Goal: Task Accomplishment & Management: Manage account settings

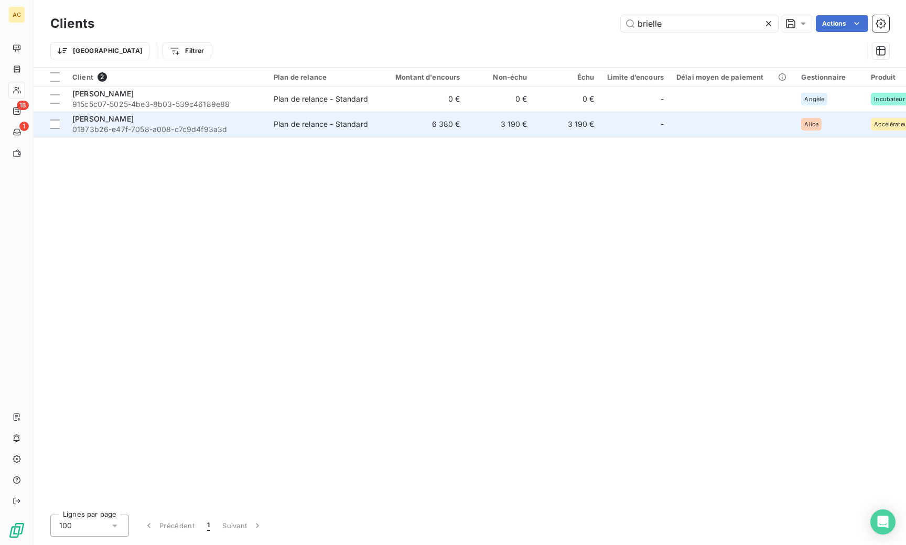
type input "brielle"
click at [133, 128] on span "01973b26-e47f-7058-a008-c7c9d4f93a3d" at bounding box center [166, 129] width 189 height 10
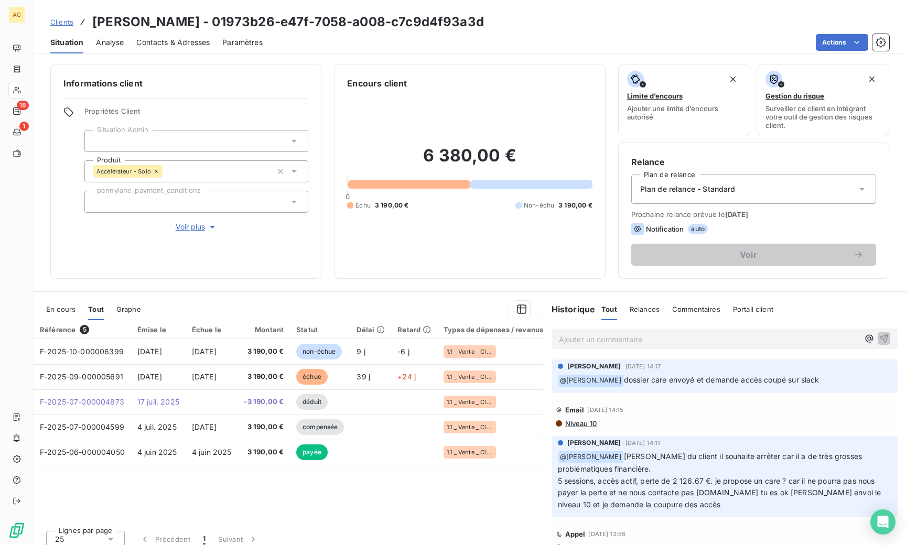
click at [192, 223] on span "Voir plus" at bounding box center [197, 227] width 42 height 10
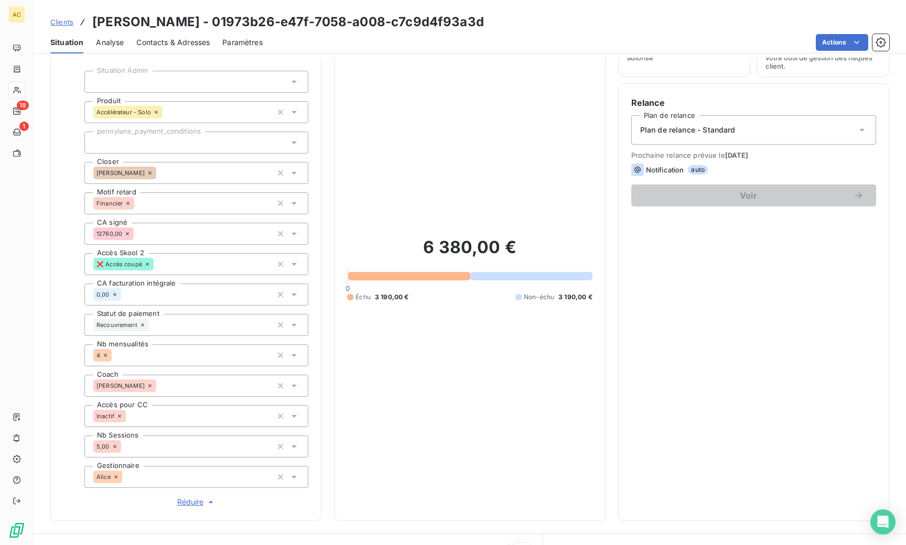
scroll to position [150, 0]
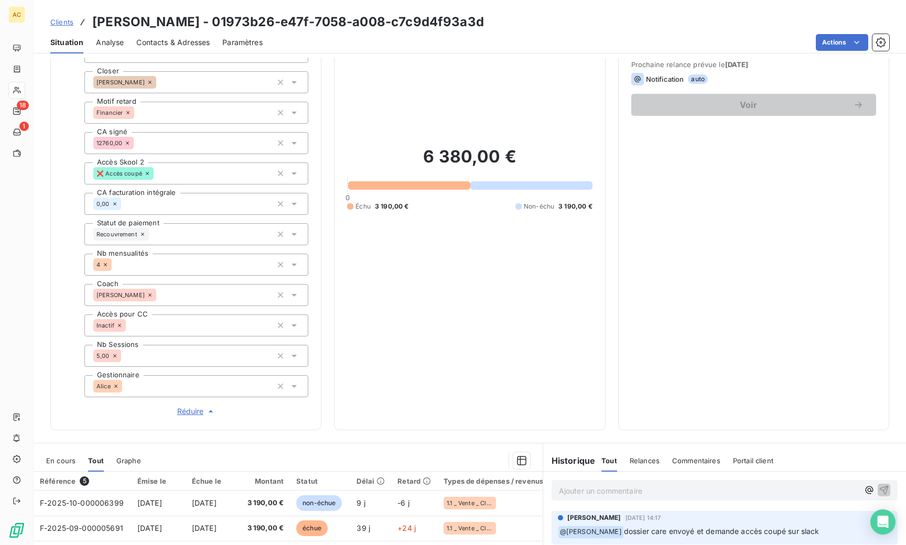
click at [65, 19] on span "Clients" at bounding box center [61, 22] width 23 height 8
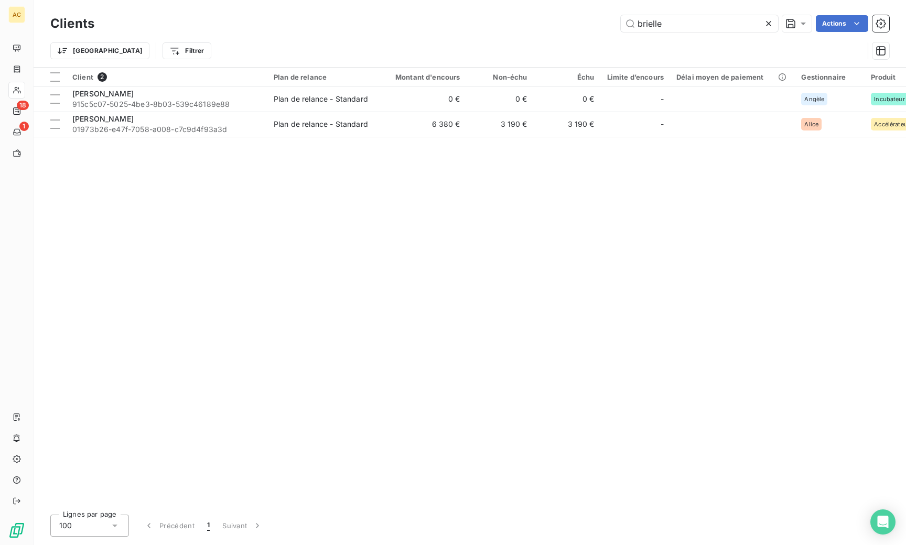
click at [769, 24] on icon at bounding box center [769, 23] width 10 height 10
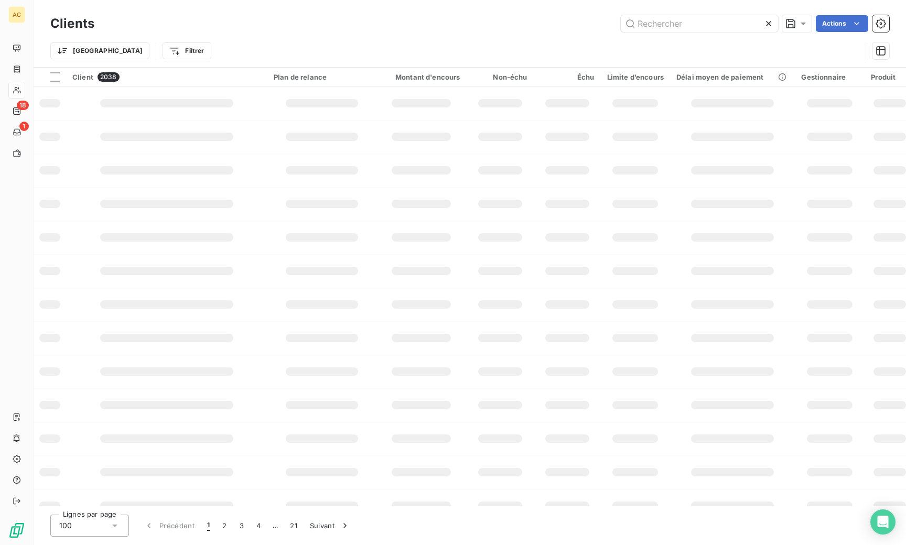
type input "[PERSON_NAME]"
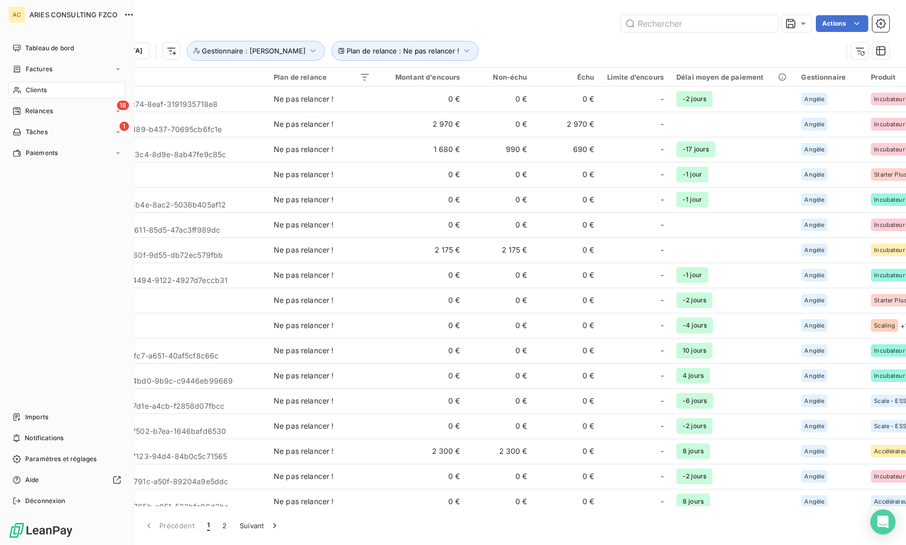
click at [28, 91] on span "Clients" at bounding box center [36, 89] width 21 height 9
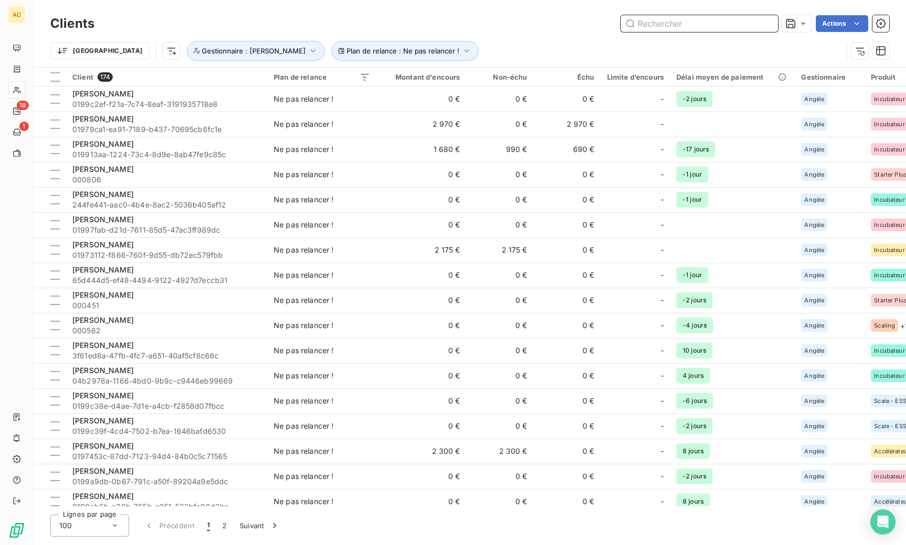
click at [672, 26] on input "text" at bounding box center [699, 23] width 157 height 17
type input "d"
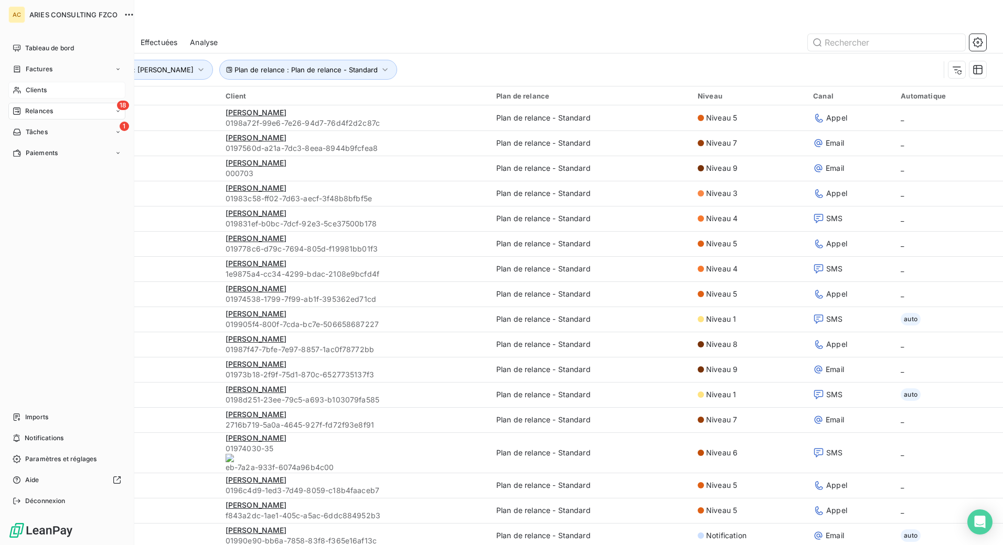
click at [29, 90] on span "Clients" at bounding box center [36, 89] width 21 height 9
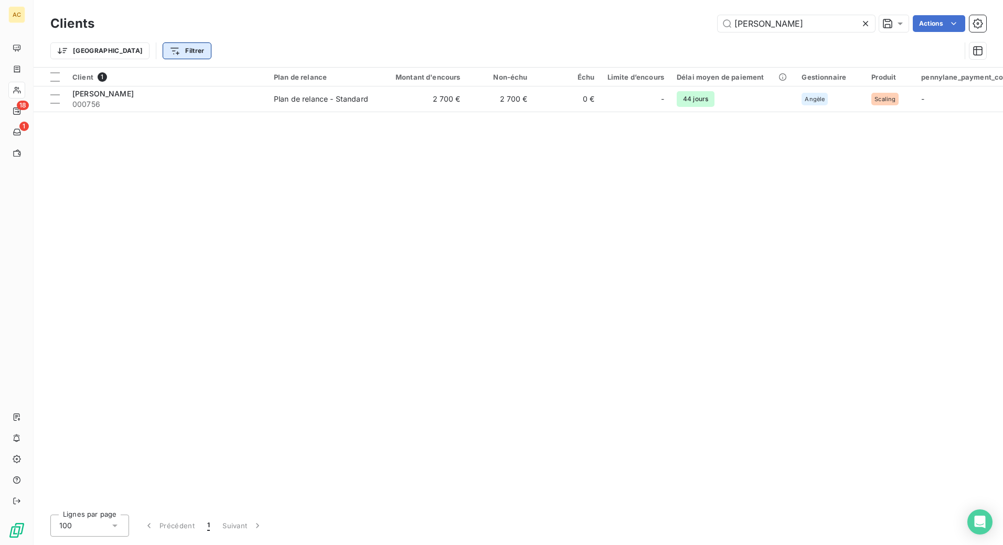
click at [134, 53] on html "AC 18 1 Clients boyer Actions Trier Filtrer Client 1 Plan de relance Montant d'…" at bounding box center [501, 272] width 1003 height 545
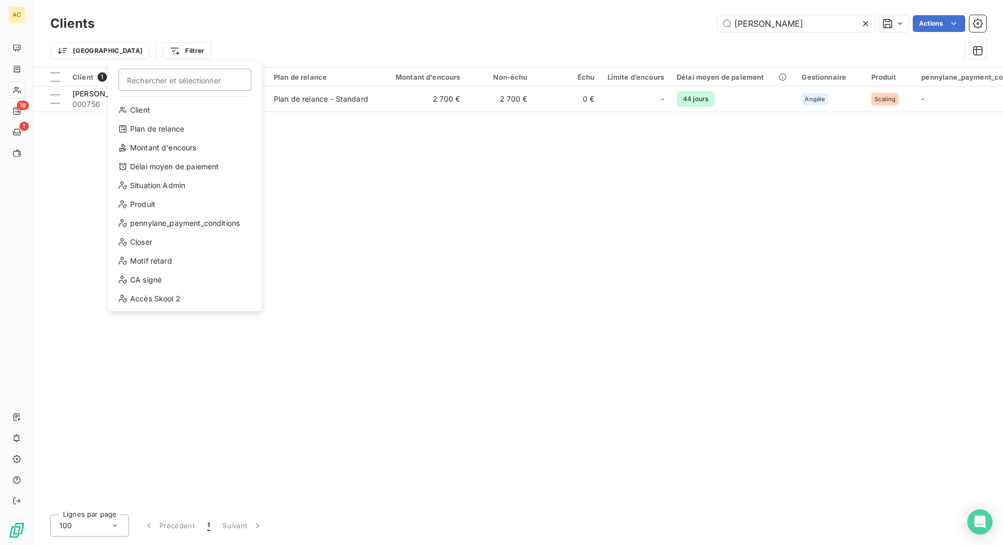
click at [863, 20] on html "AC 18 1 Clients boyer Actions Trier Filtrer Rechercher et sélectionner Client P…" at bounding box center [501, 272] width 1003 height 545
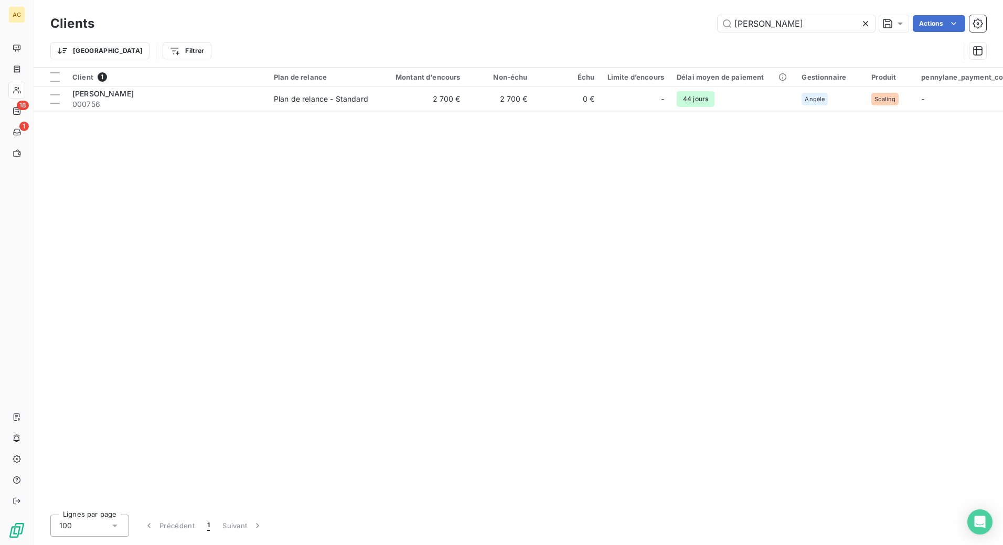
click at [863, 23] on icon at bounding box center [865, 23] width 10 height 10
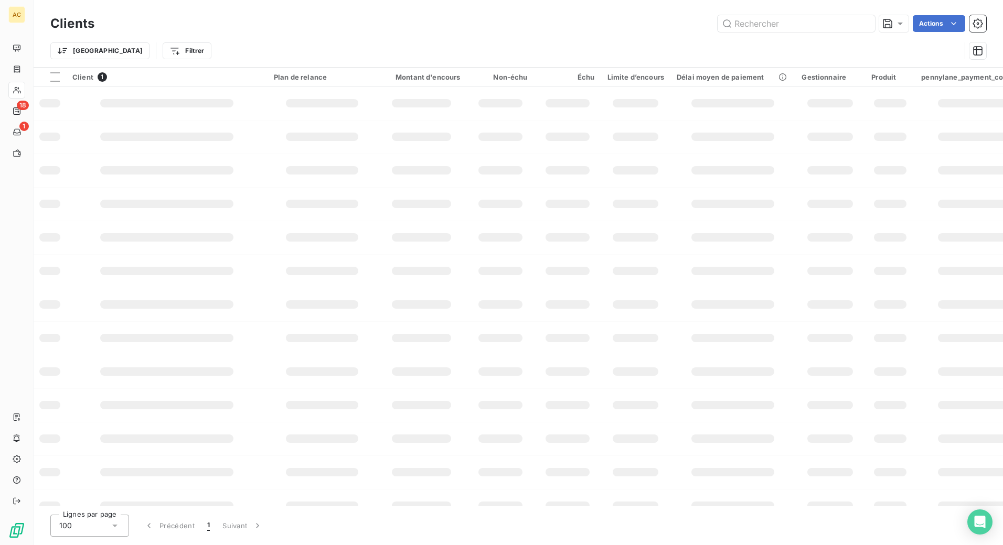
click at [146, 51] on html "AC 18 1 Clients Actions Trier Filtrer Client 1 Plan de relance Montant d'encour…" at bounding box center [501, 272] width 1003 height 545
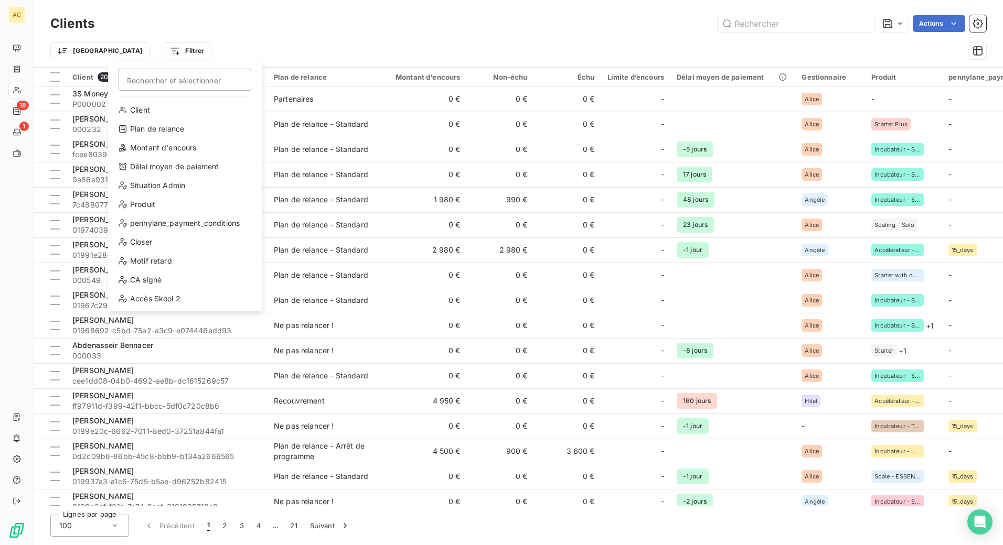
click at [141, 51] on html "AC 18 1 Clients Actions Trier Filtrer Rechercher et sélectionner Client Plan de…" at bounding box center [501, 272] width 1003 height 545
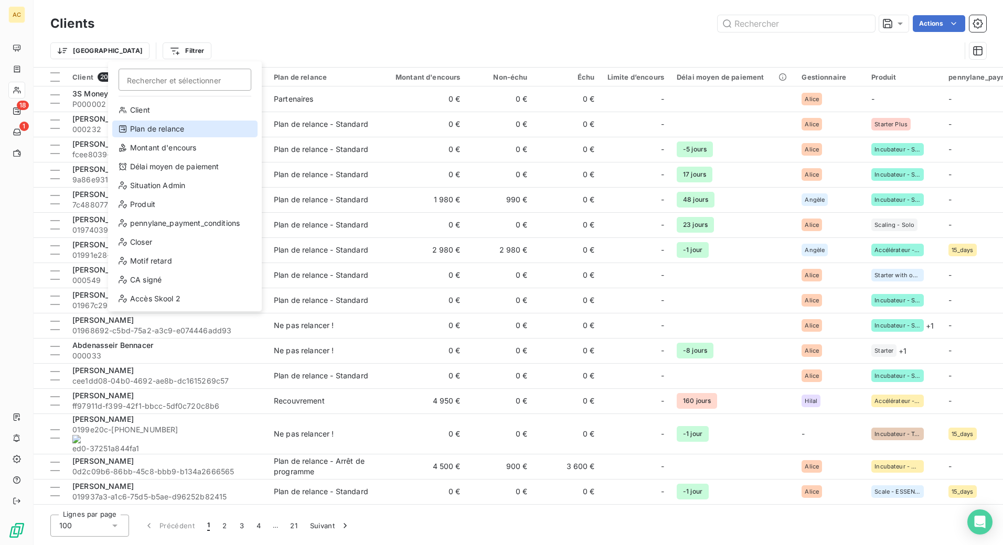
click at [166, 127] on div "Plan de relance" at bounding box center [184, 129] width 145 height 17
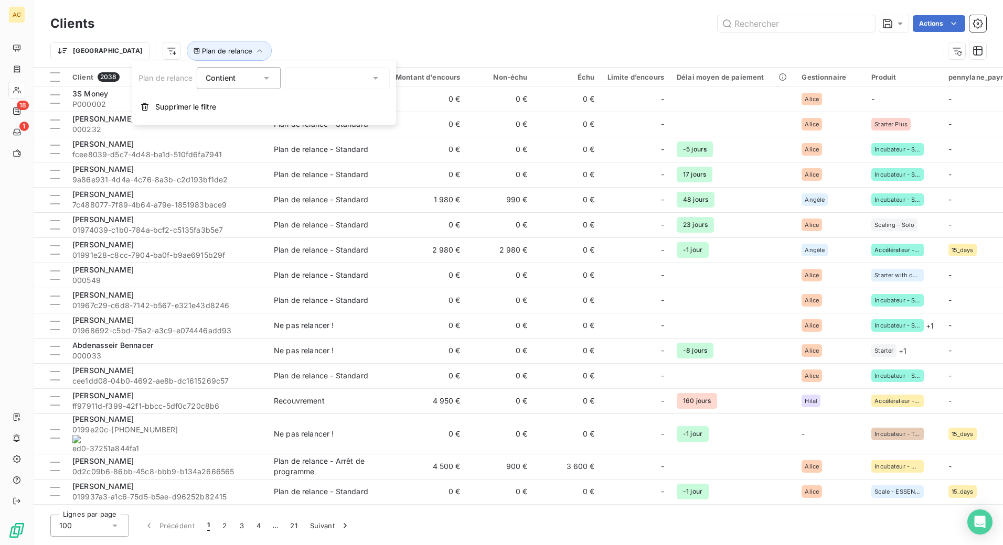
click at [330, 76] on div at bounding box center [337, 78] width 105 height 22
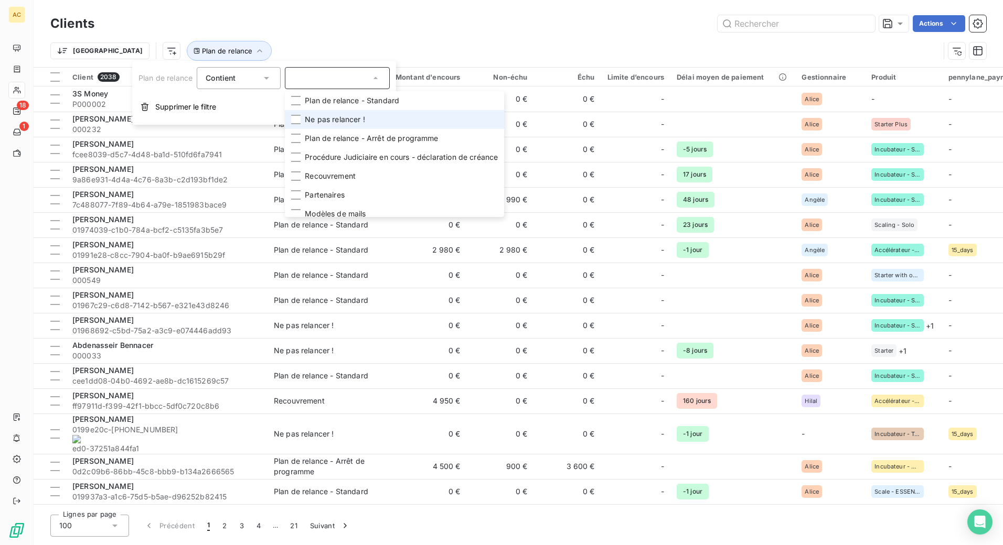
click at [335, 120] on span "Ne pas relancer !" at bounding box center [335, 119] width 60 height 10
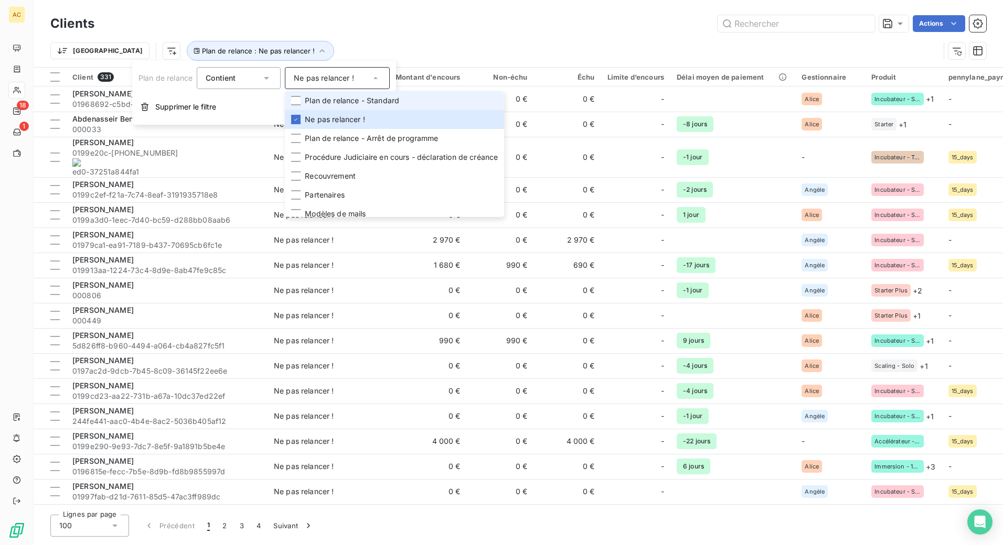
click at [340, 36] on div "Trier Plan de relance : Ne pas relancer !" at bounding box center [518, 51] width 936 height 33
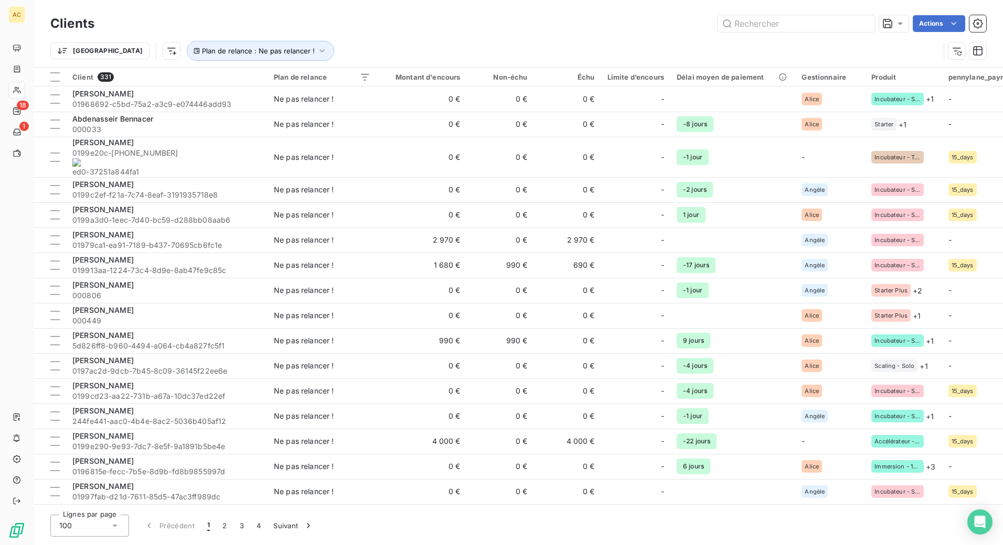
click at [112, 525] on icon at bounding box center [115, 526] width 10 height 10
click at [440, 531] on div "Lignes par page 100 25 50 100 Précédent 1 2 3 4 Suivant" at bounding box center [518, 526] width 936 height 22
click at [113, 53] on html "AC 18 1 Clients Actions Trier Plan de relance : Ne pas relancer ! Client 331 Pl…" at bounding box center [501, 272] width 1003 height 545
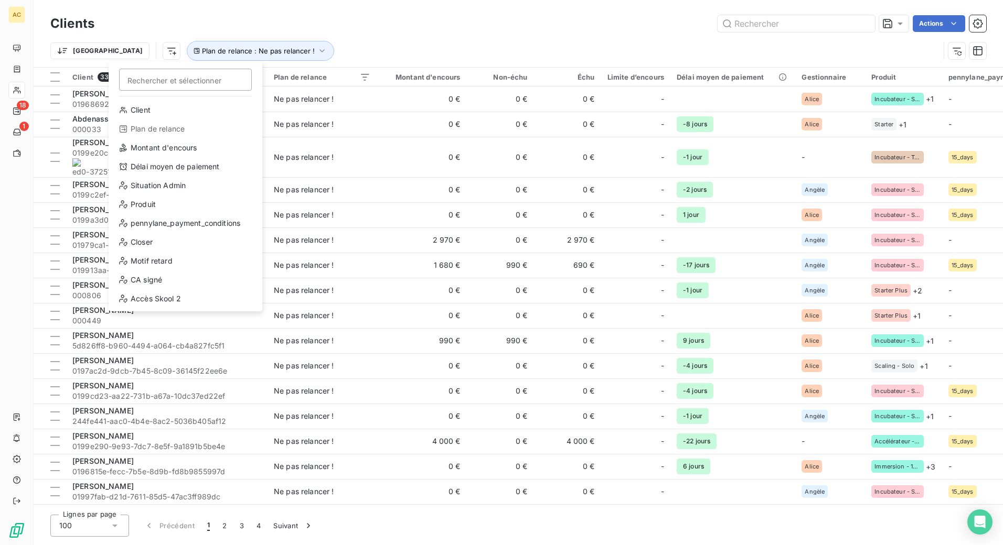
scroll to position [132, 0]
click at [170, 303] on div "Gestionnaire" at bounding box center [185, 299] width 145 height 17
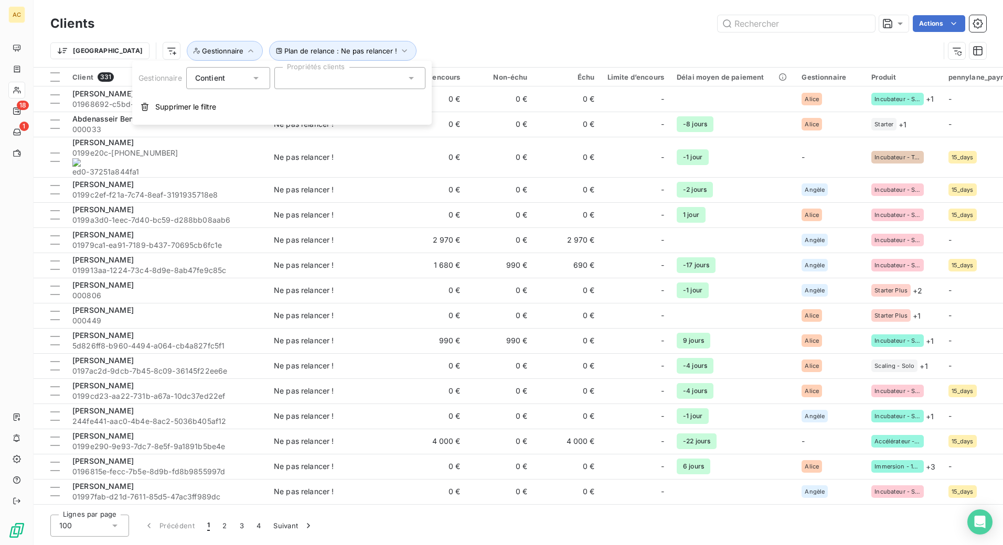
click at [301, 83] on div at bounding box center [349, 78] width 151 height 22
click at [302, 104] on span "Angèle" at bounding box center [309, 104] width 20 height 6
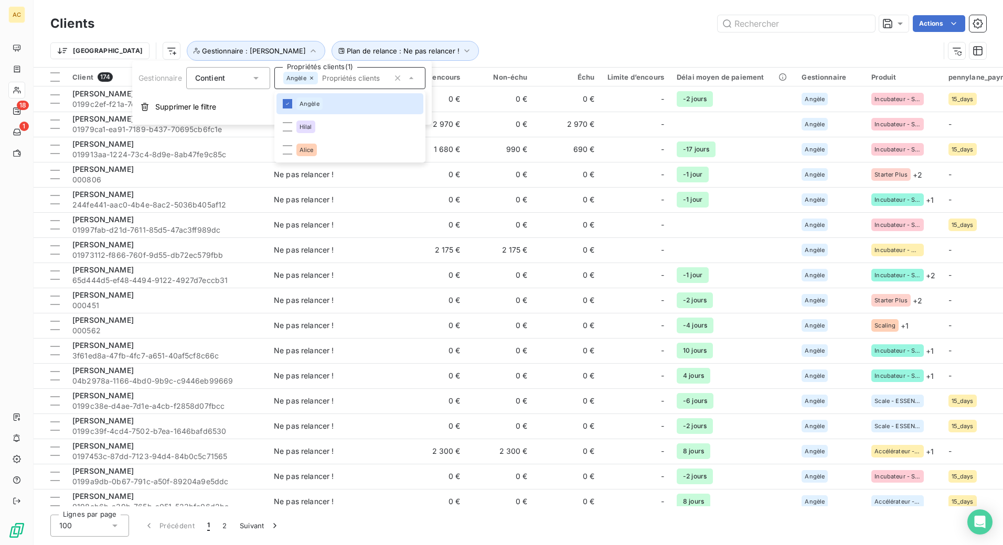
click at [445, 37] on div "Trier Plan de relance : Ne pas relancer ! Gestionnaire : Angèle" at bounding box center [518, 51] width 936 height 33
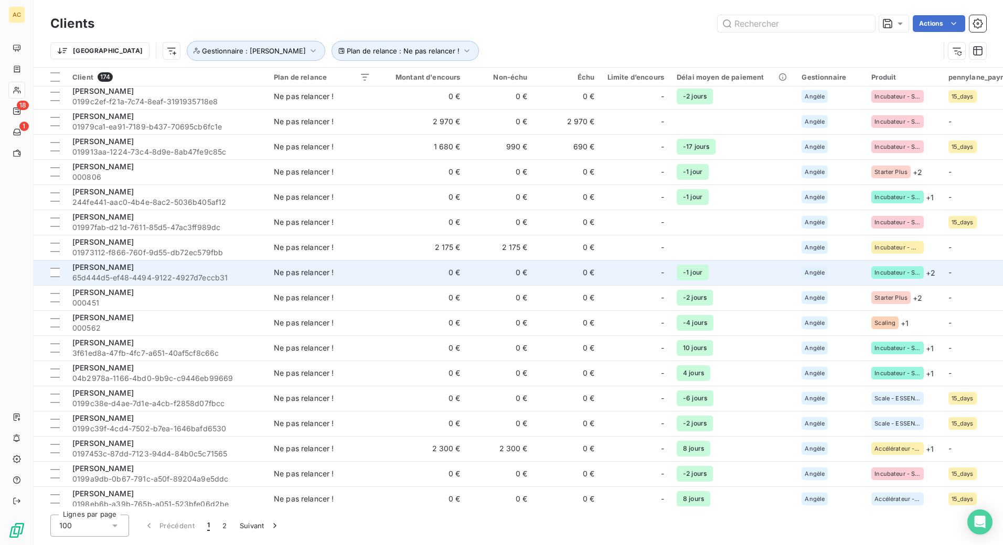
scroll to position [0, 0]
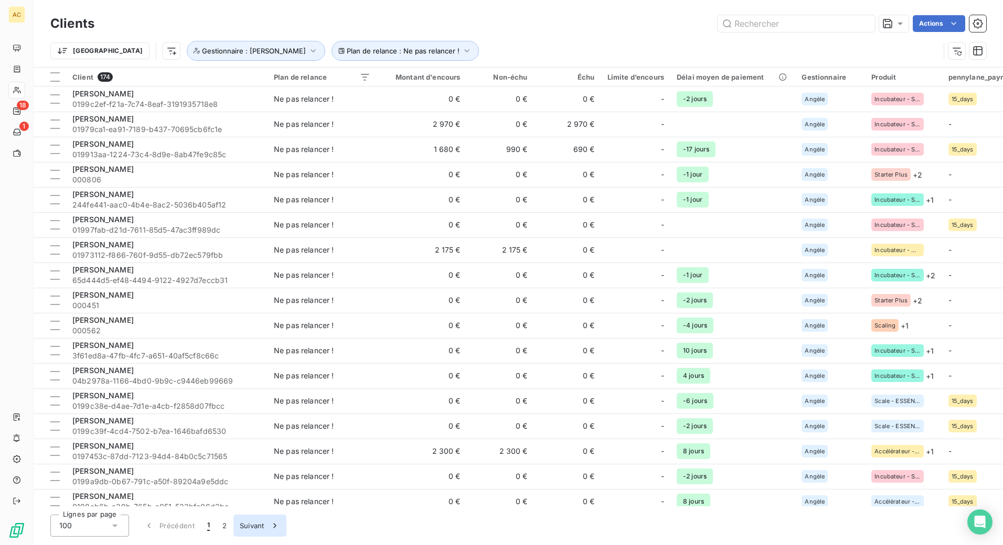
click at [252, 526] on button "Suivant" at bounding box center [259, 526] width 53 height 22
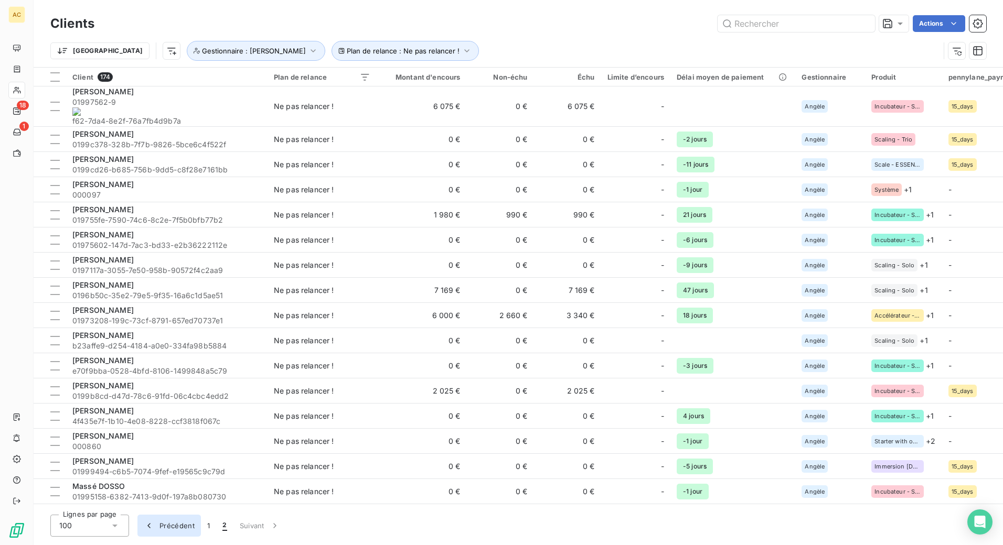
click at [186, 527] on button "Précédent" at bounding box center [168, 526] width 63 height 22
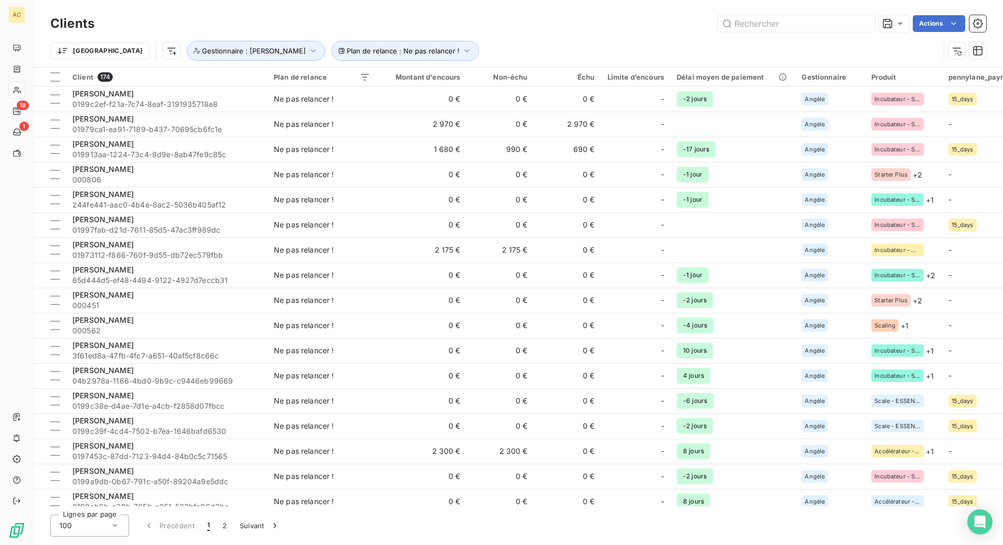
type input "d"
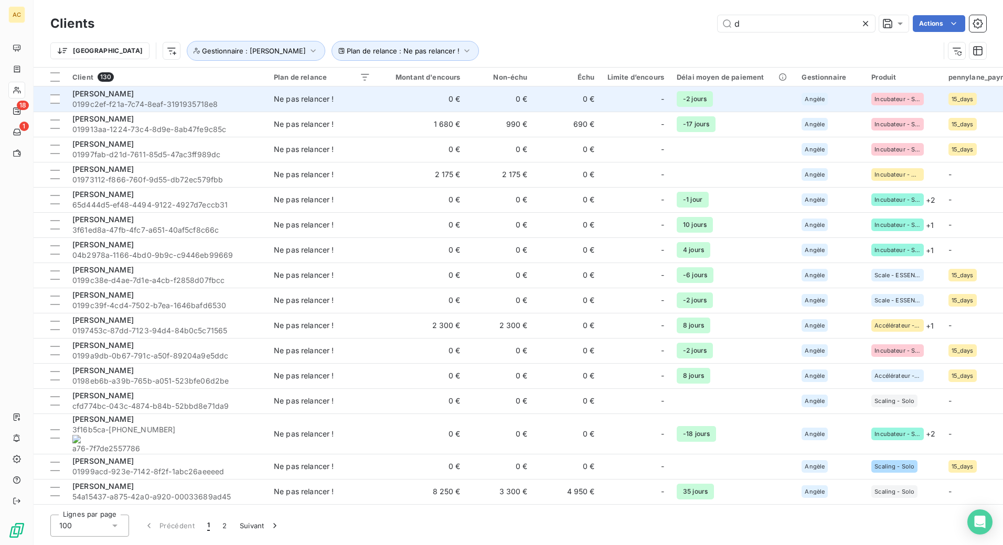
click at [329, 105] on td "Ne pas relancer !" at bounding box center [321, 99] width 109 height 25
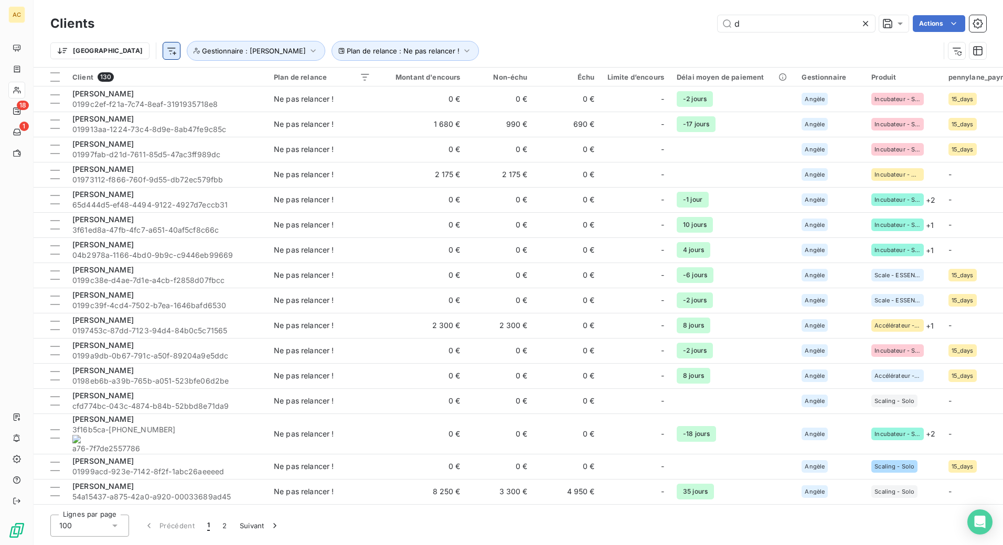
click at [117, 51] on html "AC 18 1 Clients d Actions Trier Plan de relance : Ne pas relancer ! Gestionnair…" at bounding box center [501, 272] width 1003 height 545
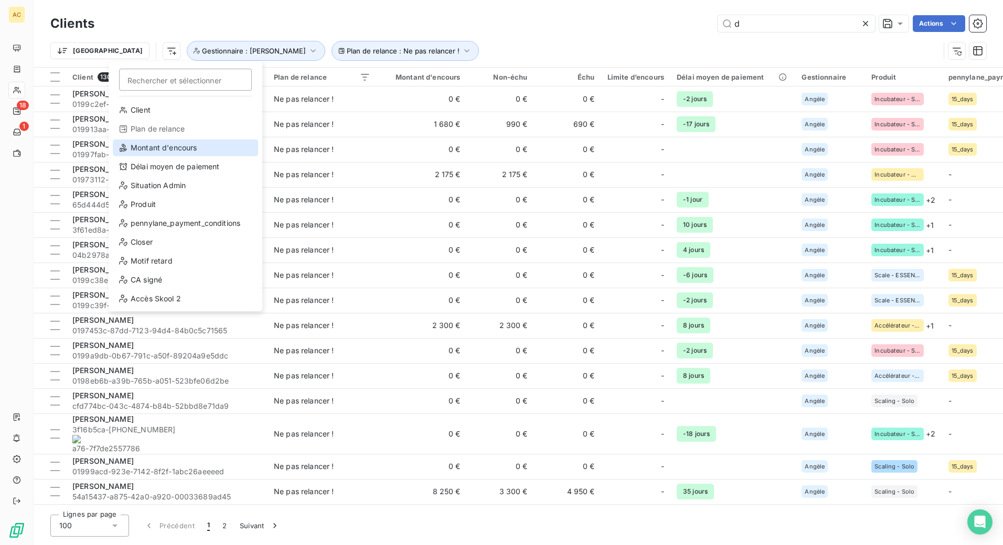
click at [186, 146] on div "Montant d'encours" at bounding box center [185, 147] width 145 height 17
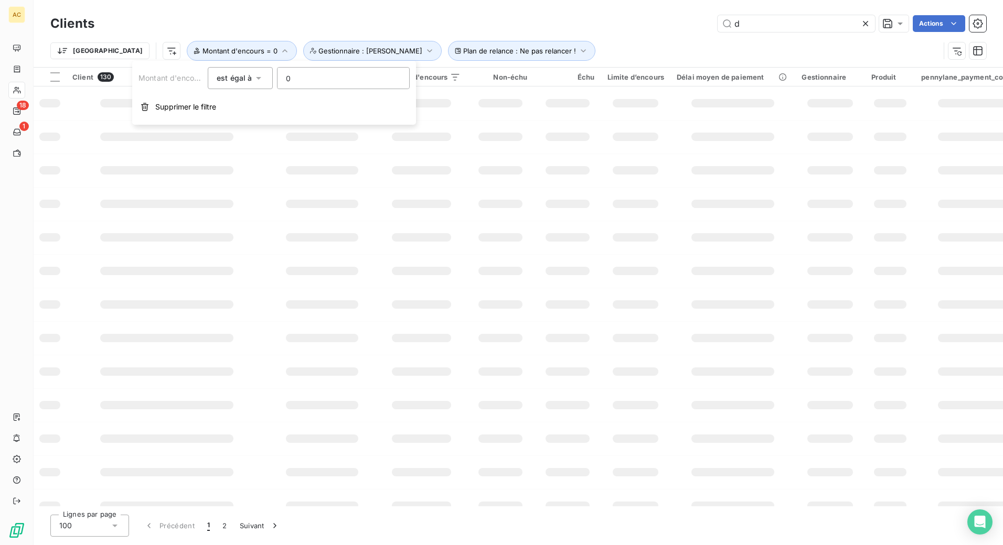
click at [255, 80] on icon at bounding box center [258, 78] width 10 height 10
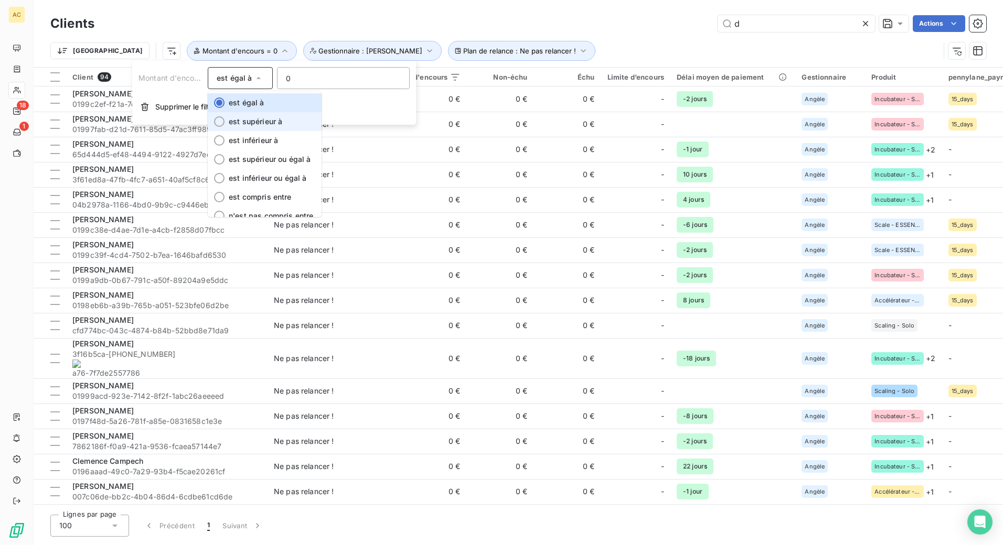
click at [253, 120] on span "est supérieur à" at bounding box center [255, 121] width 53 height 9
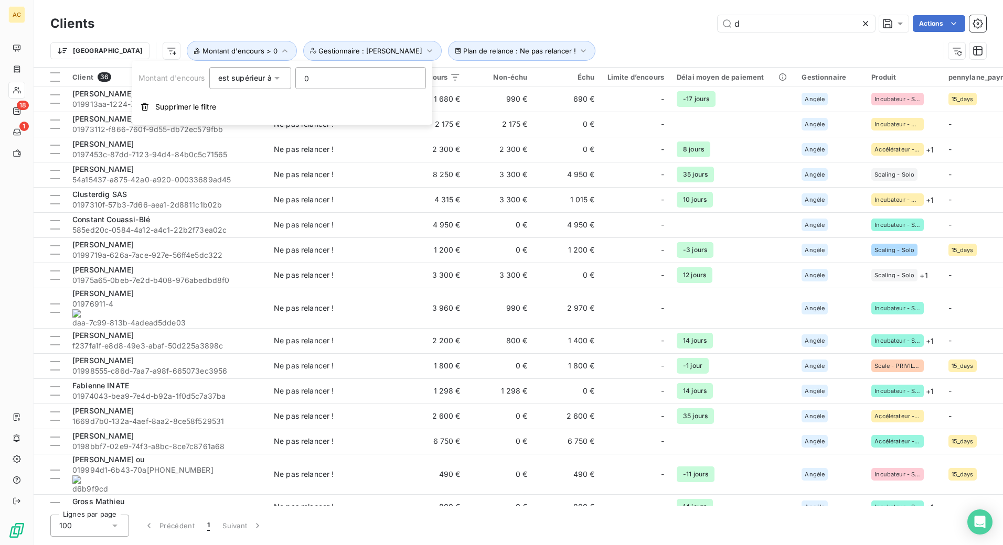
click at [558, 35] on div "Trier Plan de relance : Ne pas relancer ! Montant d'encours > 0 Gestionnaire : …" at bounding box center [518, 51] width 936 height 33
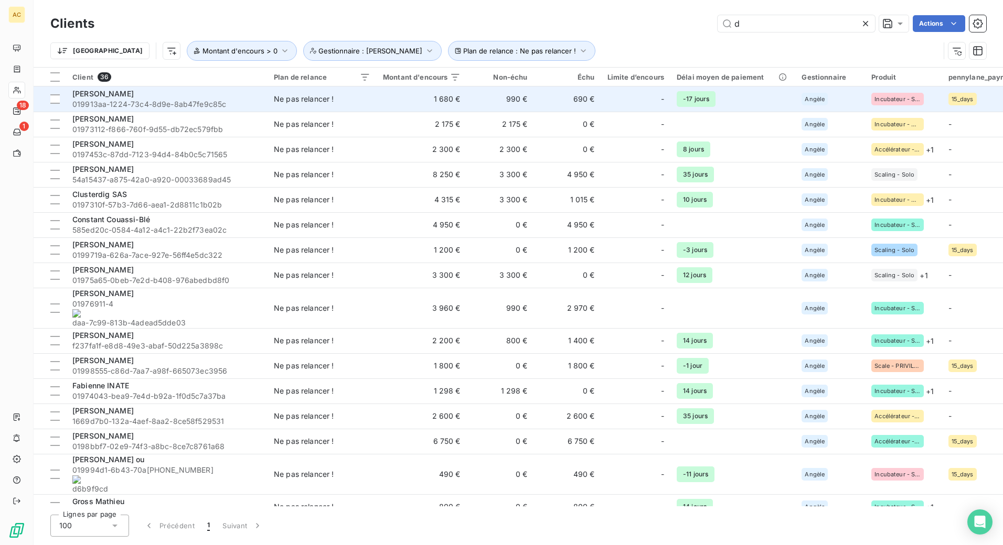
click at [272, 101] on td "Ne pas relancer !" at bounding box center [321, 99] width 109 height 25
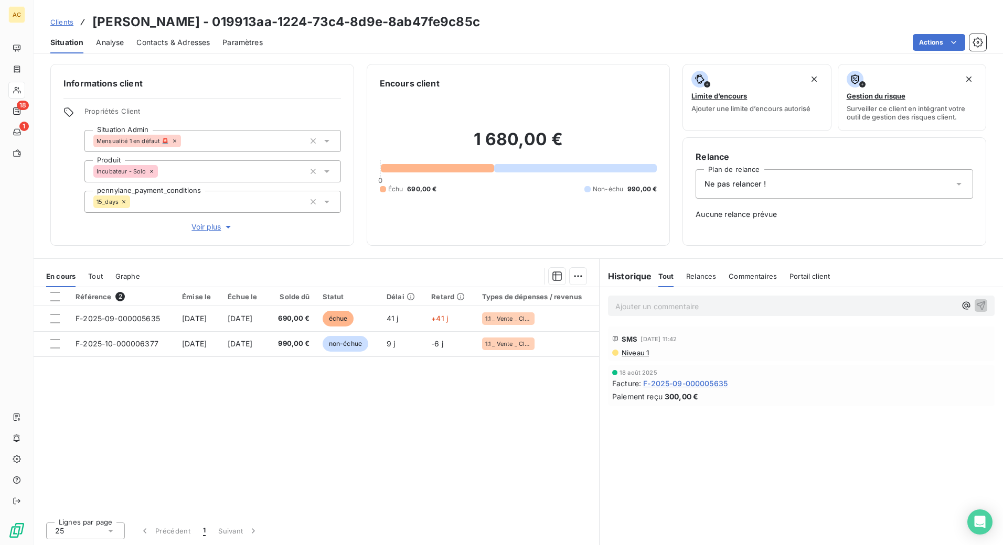
click at [100, 276] on span "Tout" at bounding box center [95, 276] width 15 height 8
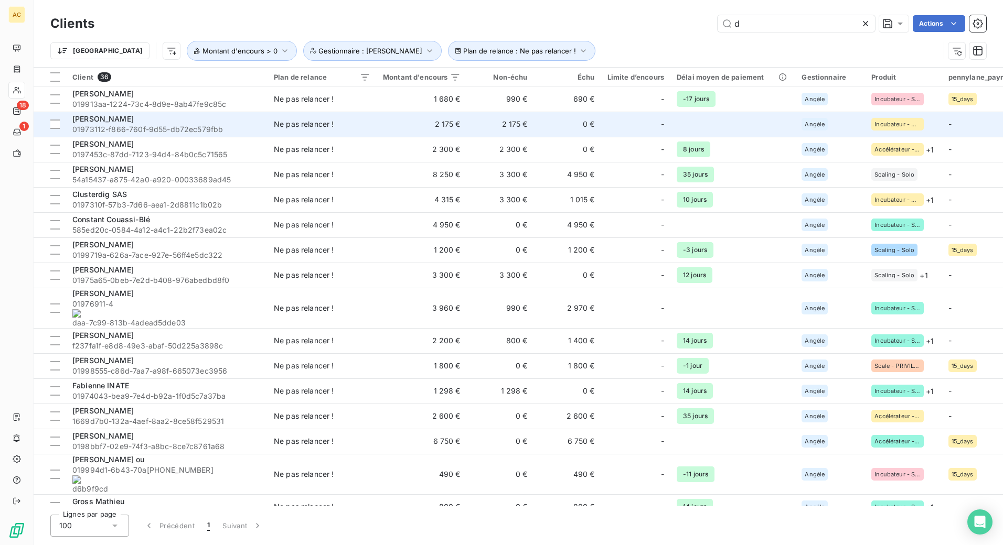
click at [157, 119] on div "[PERSON_NAME]" at bounding box center [166, 119] width 189 height 10
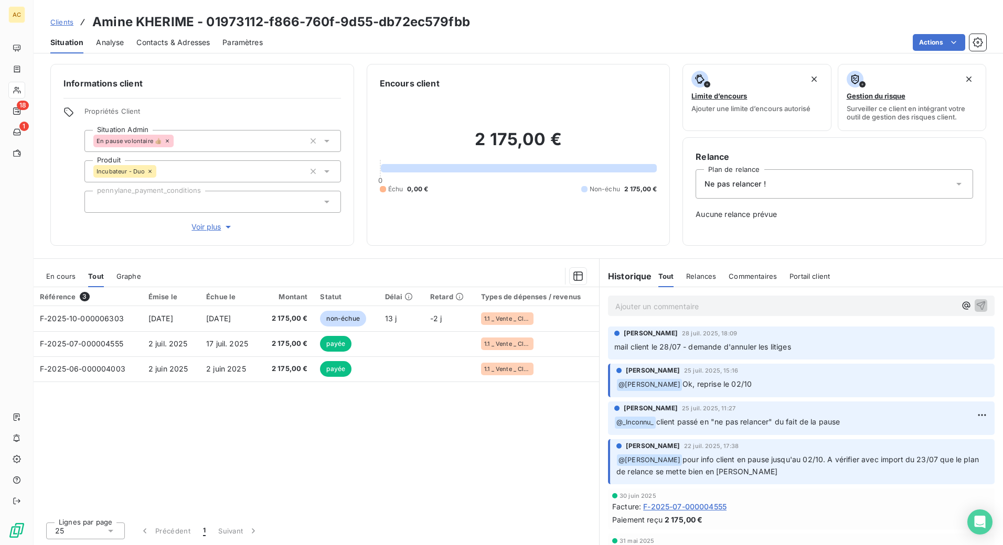
click at [819, 189] on div "Ne pas relancer !" at bounding box center [833, 183] width 277 height 29
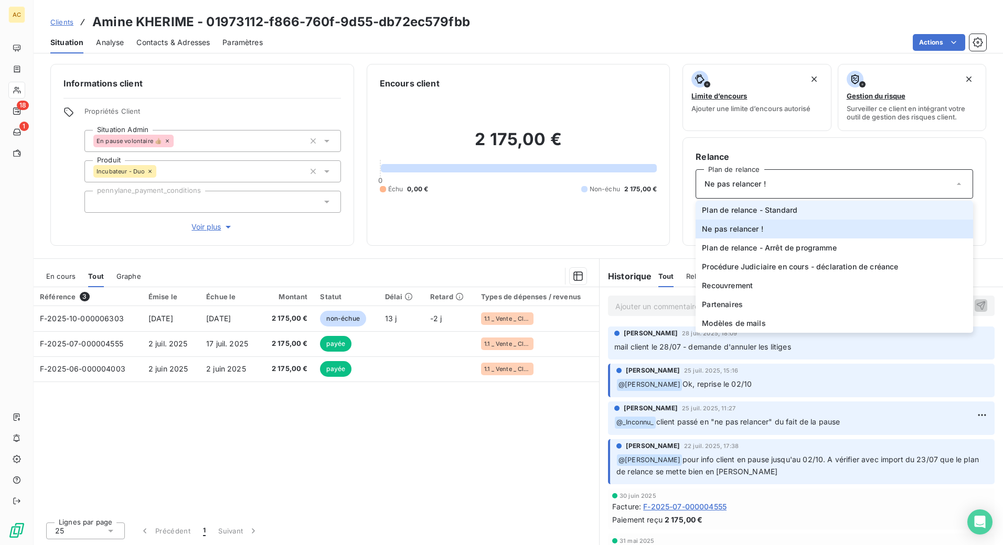
click at [792, 210] on span "Plan de relance - Standard" at bounding box center [749, 210] width 95 height 10
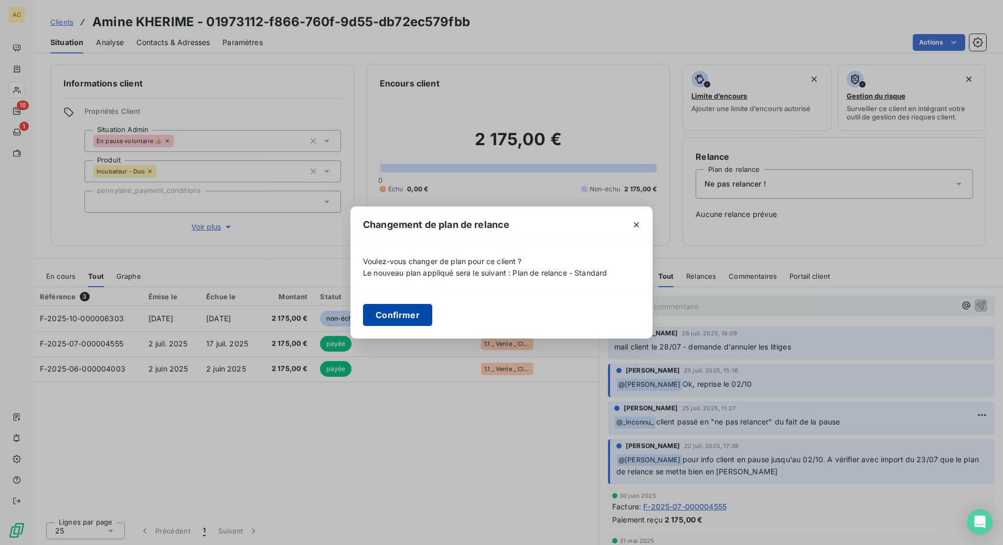
click at [418, 316] on button "Confirmer" at bounding box center [397, 315] width 69 height 22
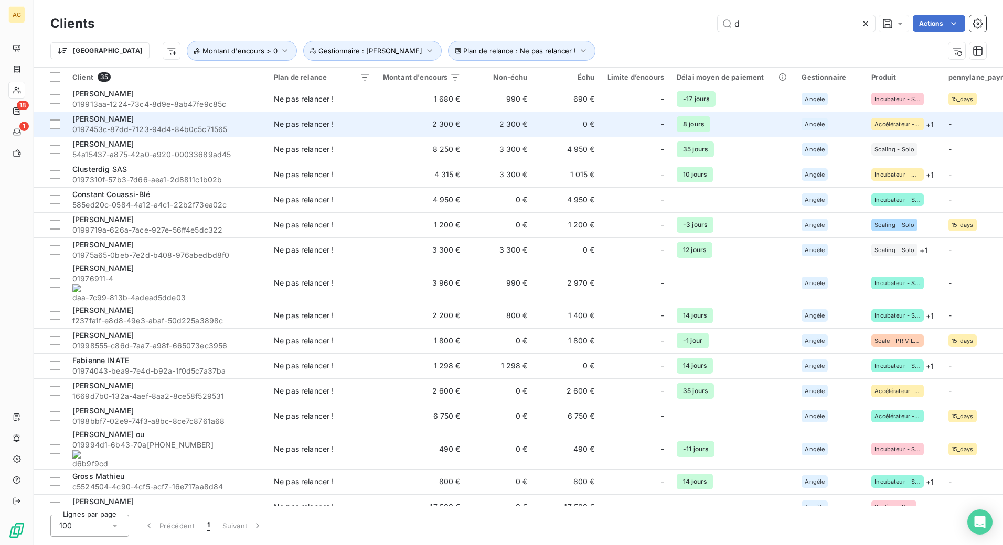
click at [151, 126] on span "0197453c-87dd-7123-94d4-84b0c5c71565" at bounding box center [166, 129] width 189 height 10
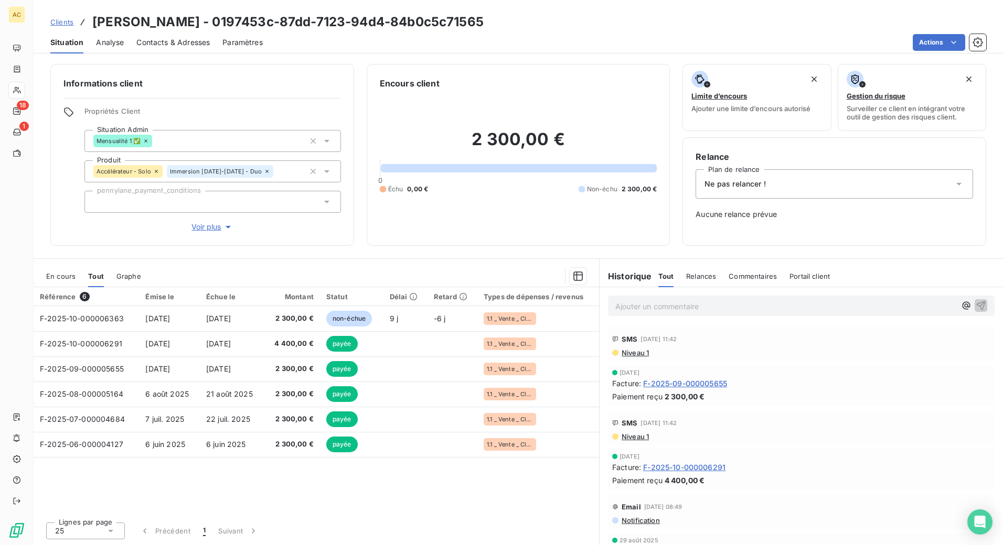
click at [763, 182] on span "Ne pas relancer !" at bounding box center [734, 184] width 61 height 10
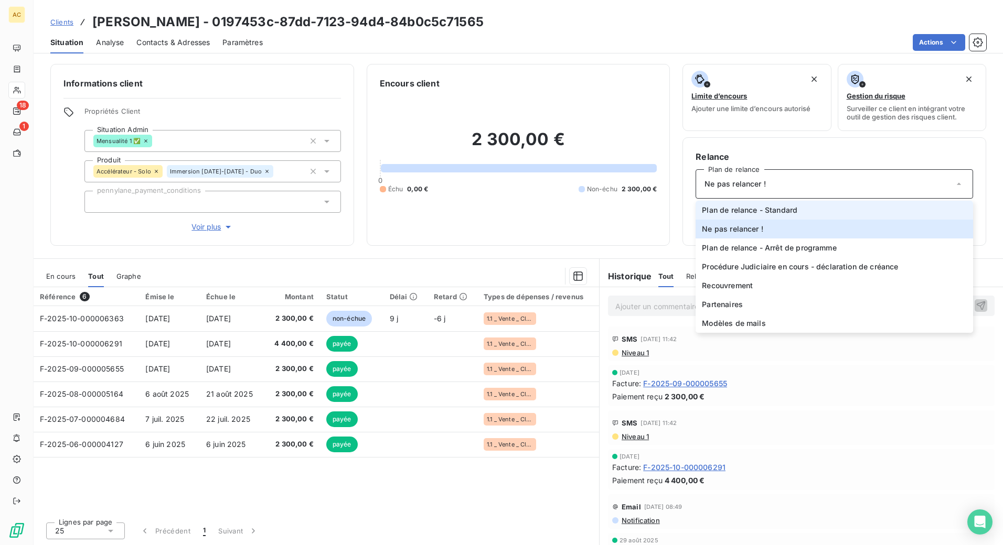
click at [778, 213] on span "Plan de relance - Standard" at bounding box center [749, 210] width 95 height 10
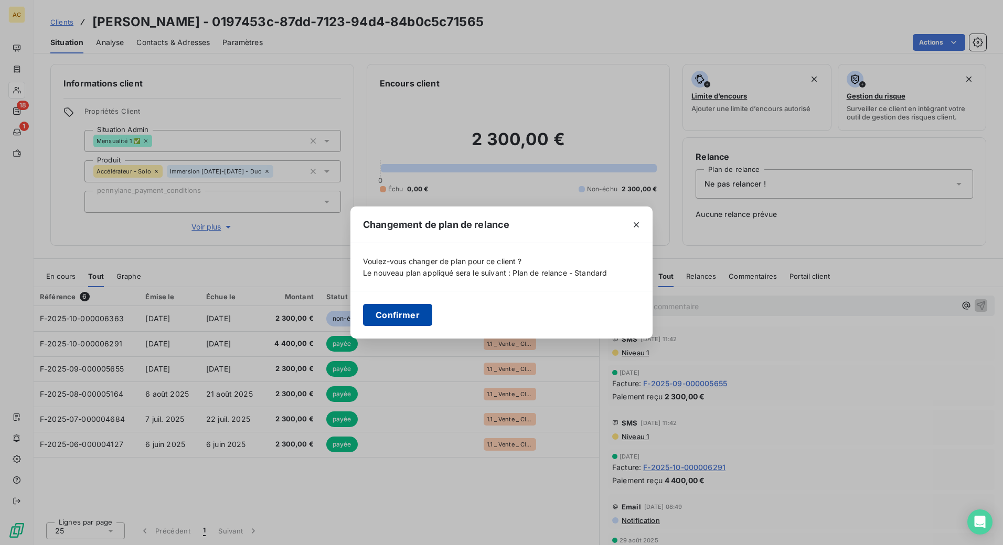
click at [409, 314] on button "Confirmer" at bounding box center [397, 315] width 69 height 22
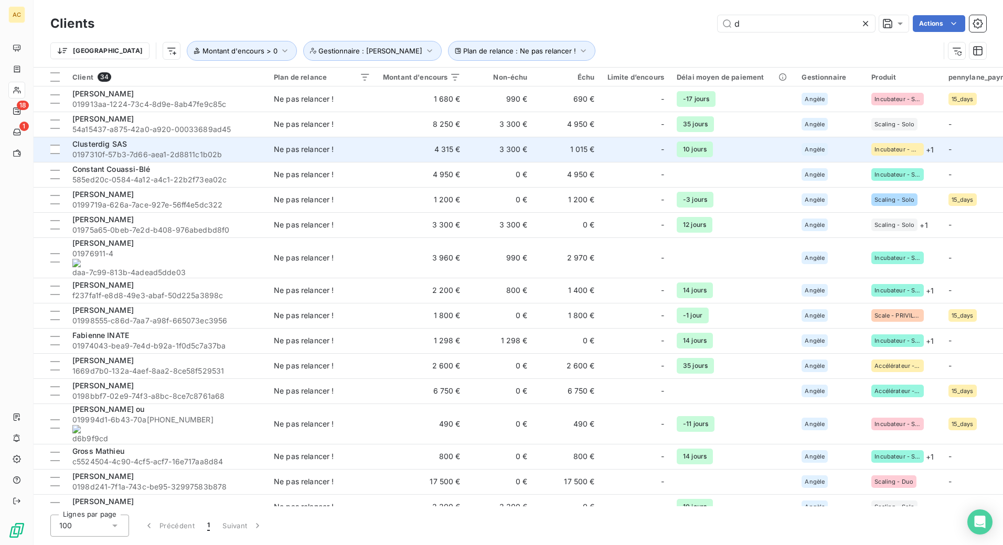
click at [214, 152] on span "0197310f-57b3-7d66-aea1-2d8811c1b02b" at bounding box center [166, 154] width 189 height 10
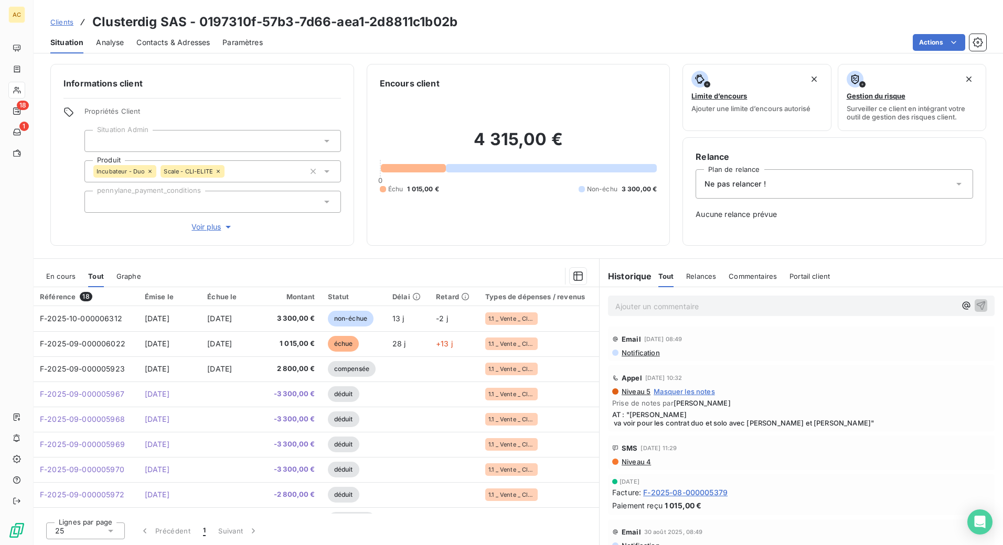
click at [218, 228] on span "Voir plus" at bounding box center [212, 227] width 42 height 10
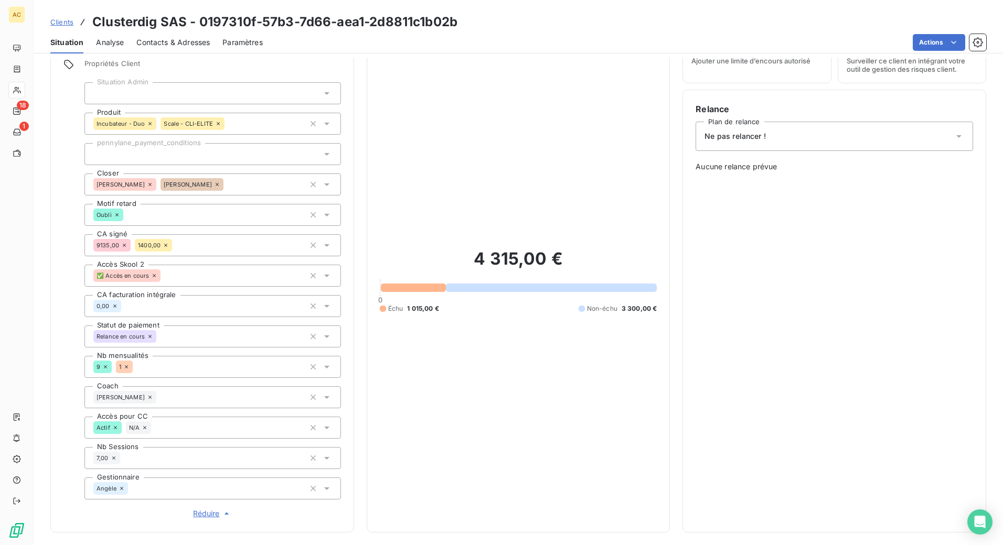
scroll to position [157, 0]
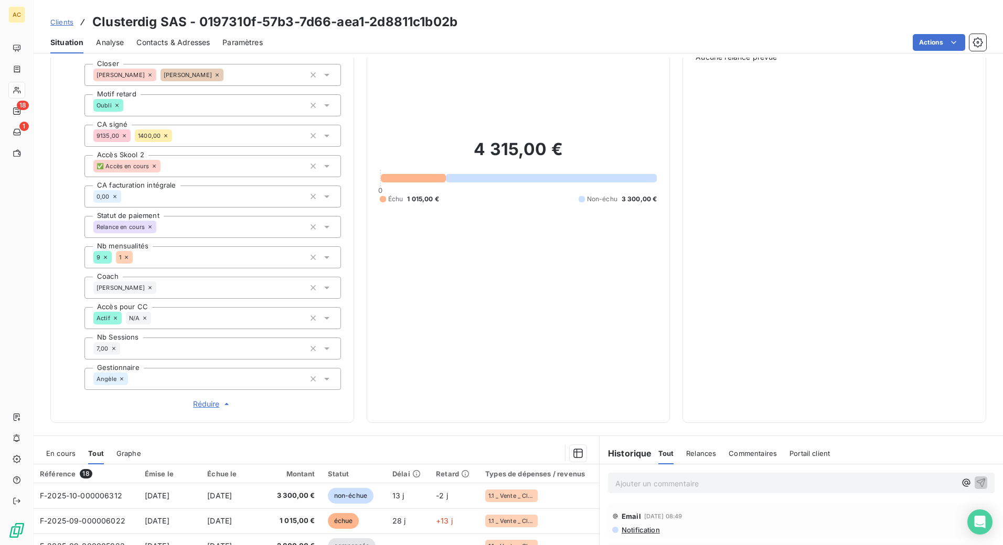
click at [173, 379] on div "Angèle" at bounding box center [212, 379] width 256 height 22
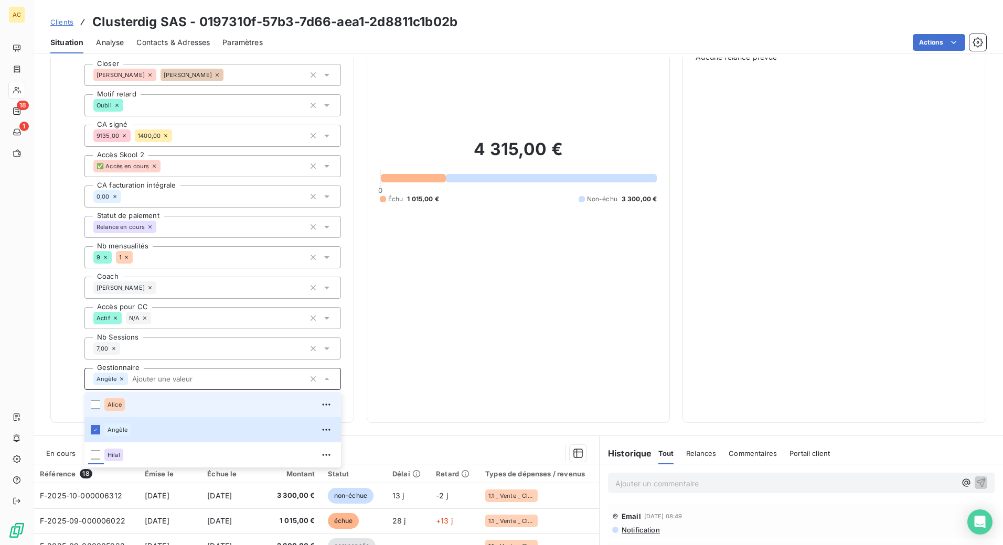
click at [117, 404] on span "Alice" at bounding box center [115, 405] width 14 height 6
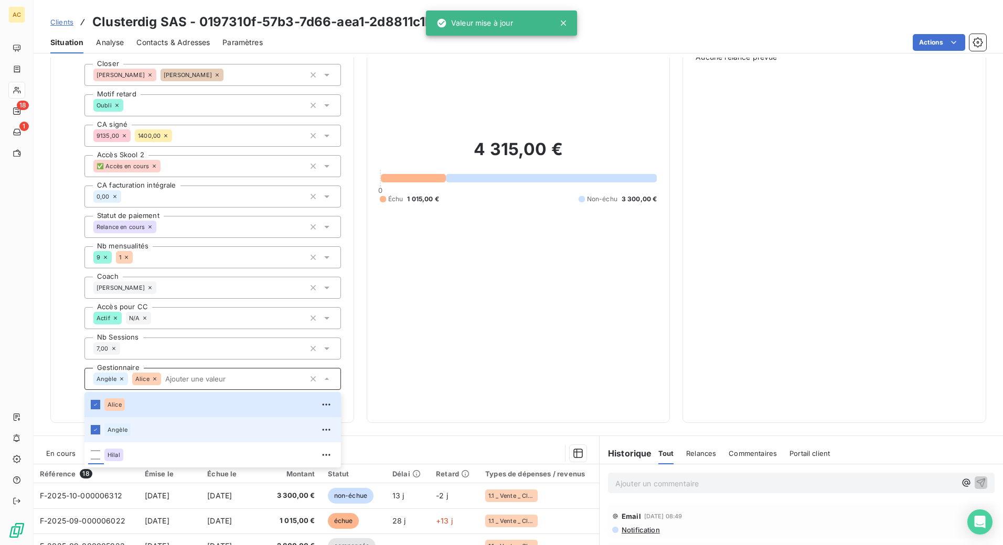
click at [101, 430] on li "Angèle" at bounding box center [212, 429] width 256 height 25
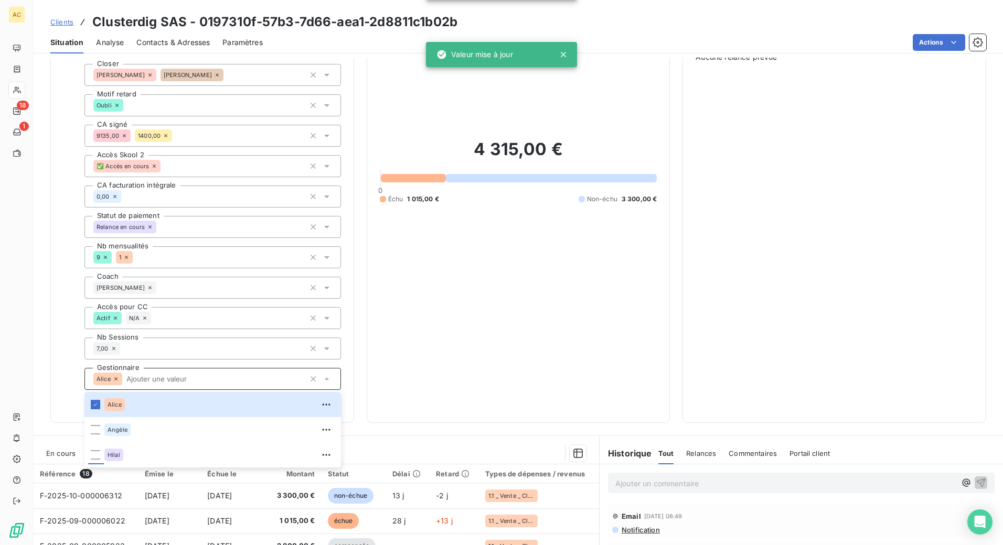
click at [353, 323] on div "Informations client Propriétés Client Situation Admin Produit Incubateur - Duo …" at bounding box center [518, 165] width 969 height 517
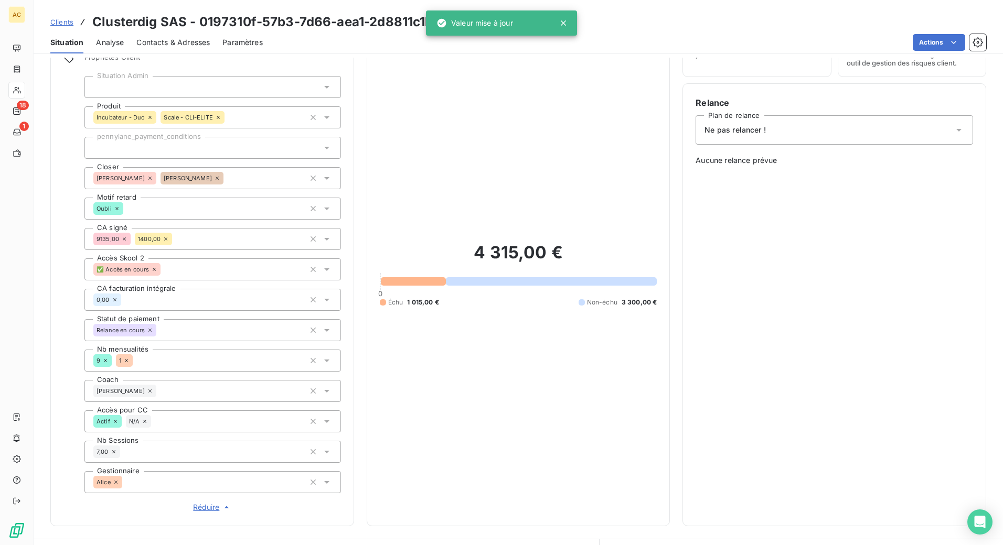
scroll to position [0, 0]
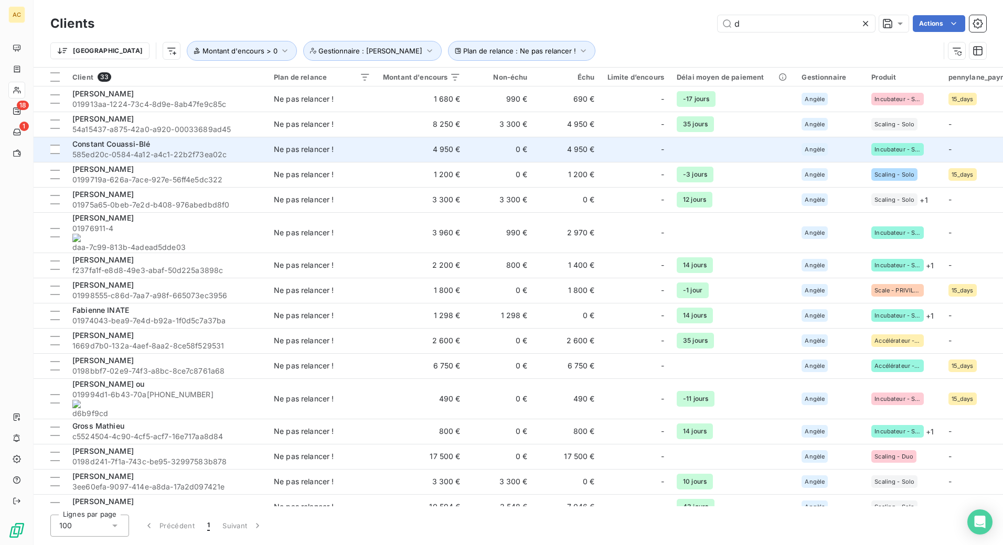
click at [148, 149] on span "585ed20c-0584-4a12-a4c1-22b2f73ea02c" at bounding box center [166, 154] width 189 height 10
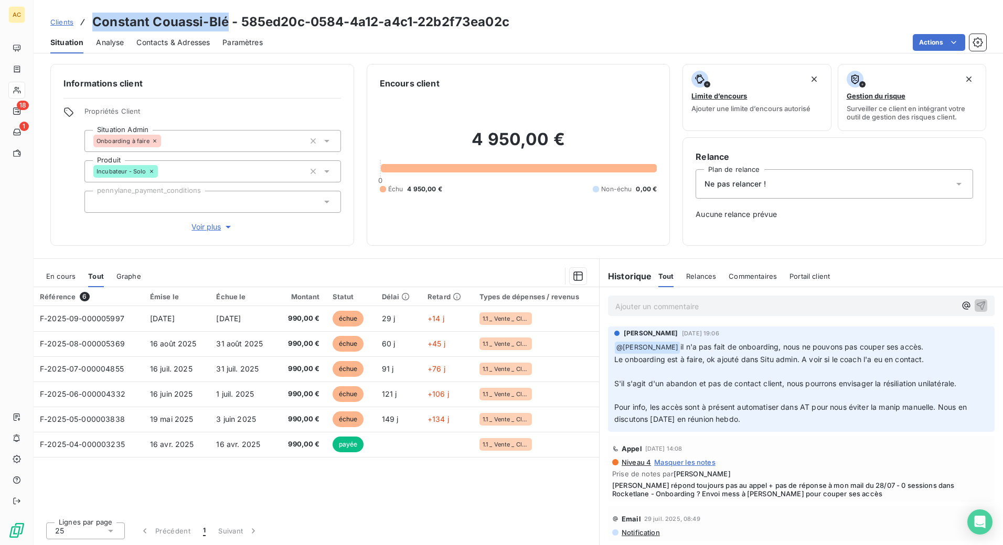
drag, startPoint x: 93, startPoint y: 27, endPoint x: 225, endPoint y: 26, distance: 132.2
click at [227, 26] on h3 "Constant Couassi-Blé - 585ed20c-0584-4a12-a4c1-22b2f73ea02c" at bounding box center [300, 22] width 417 height 19
copy h3 "Constant Couassi-Blé"
click at [767, 191] on div "Ne pas relancer !" at bounding box center [833, 183] width 277 height 29
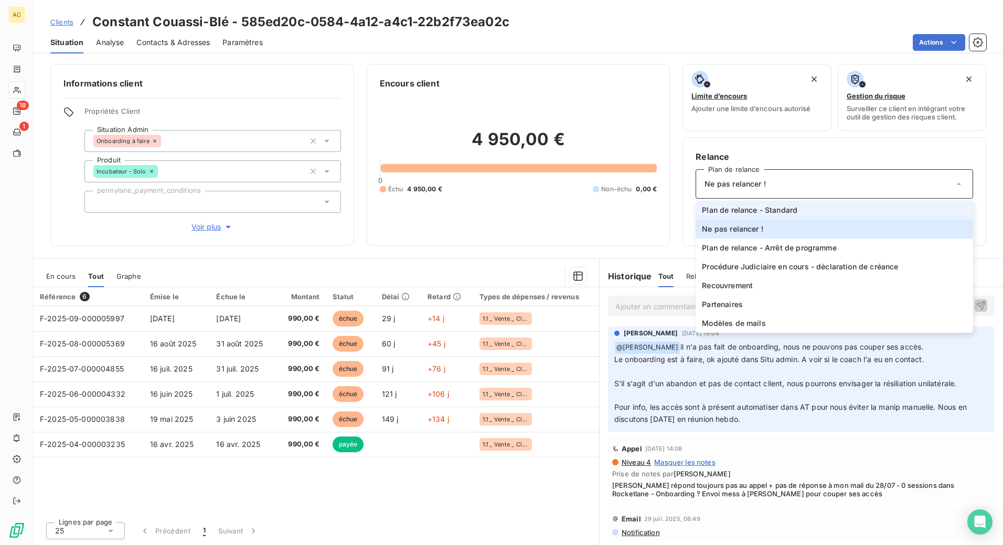
click at [778, 213] on span "Plan de relance - Standard" at bounding box center [749, 210] width 95 height 10
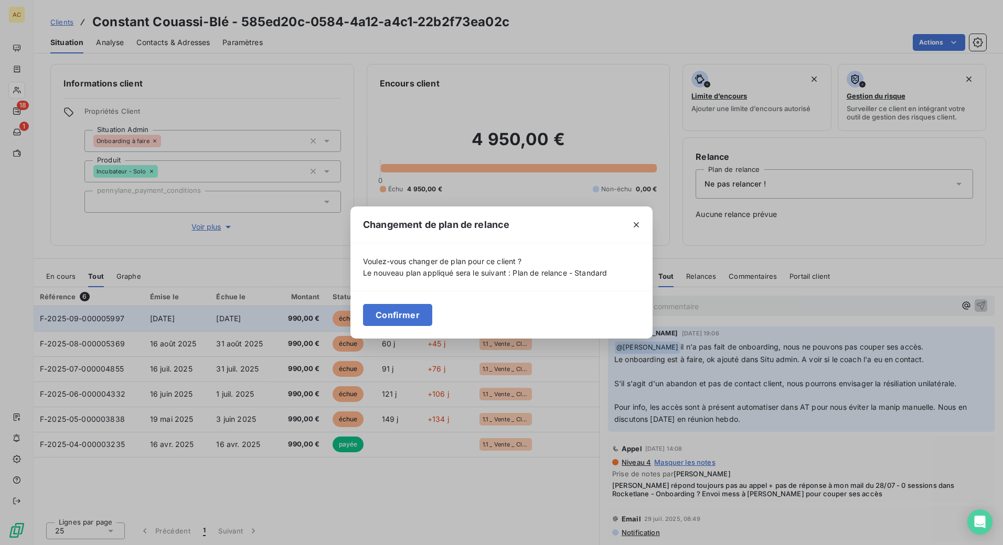
click at [422, 318] on button "Confirmer" at bounding box center [397, 315] width 69 height 22
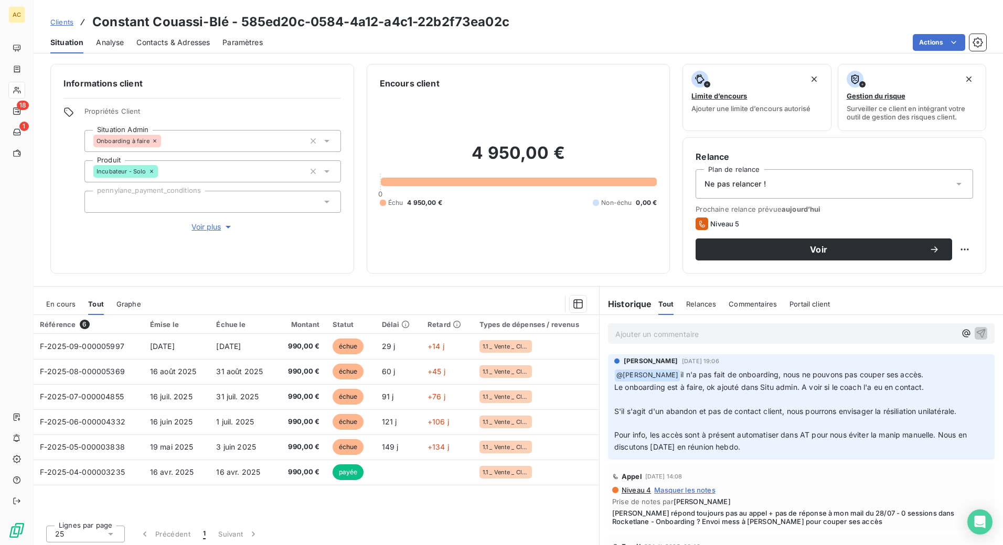
click at [653, 338] on p "Ajouter un commentaire ﻿" at bounding box center [785, 334] width 340 height 13
drag, startPoint x: 640, startPoint y: 336, endPoint x: 652, endPoint y: 350, distance: 18.6
click at [641, 336] on span "abandon - résiliation fin de mois" at bounding box center [671, 333] width 112 height 9
click at [975, 338] on icon "button" at bounding box center [980, 333] width 10 height 10
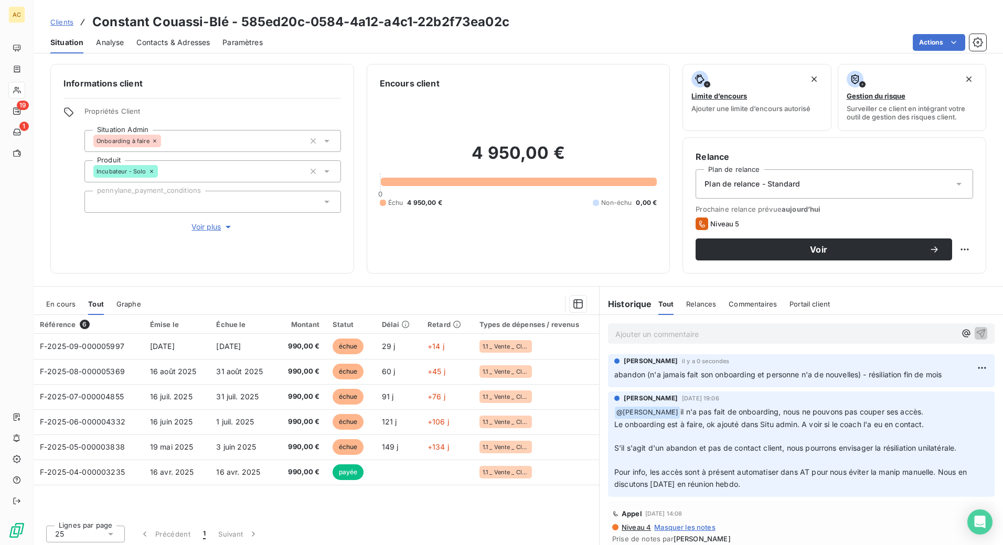
click at [835, 184] on div "Plan de relance - Standard" at bounding box center [833, 183] width 277 height 29
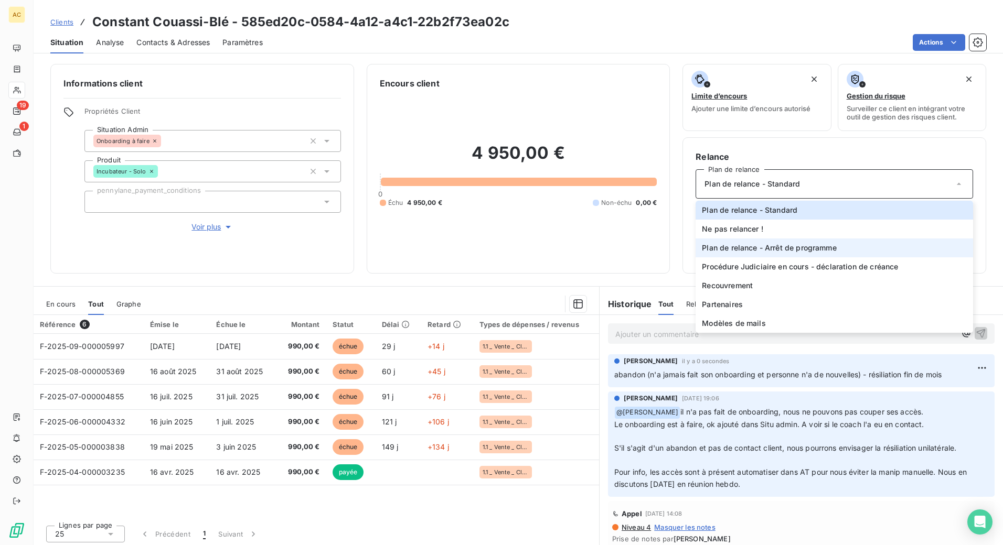
click at [807, 245] on span "Plan de relance - Arrêt de programme" at bounding box center [769, 248] width 134 height 10
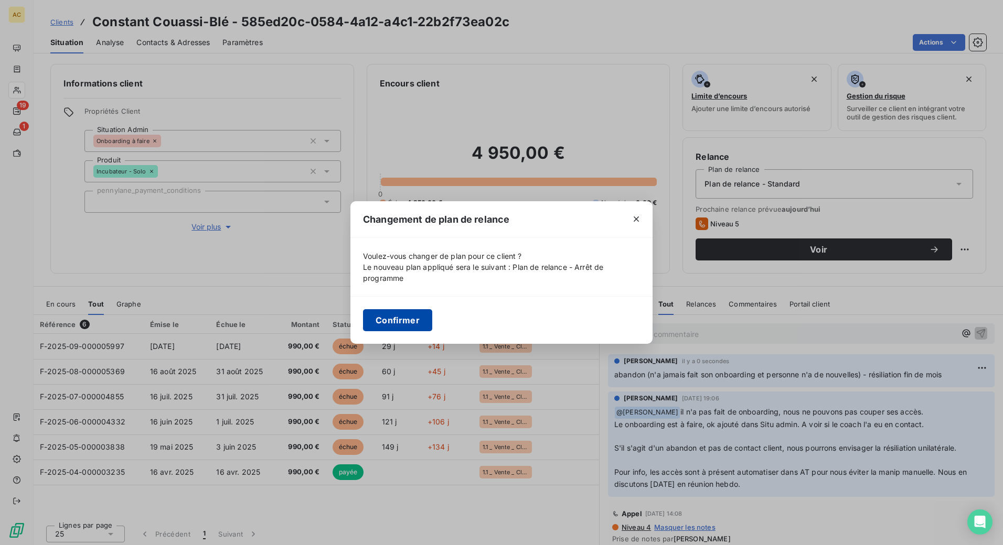
click at [402, 321] on button "Confirmer" at bounding box center [397, 320] width 69 height 22
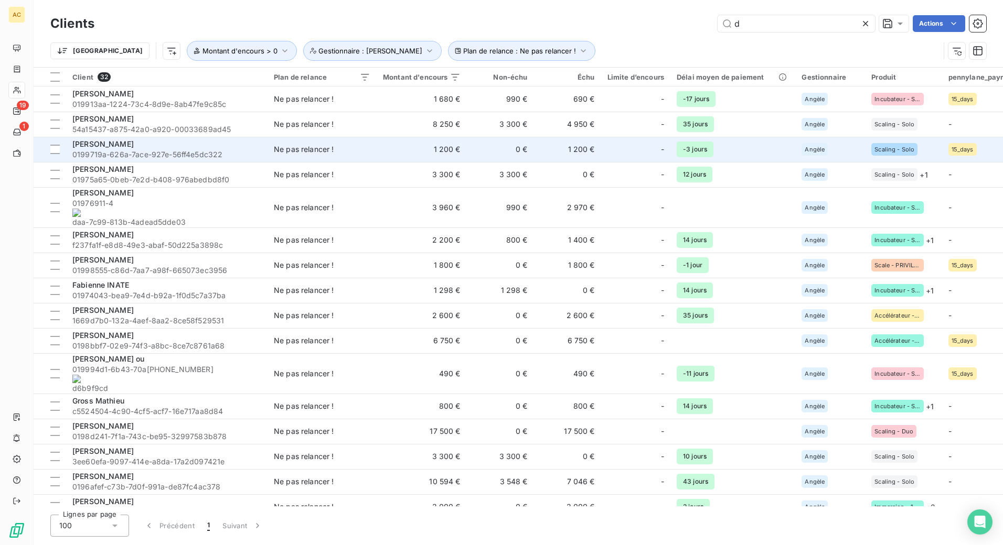
click at [164, 148] on div "[PERSON_NAME]" at bounding box center [166, 144] width 189 height 10
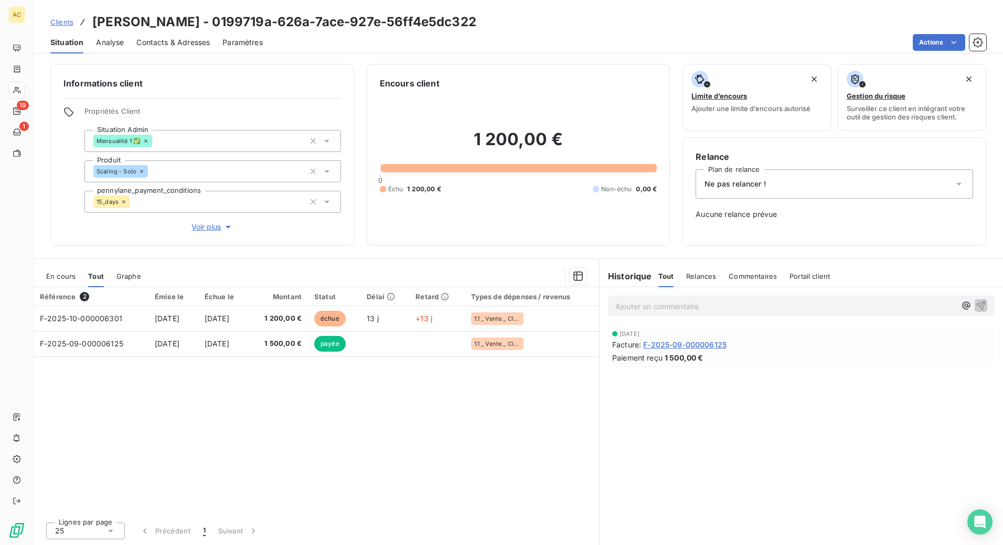
click at [217, 229] on span "Voir plus" at bounding box center [212, 227] width 42 height 10
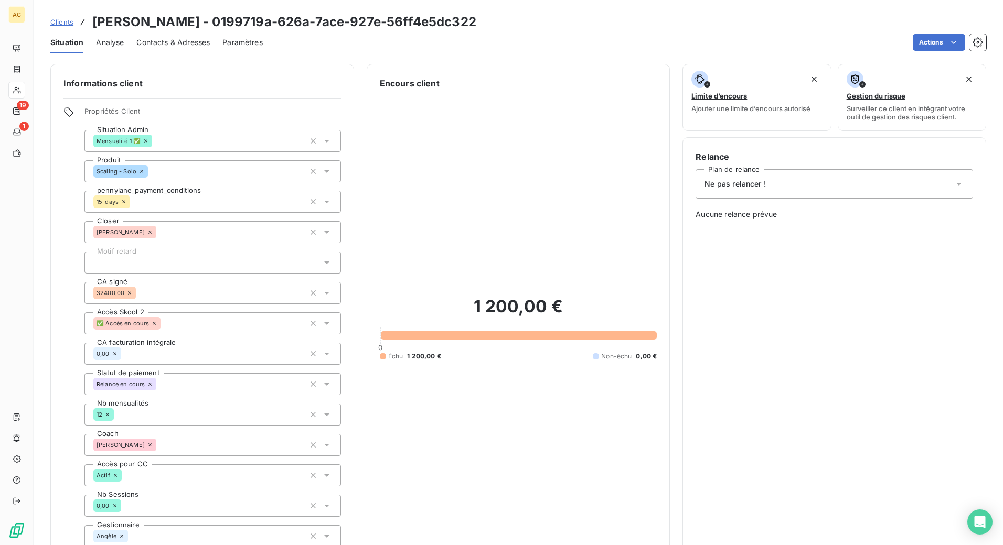
click at [802, 189] on div "Ne pas relancer !" at bounding box center [833, 183] width 277 height 29
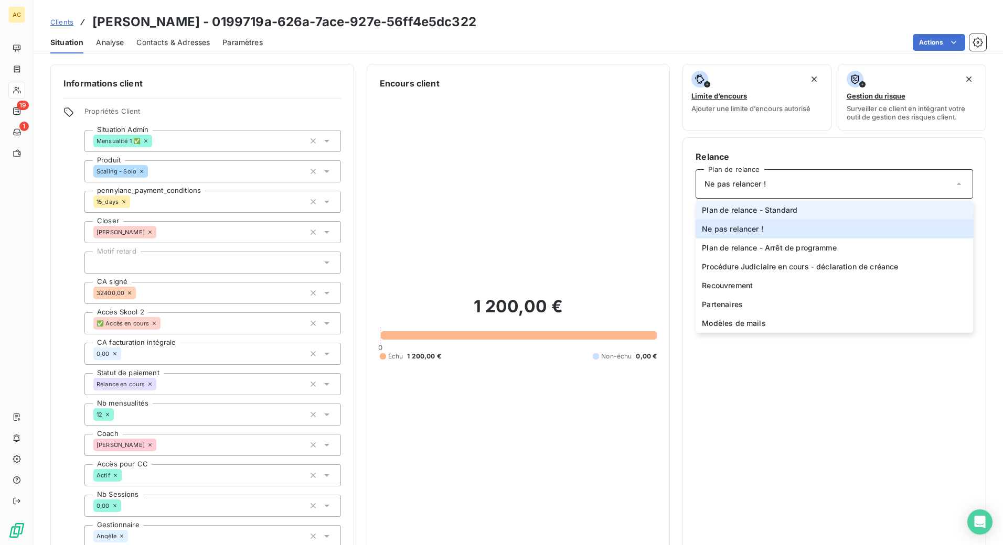
click at [769, 213] on span "Plan de relance - Standard" at bounding box center [749, 210] width 95 height 10
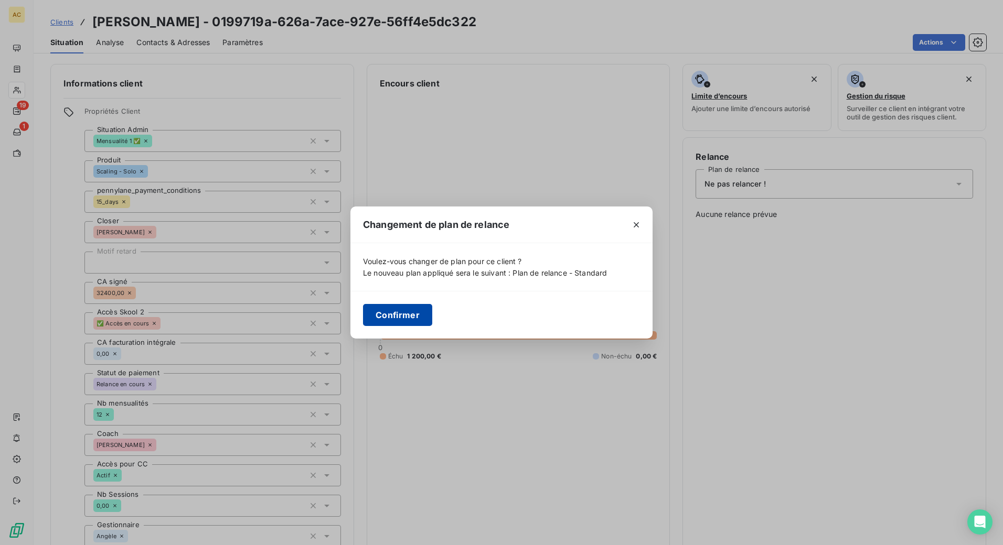
click at [411, 315] on button "Confirmer" at bounding box center [397, 315] width 69 height 22
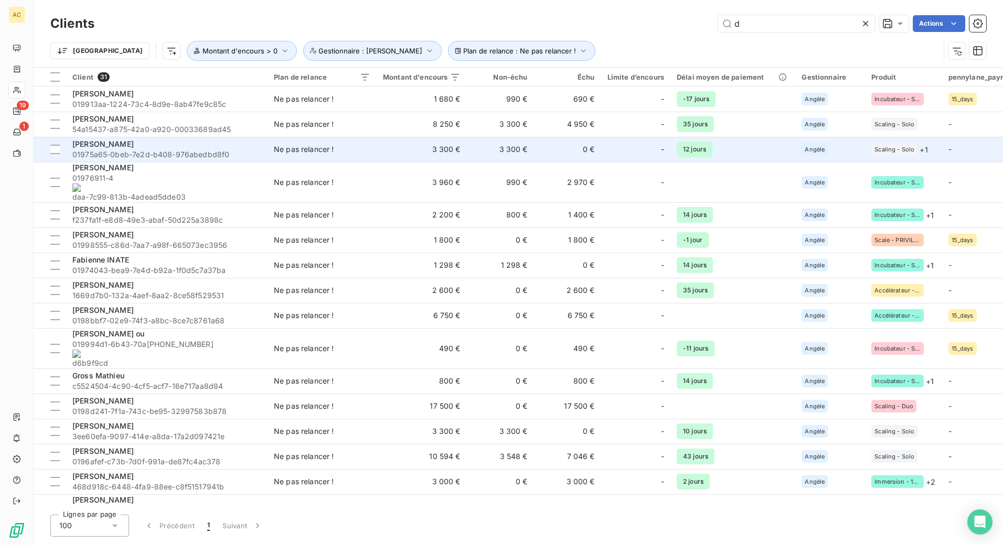
click at [198, 154] on span "01975a65-0beb-7e2d-b408-976abedbd8f0" at bounding box center [166, 154] width 189 height 10
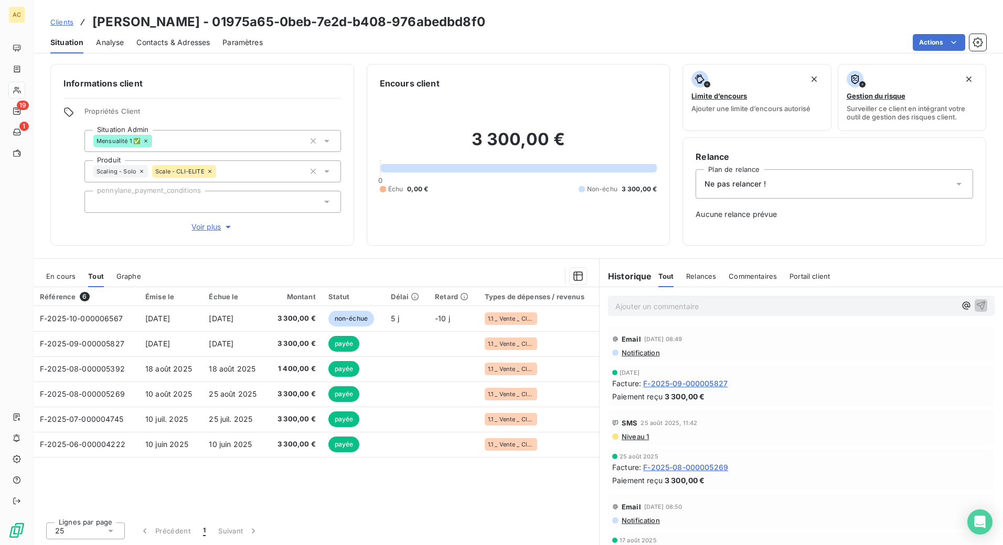
click at [66, 24] on span "Clients" at bounding box center [61, 22] width 23 height 8
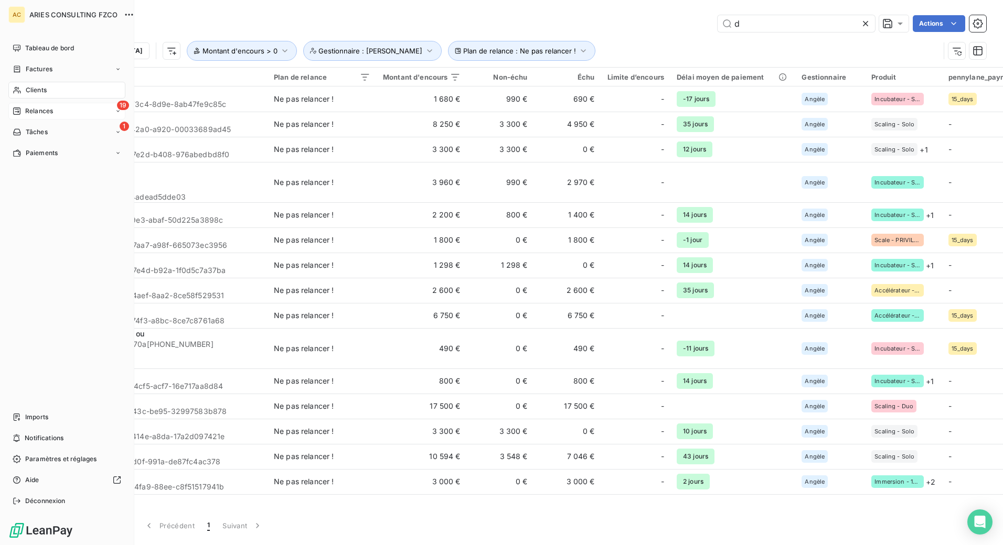
click at [38, 113] on span "Relances" at bounding box center [39, 110] width 28 height 9
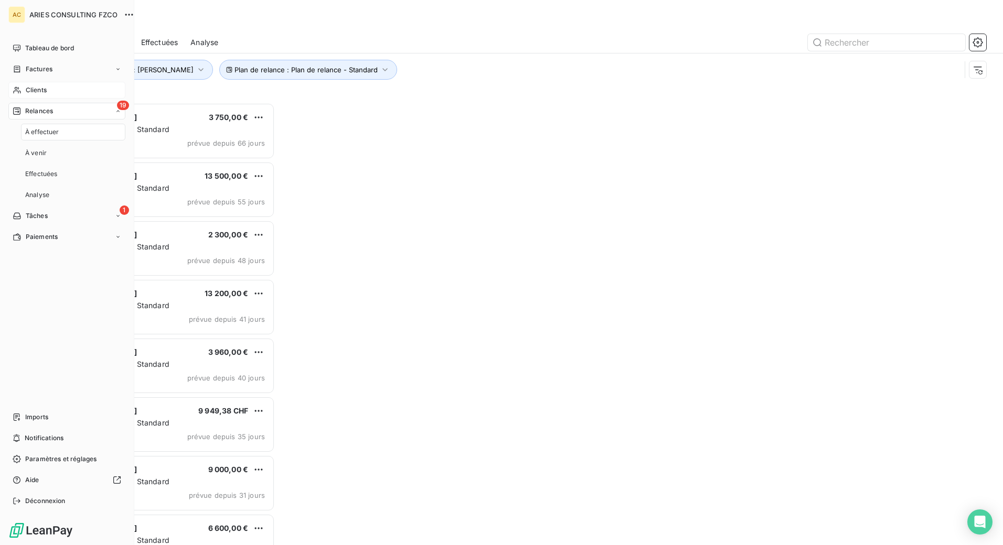
click at [81, 135] on div "À effectuer" at bounding box center [73, 132] width 104 height 17
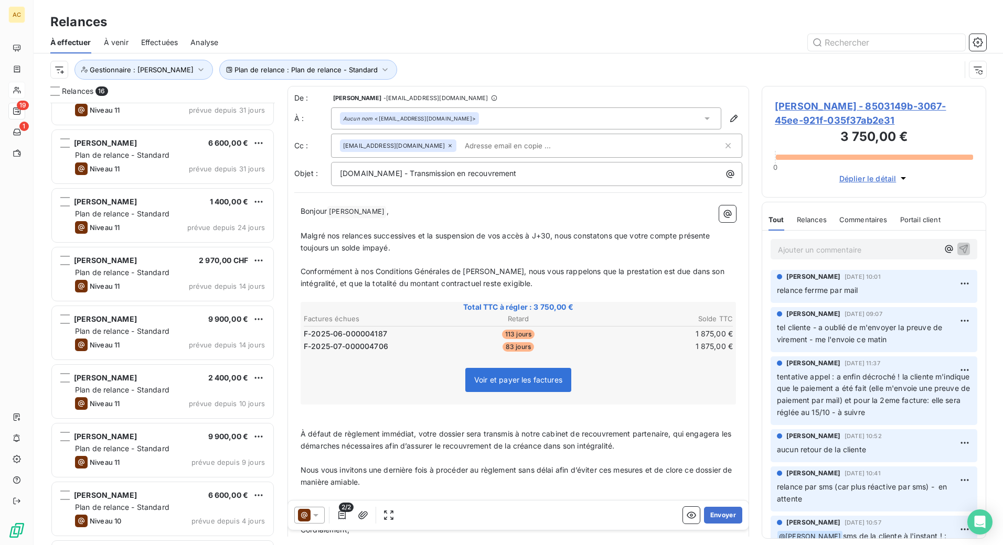
scroll to position [498, 0]
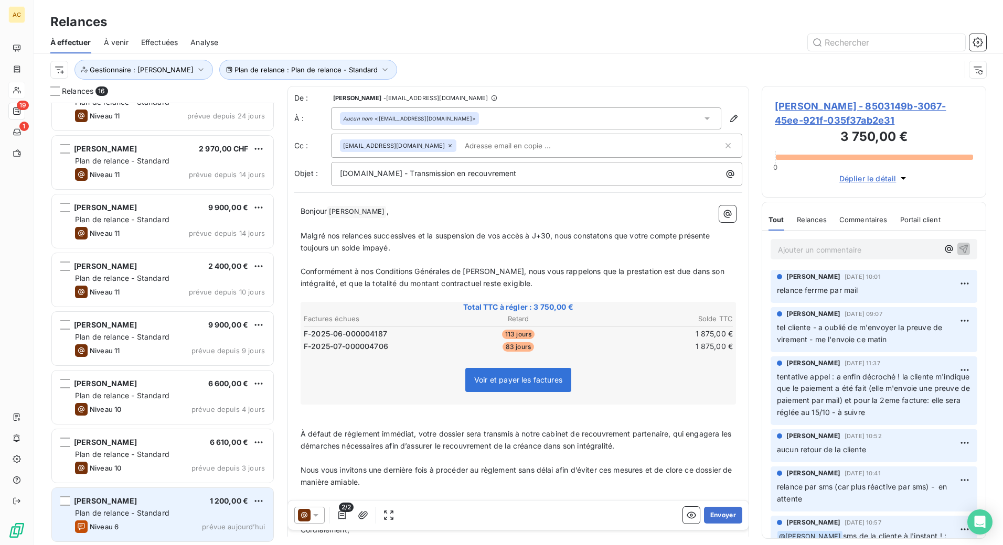
click at [129, 514] on span "Plan de relance - Standard" at bounding box center [122, 513] width 94 height 9
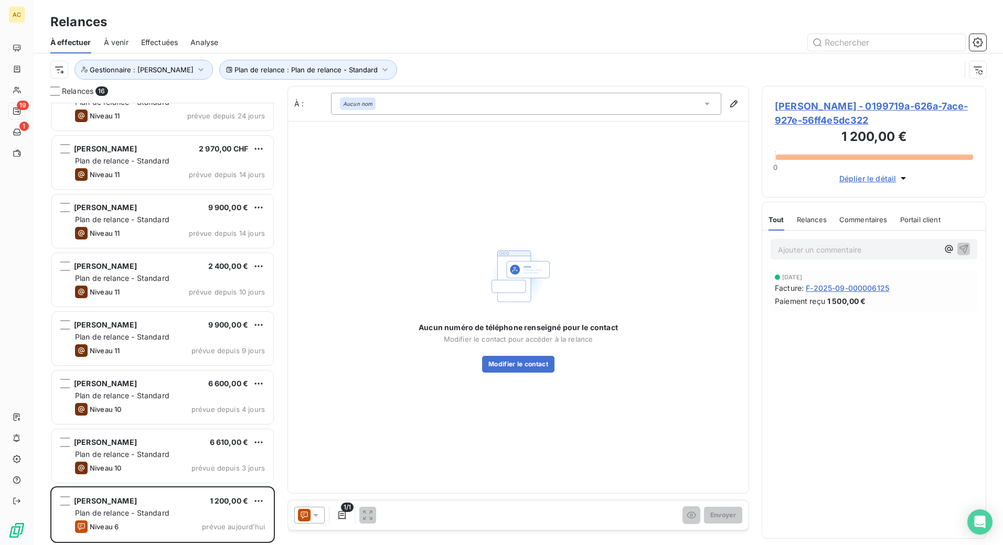
click at [821, 105] on span "Damien Gasnier - 0199719a-626a-7ace-927e-56ff4e5dc322" at bounding box center [874, 113] width 198 height 28
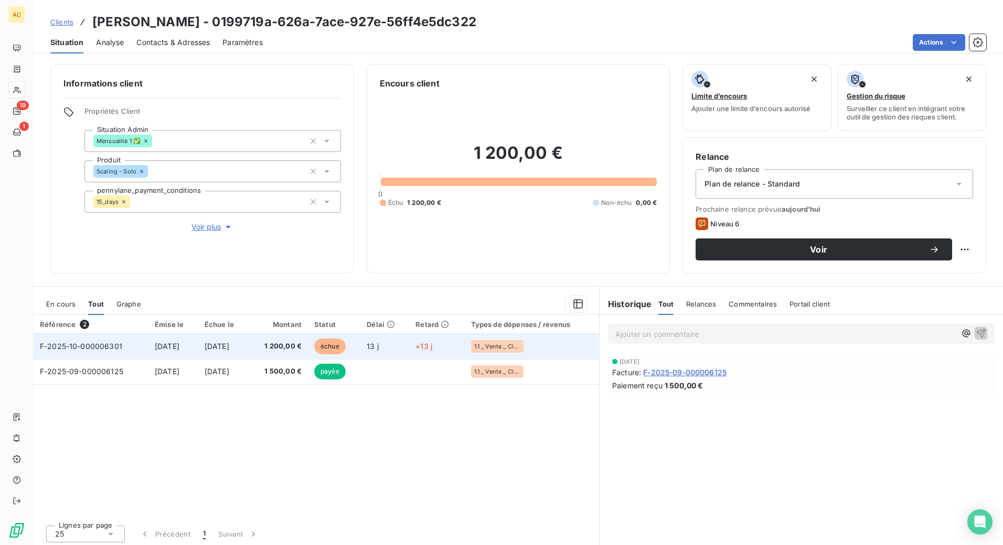
click at [249, 348] on td "2 oct. 2025" at bounding box center [223, 346] width 50 height 25
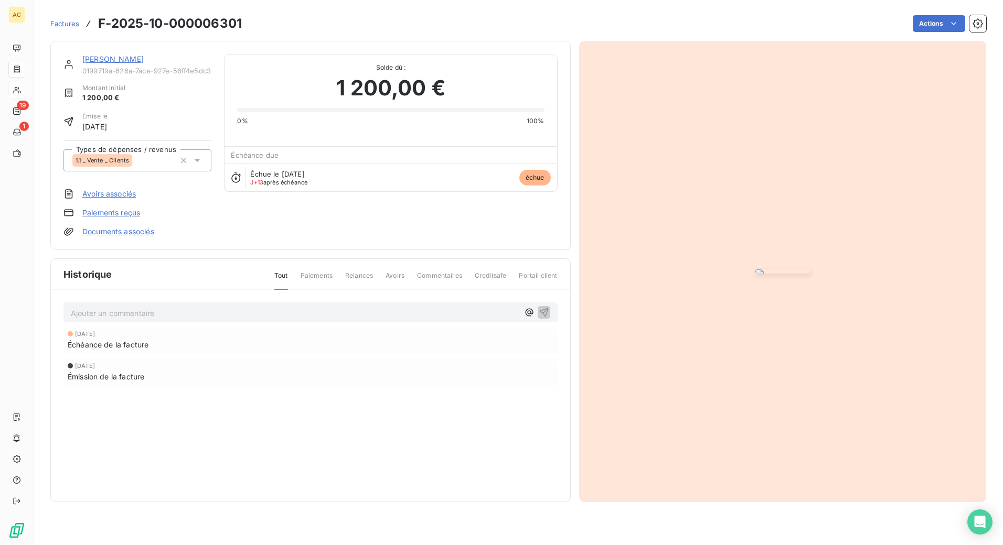
click at [601, 321] on div at bounding box center [782, 272] width 407 height 462
click at [117, 61] on link "[PERSON_NAME]" at bounding box center [112, 59] width 61 height 9
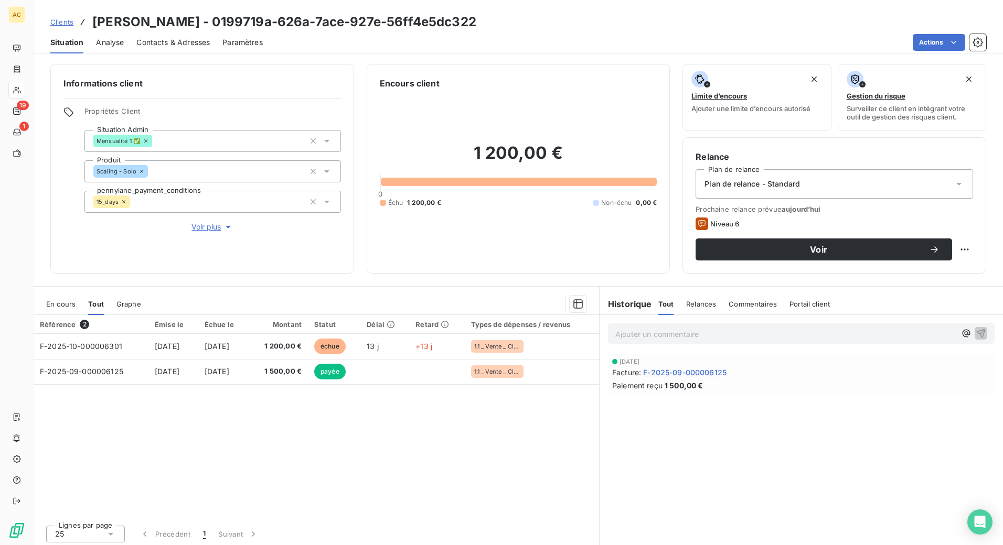
click at [723, 194] on div "Plan de relance - Standard" at bounding box center [833, 183] width 277 height 29
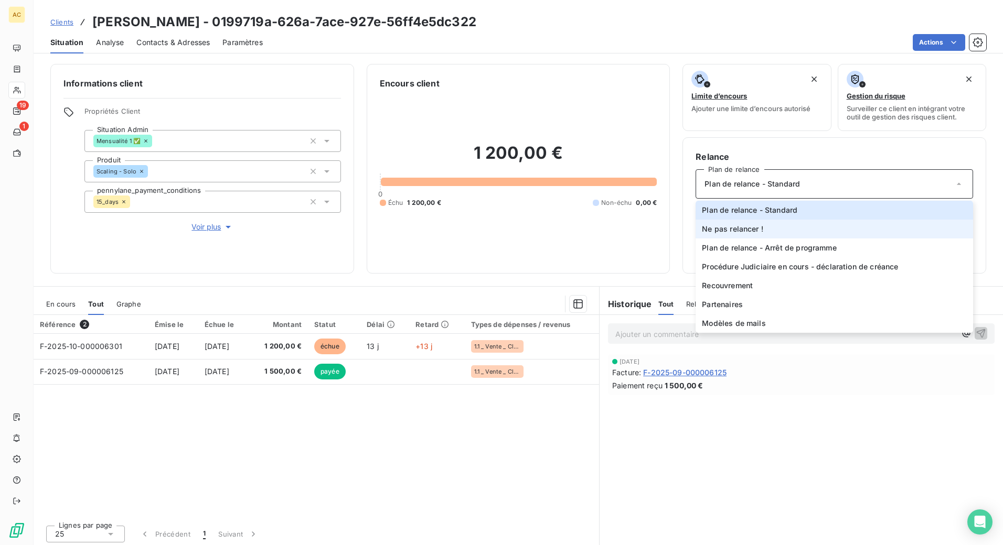
click at [728, 230] on span "Ne pas relancer !" at bounding box center [732, 229] width 61 height 10
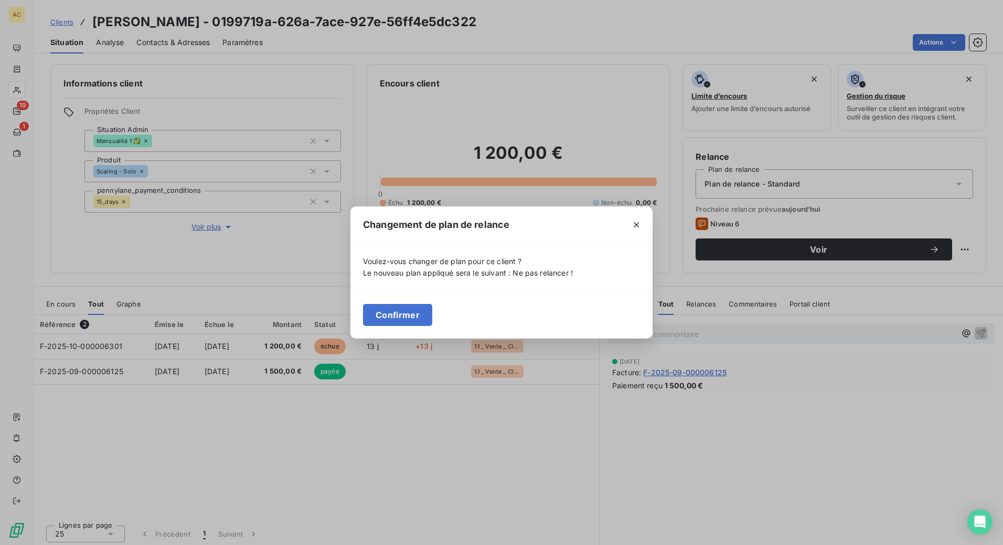
drag, startPoint x: 394, startPoint y: 313, endPoint x: 425, endPoint y: 233, distance: 85.7
click at [394, 313] on button "Confirmer" at bounding box center [397, 315] width 69 height 22
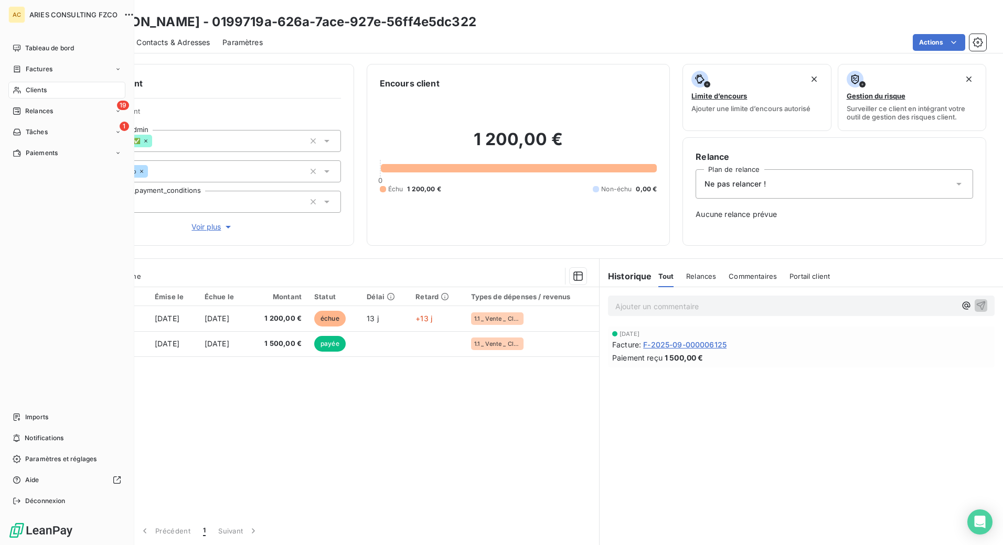
click at [35, 90] on span "Clients" at bounding box center [36, 89] width 21 height 9
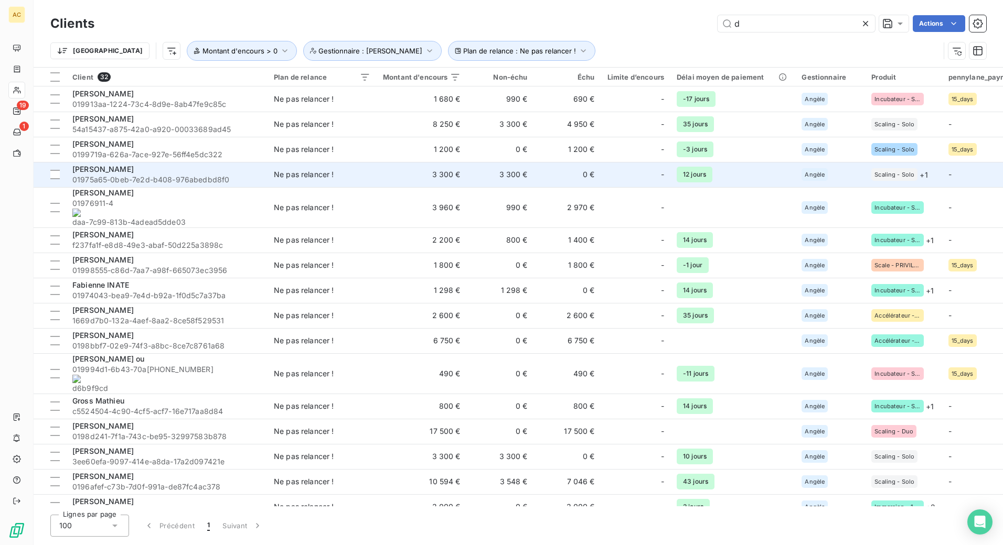
click at [209, 165] on div "[PERSON_NAME]" at bounding box center [166, 169] width 189 height 10
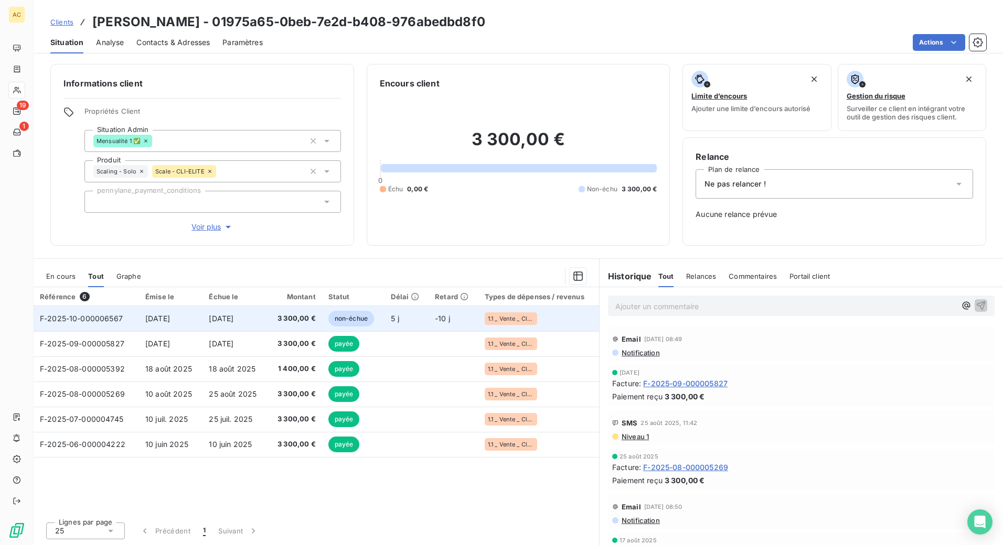
click at [291, 317] on span "3 300,00 €" at bounding box center [295, 319] width 42 height 10
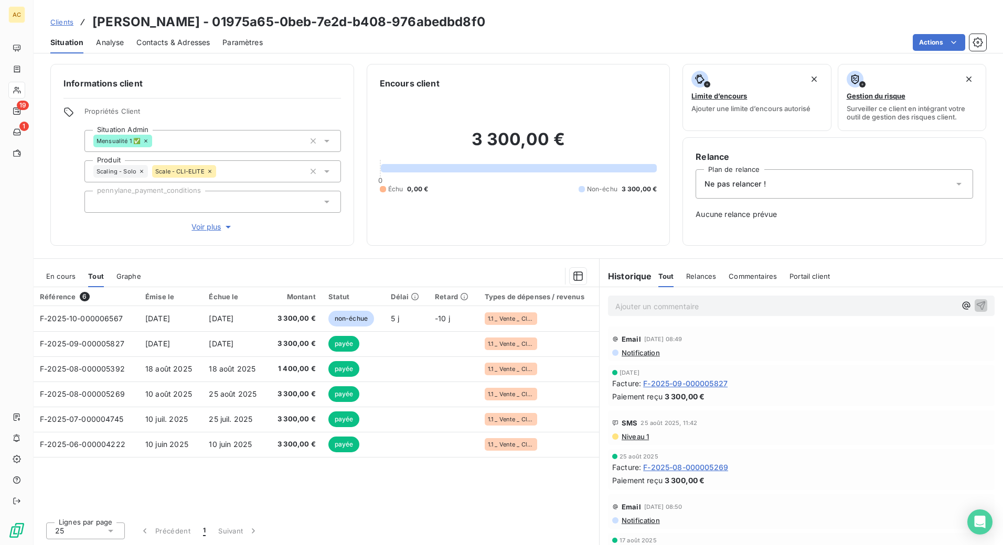
click at [733, 179] on span "Ne pas relancer !" at bounding box center [734, 184] width 61 height 10
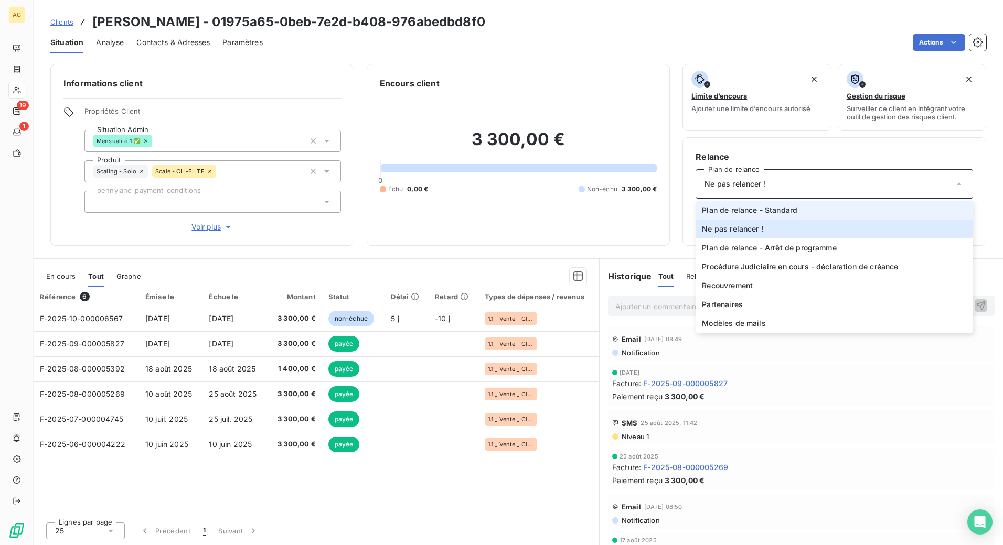
click at [746, 211] on span "Plan de relance - Standard" at bounding box center [749, 210] width 95 height 10
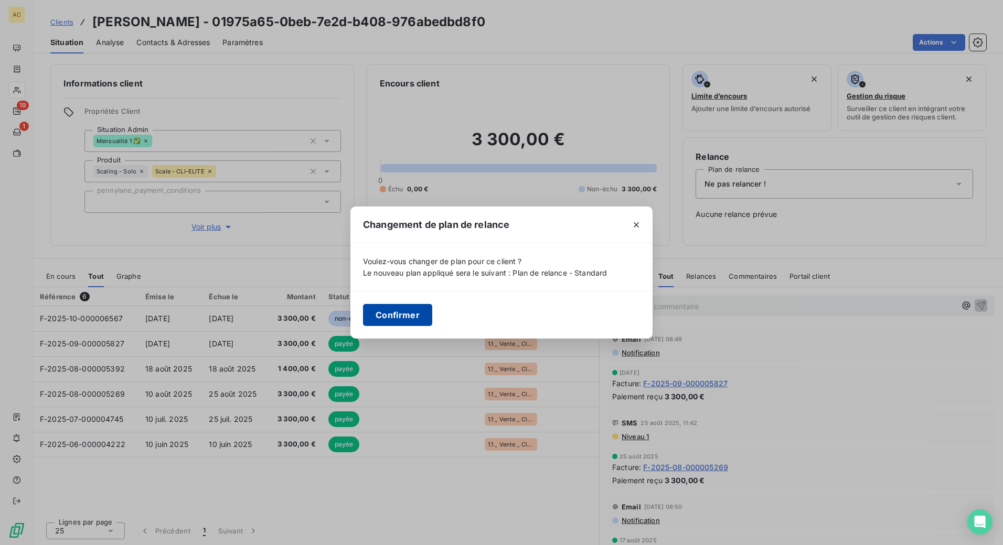
click at [416, 312] on button "Confirmer" at bounding box center [397, 315] width 69 height 22
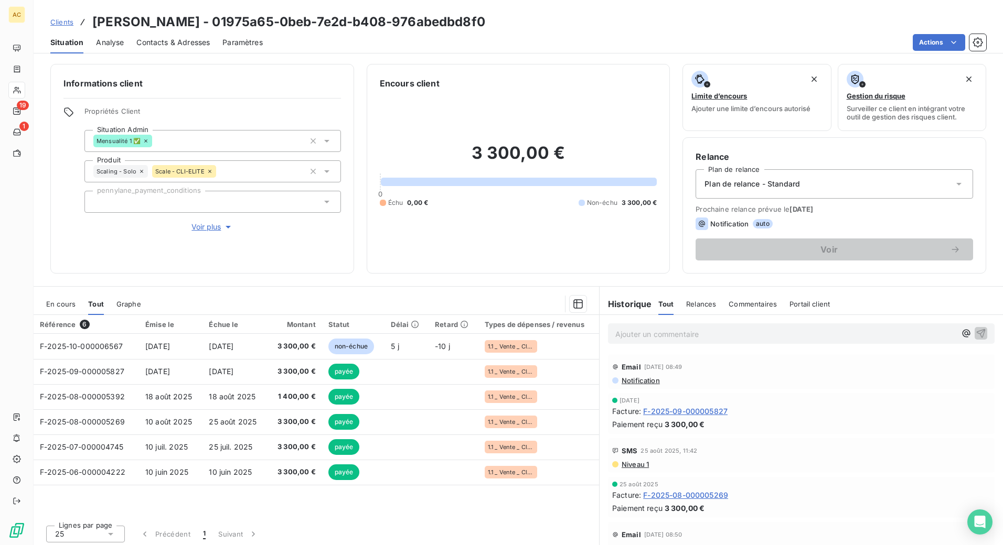
click at [71, 23] on span "Clients" at bounding box center [61, 22] width 23 height 8
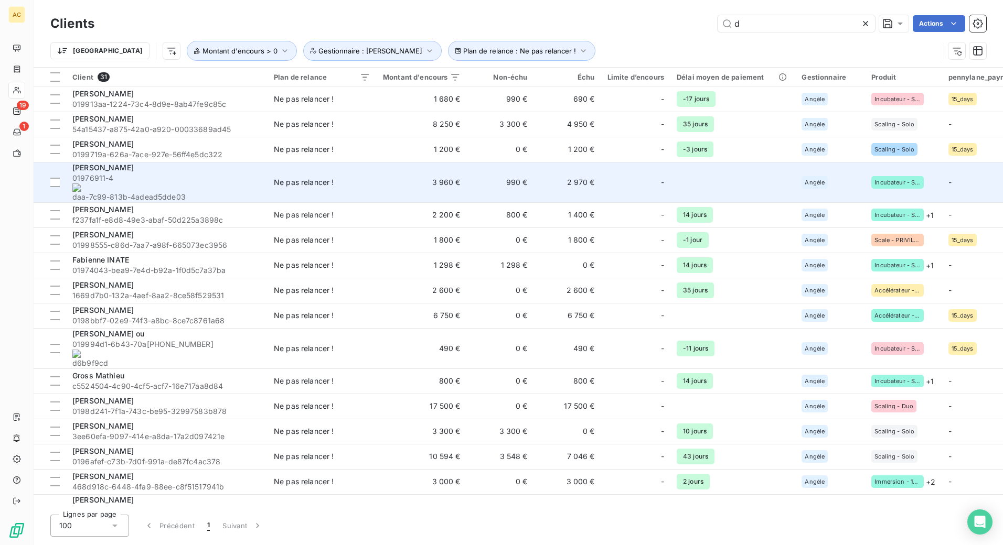
click at [156, 175] on span "01976911-4 daa-7c99-813b-4adead5dde03" at bounding box center [166, 187] width 189 height 29
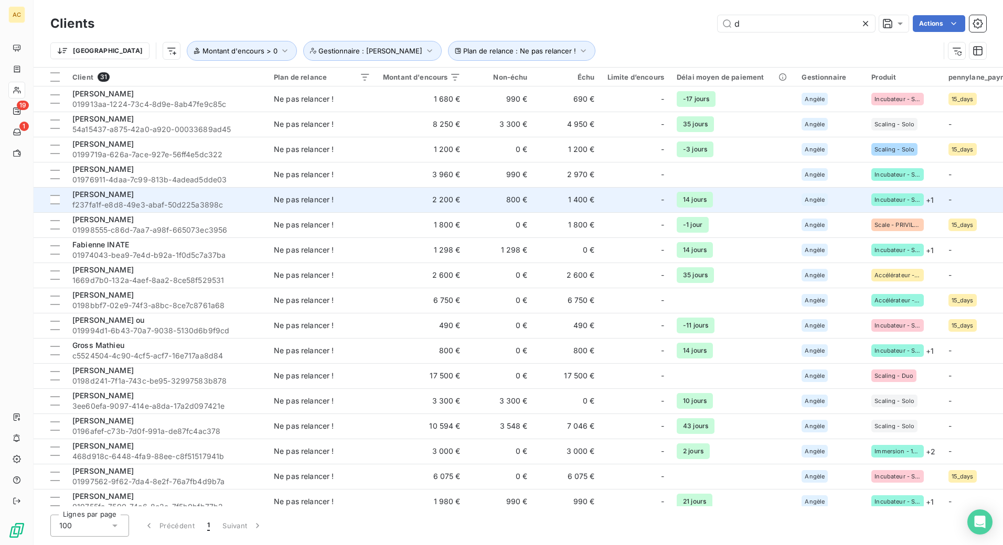
click at [196, 206] on span "f237fa1f-e8d8-49e3-abaf-50d225a3898c" at bounding box center [166, 205] width 189 height 10
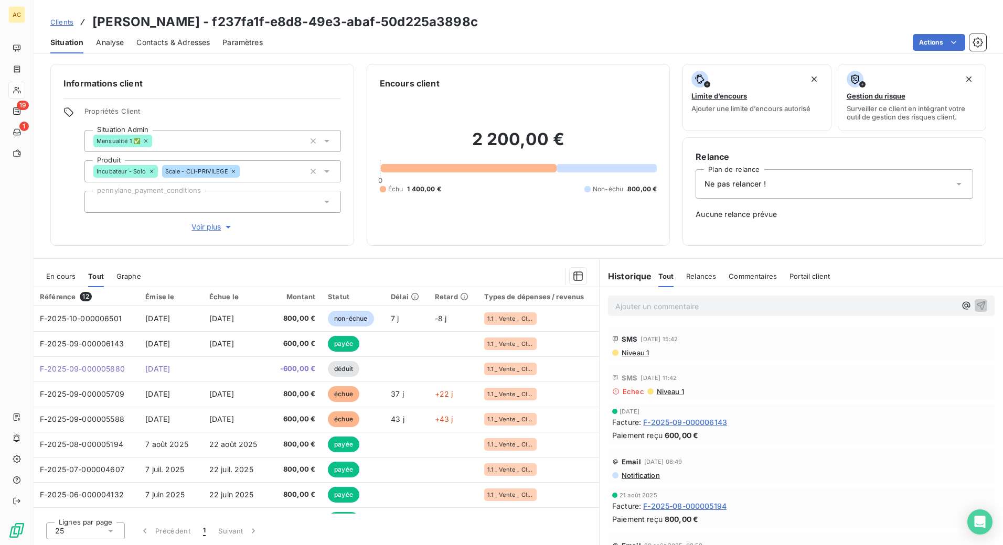
click at [790, 191] on div "Ne pas relancer !" at bounding box center [833, 183] width 277 height 29
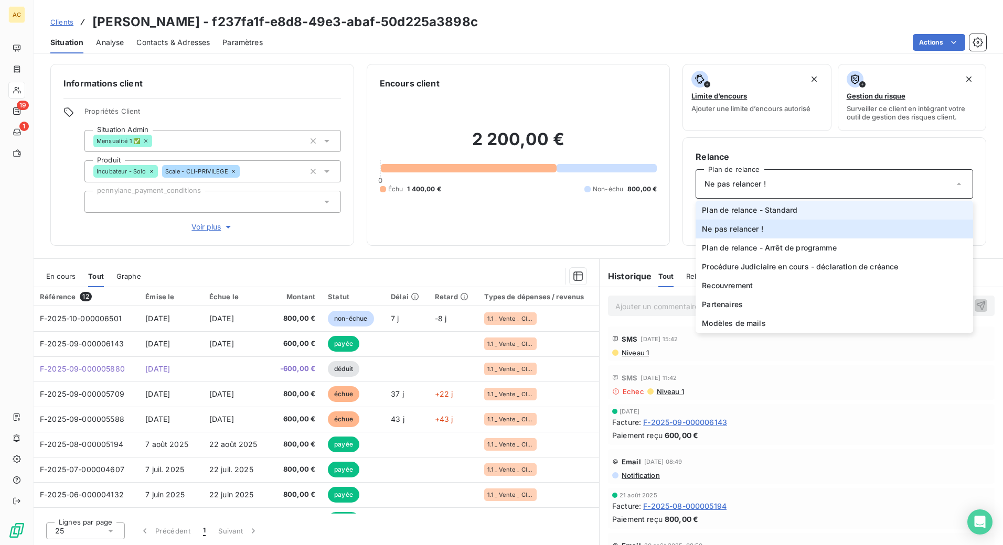
click at [784, 212] on span "Plan de relance - Standard" at bounding box center [749, 210] width 95 height 10
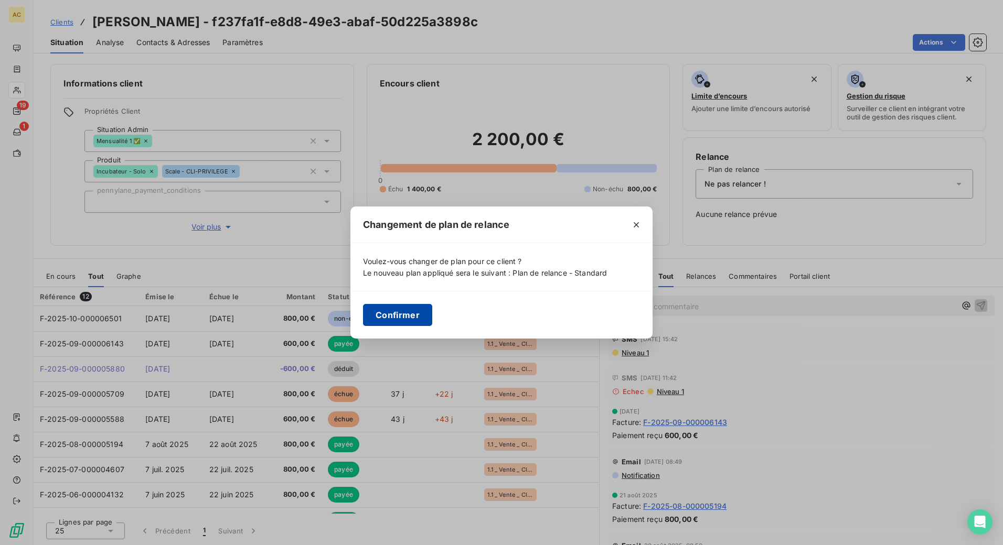
click at [374, 312] on button "Confirmer" at bounding box center [397, 315] width 69 height 22
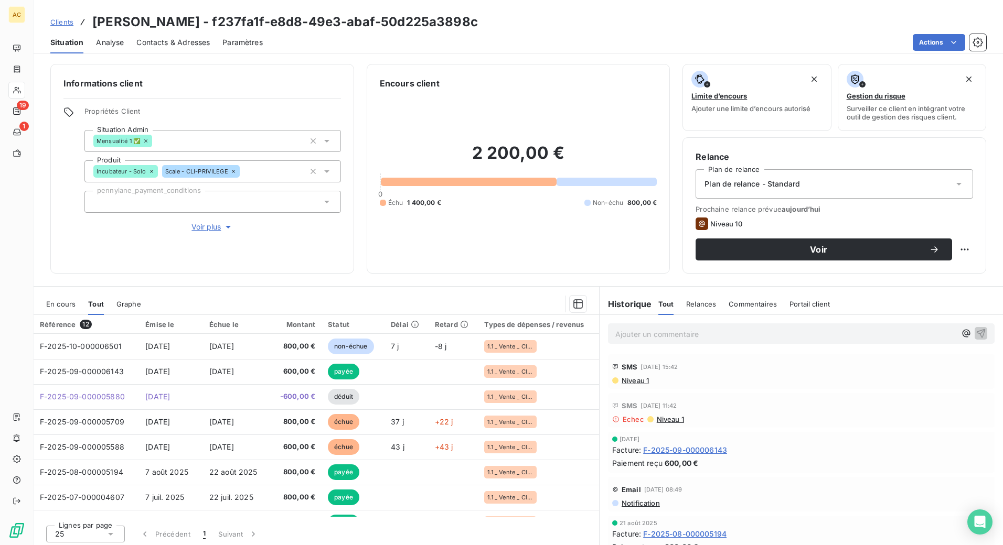
click at [60, 24] on span "Clients" at bounding box center [61, 22] width 23 height 8
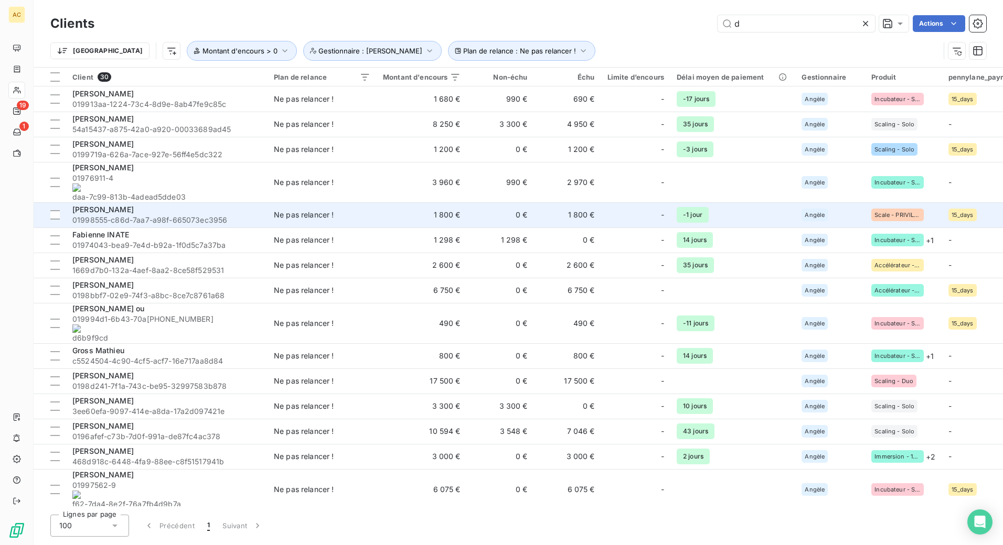
click at [165, 215] on span "01998555-c86d-7aa7-a98f-665073ec3956" at bounding box center [166, 220] width 189 height 10
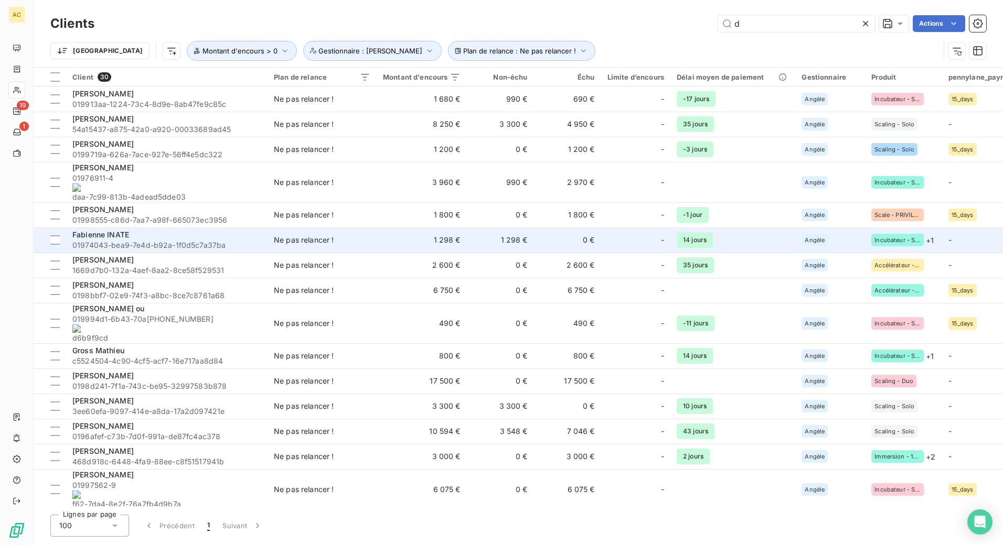
click at [195, 230] on div "Fabienne INATE" at bounding box center [166, 235] width 189 height 10
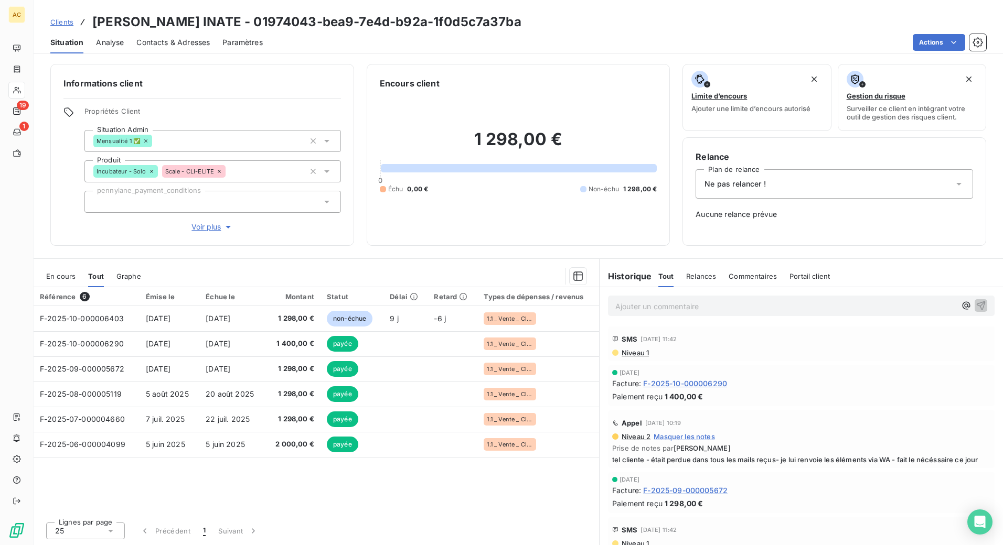
click at [765, 190] on div "Ne pas relancer !" at bounding box center [833, 183] width 277 height 29
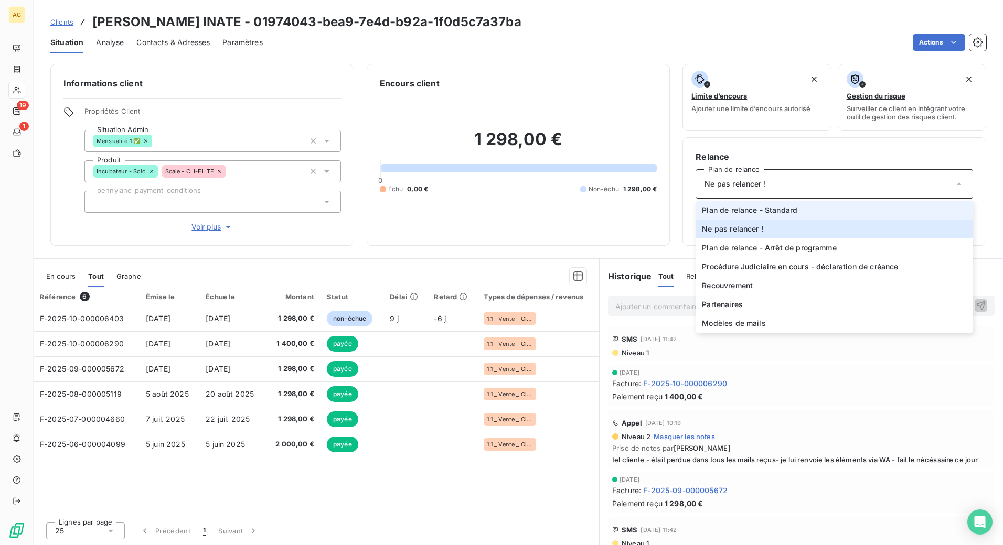
click at [777, 206] on span "Plan de relance - Standard" at bounding box center [749, 210] width 95 height 10
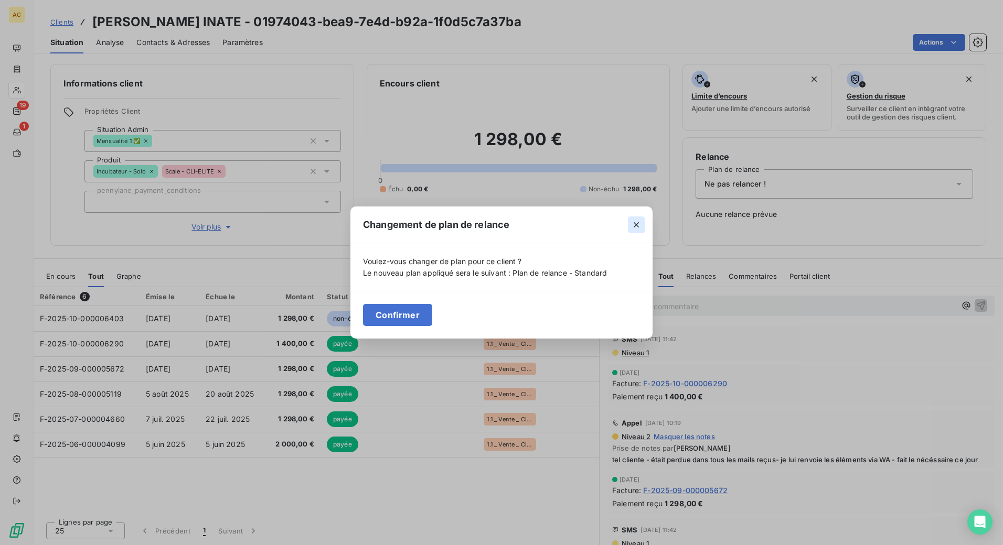
click at [637, 228] on icon "button" at bounding box center [636, 225] width 10 height 10
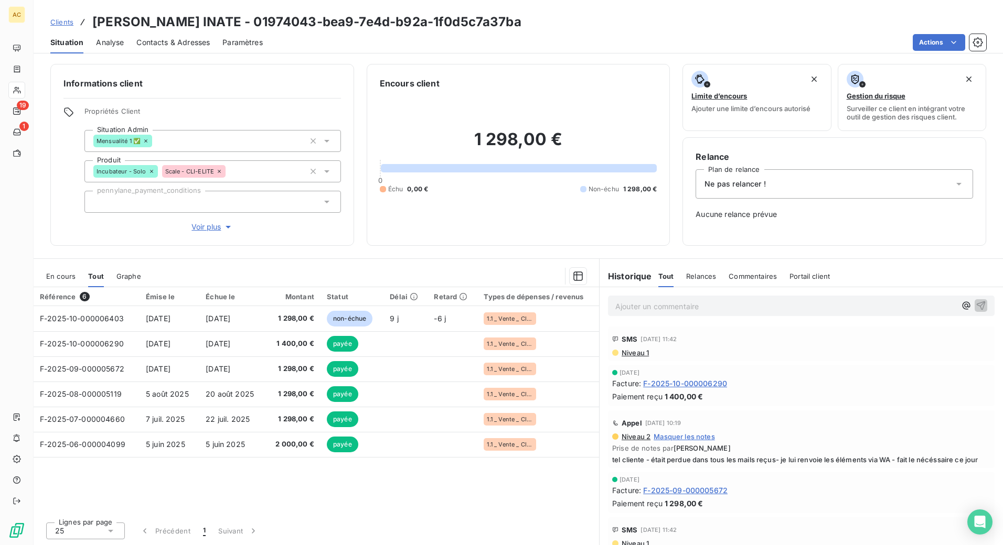
click at [791, 193] on div "Ne pas relancer !" at bounding box center [833, 183] width 277 height 29
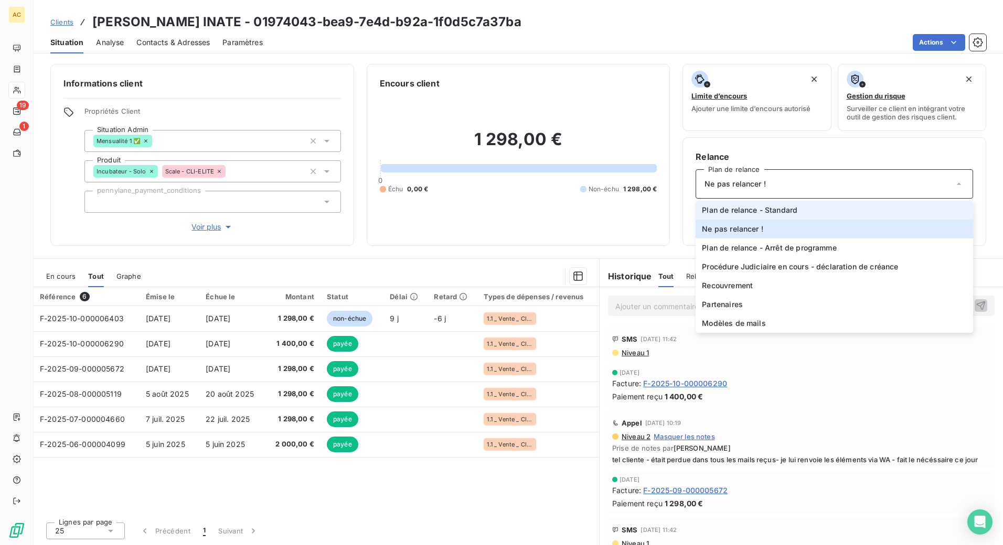
click at [777, 212] on span "Plan de relance - Standard" at bounding box center [749, 210] width 95 height 10
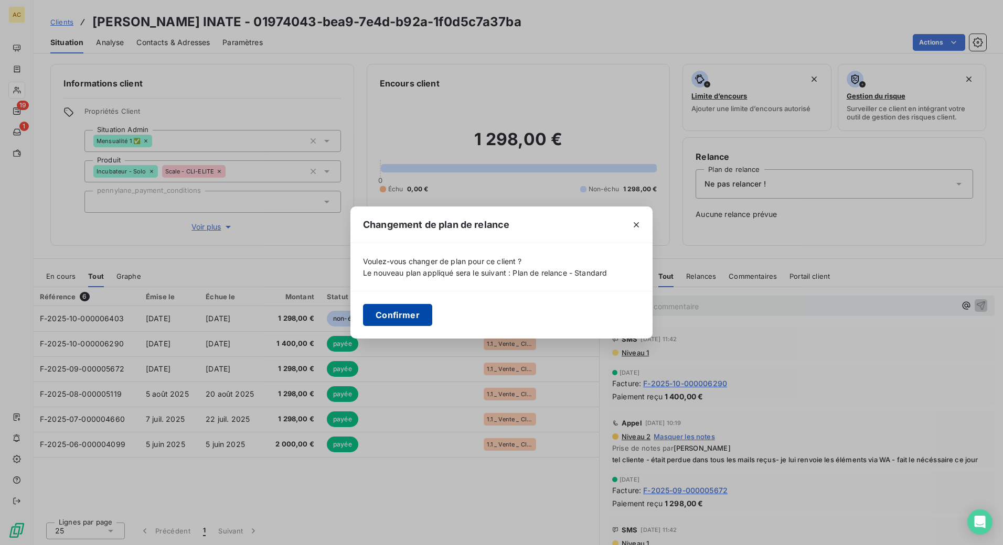
click at [401, 320] on button "Confirmer" at bounding box center [397, 315] width 69 height 22
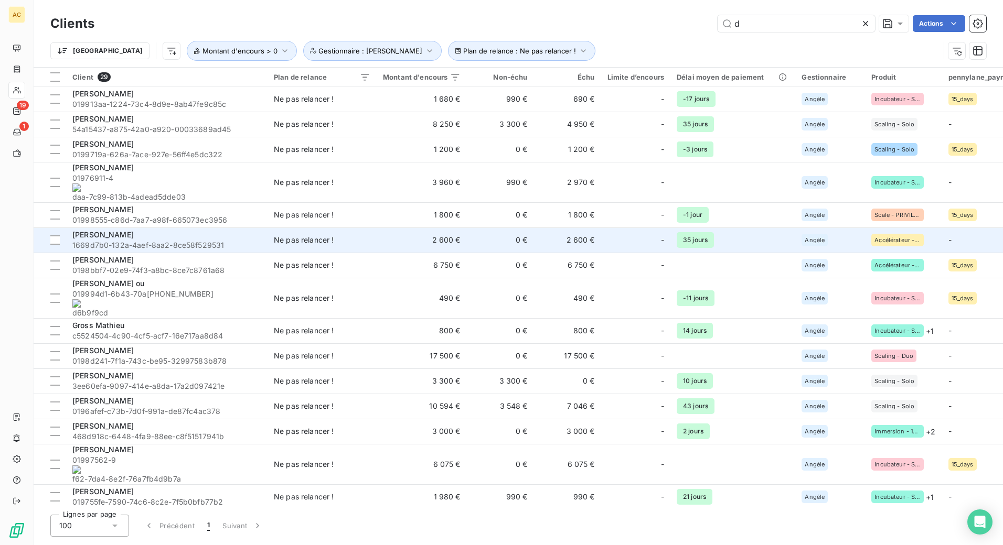
click at [175, 240] on span "1669d7b0-132a-4aef-8aa2-8ce58f529531" at bounding box center [166, 245] width 189 height 10
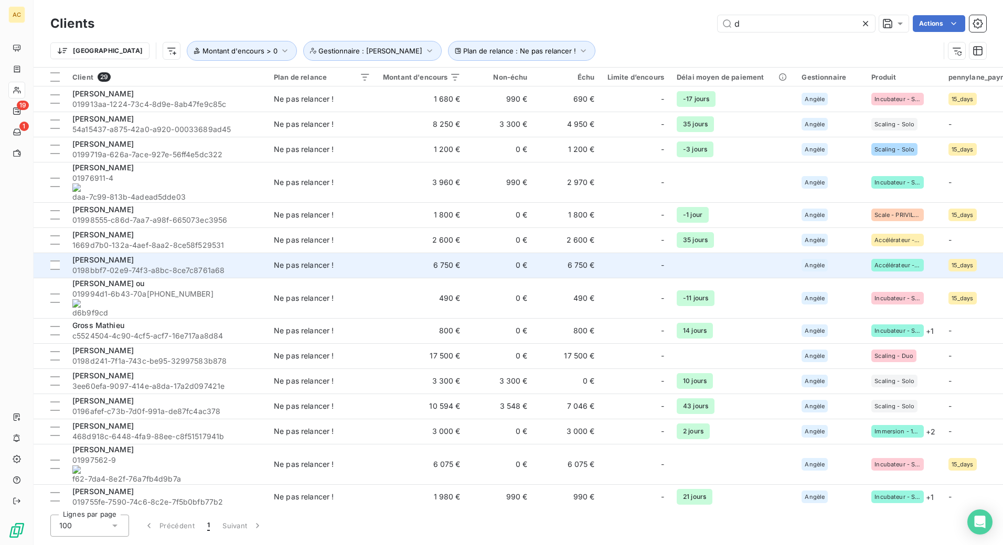
click at [202, 265] on span "0198bbf7-02e9-74f3-a8bc-8ce7c8761a68" at bounding box center [166, 270] width 189 height 10
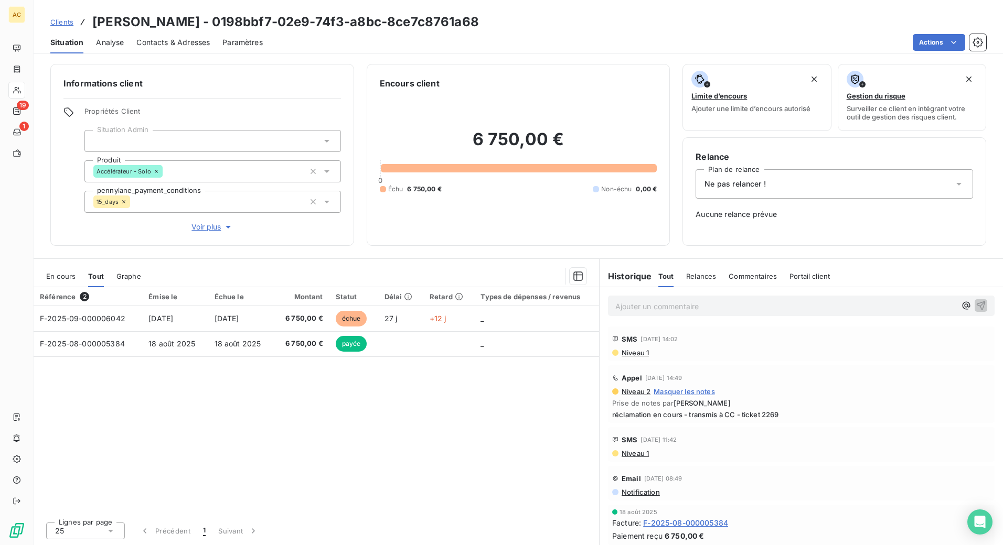
click at [788, 192] on div "Ne pas relancer !" at bounding box center [833, 183] width 277 height 29
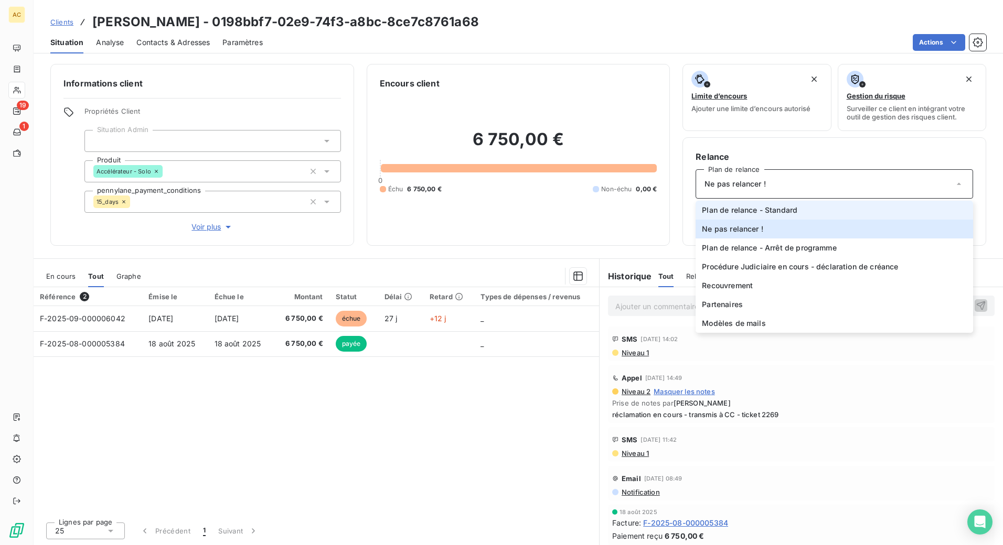
click at [773, 212] on span "Plan de relance - Standard" at bounding box center [749, 210] width 95 height 10
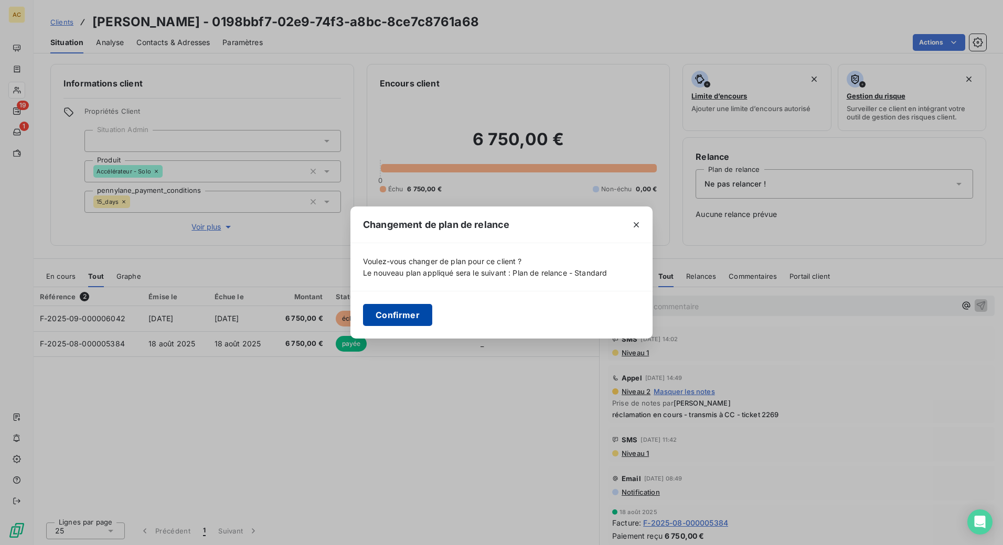
click at [392, 323] on button "Confirmer" at bounding box center [397, 315] width 69 height 22
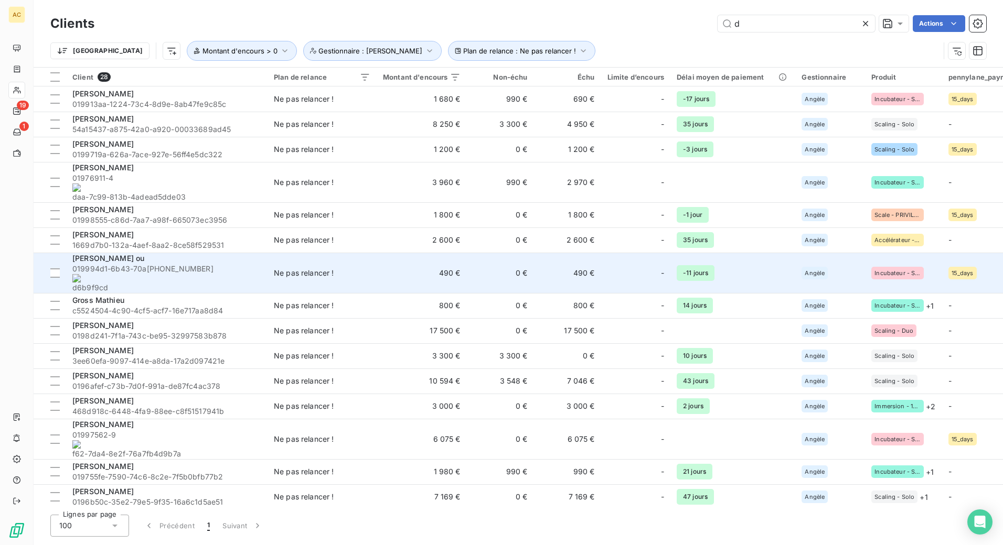
click at [167, 264] on onoff-telecom-ce-phone-number-wrapper "[PHONE_NUMBER]" at bounding box center [180, 268] width 67 height 9
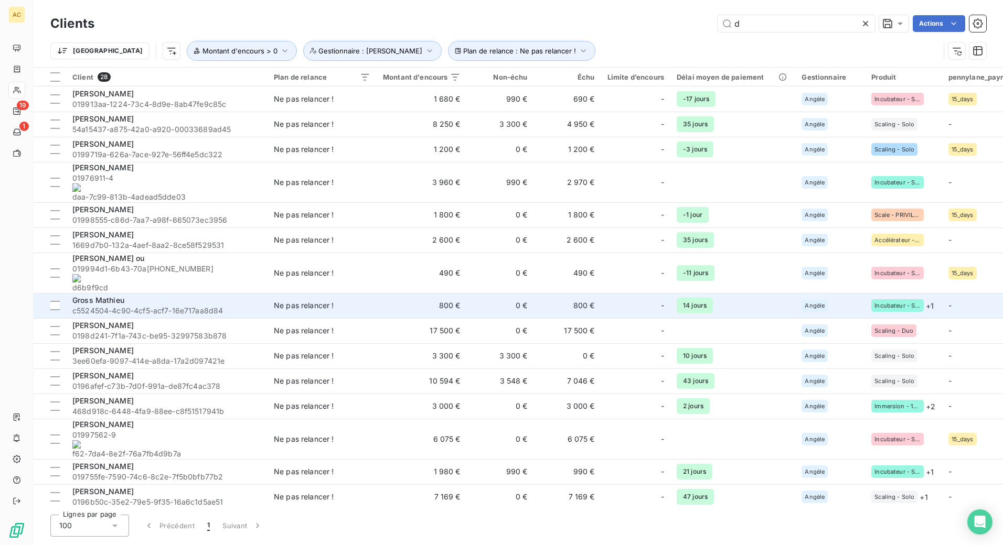
click at [156, 306] on span "c5524504-4c90-4cf5-acf7-16e717aa8d84" at bounding box center [166, 311] width 189 height 10
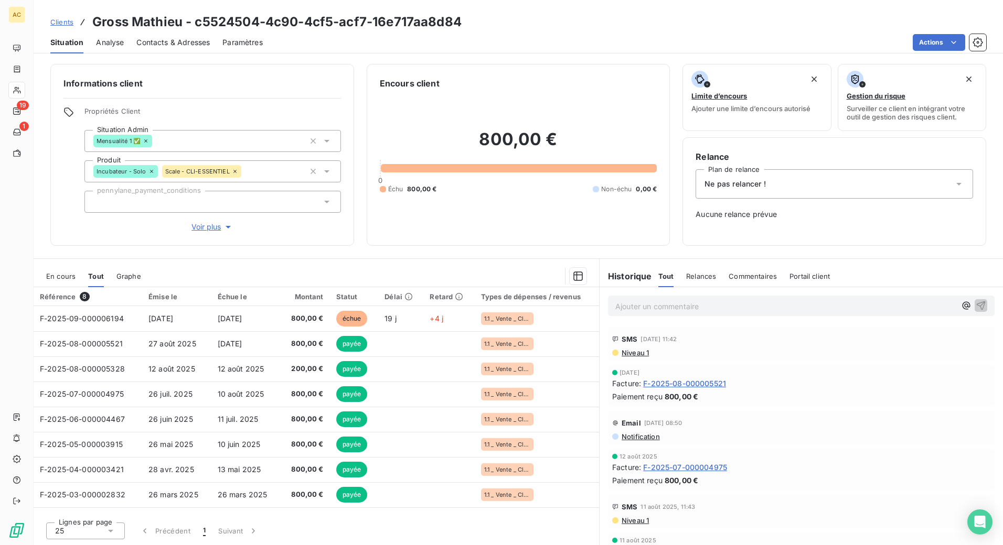
click at [774, 188] on div "Ne pas relancer !" at bounding box center [833, 183] width 277 height 29
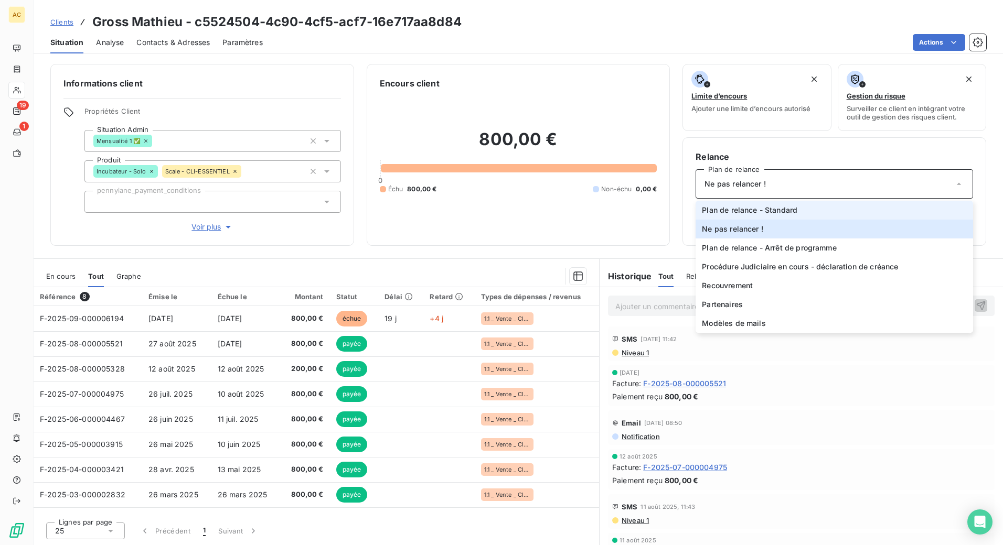
click at [770, 214] on span "Plan de relance - Standard" at bounding box center [749, 210] width 95 height 10
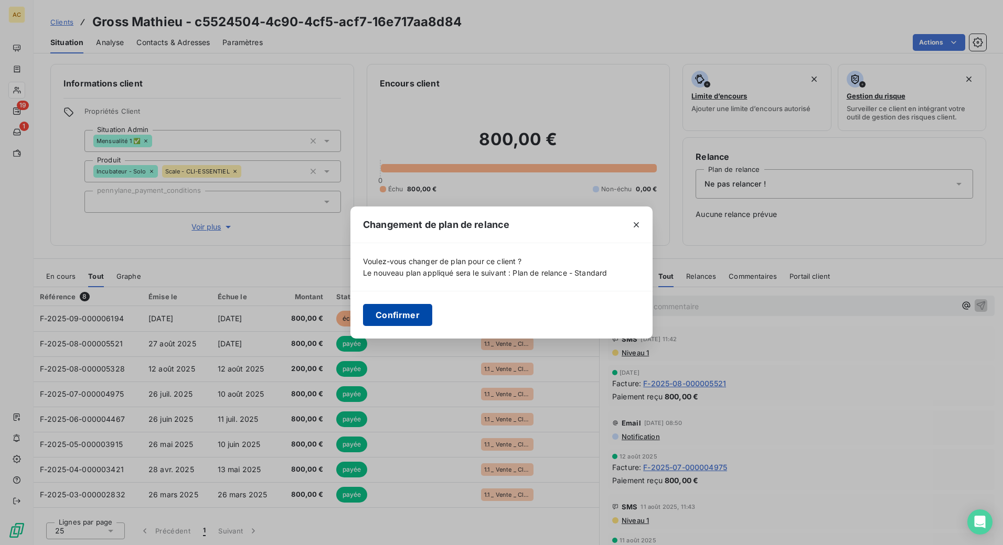
click at [421, 310] on button "Confirmer" at bounding box center [397, 315] width 69 height 22
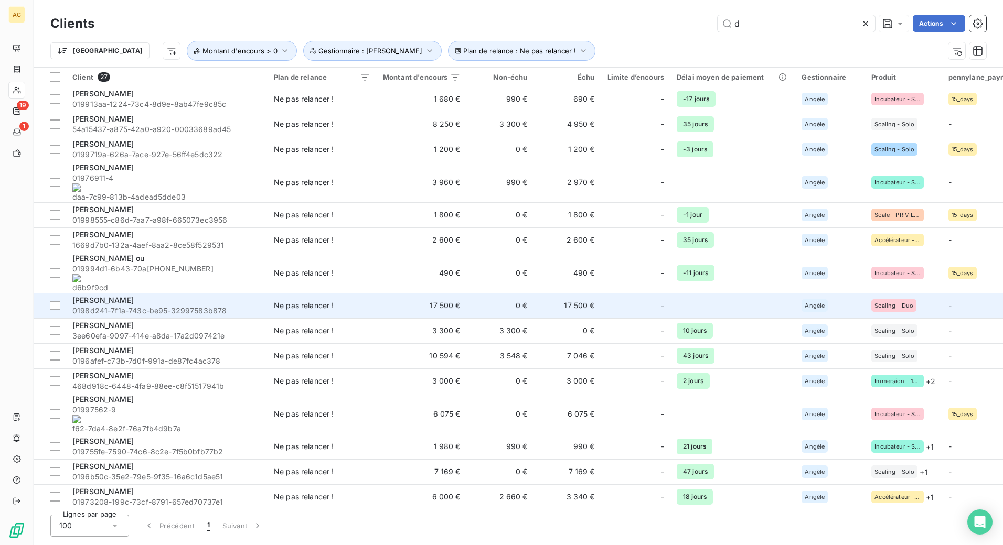
click at [178, 306] on span "0198d241-7f1a-743c-be95-32997583b878" at bounding box center [166, 311] width 189 height 10
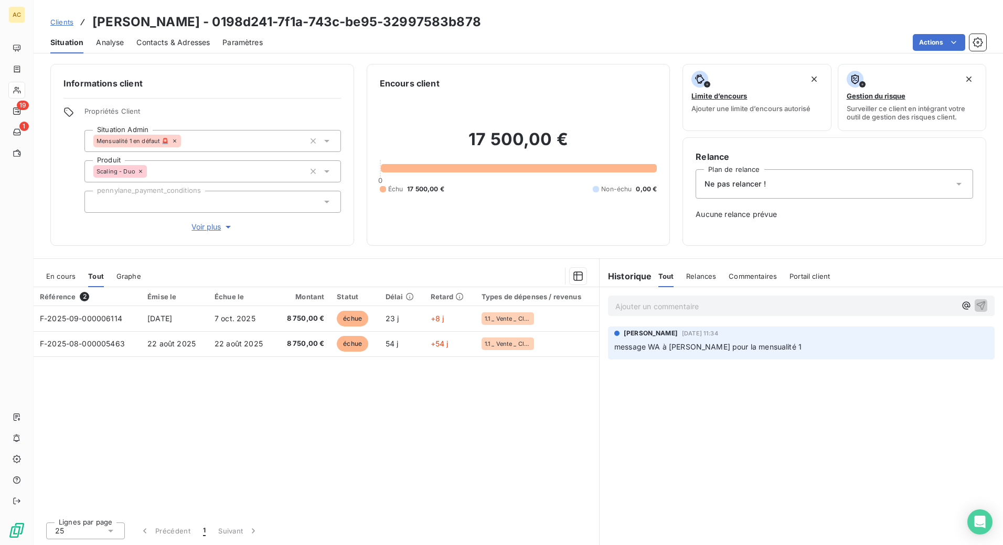
click at [213, 228] on span "Voir plus" at bounding box center [212, 227] width 42 height 10
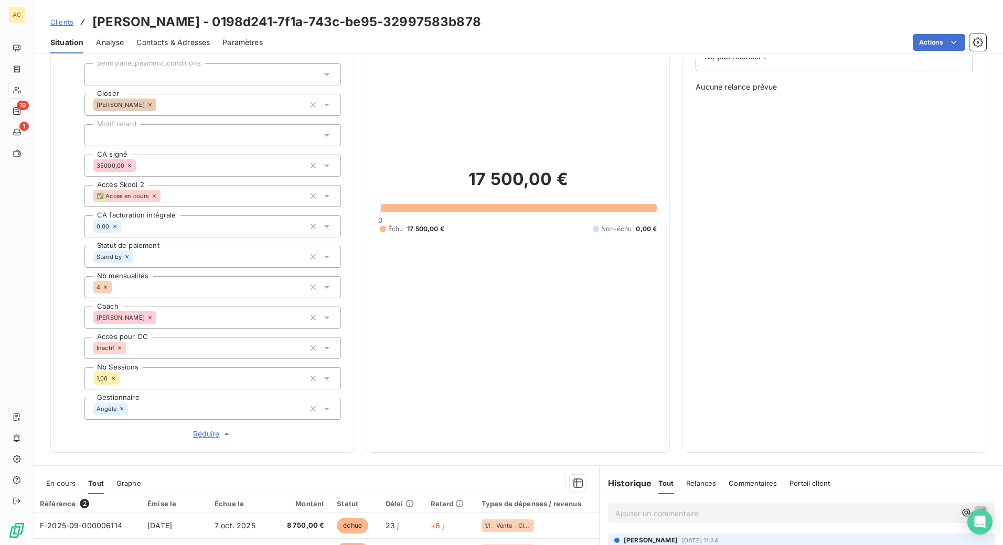
scroll to position [178, 0]
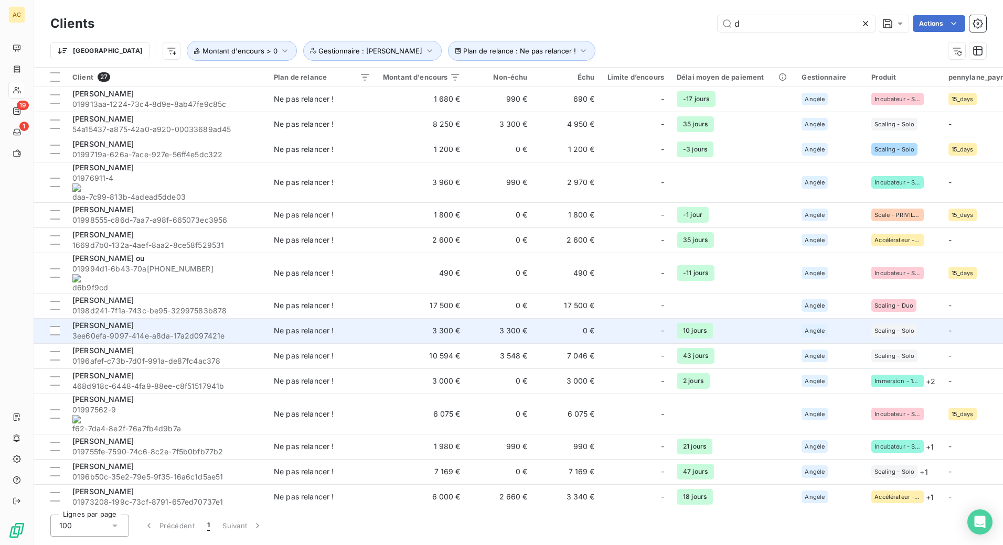
click at [170, 320] on div "[PERSON_NAME]" at bounding box center [166, 325] width 189 height 10
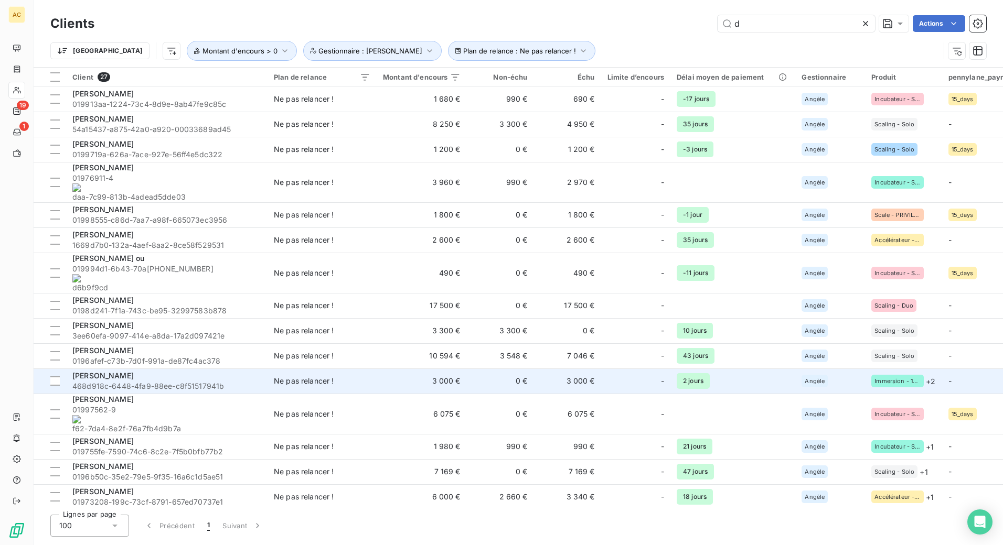
click at [142, 371] on div "[PERSON_NAME]" at bounding box center [166, 376] width 189 height 10
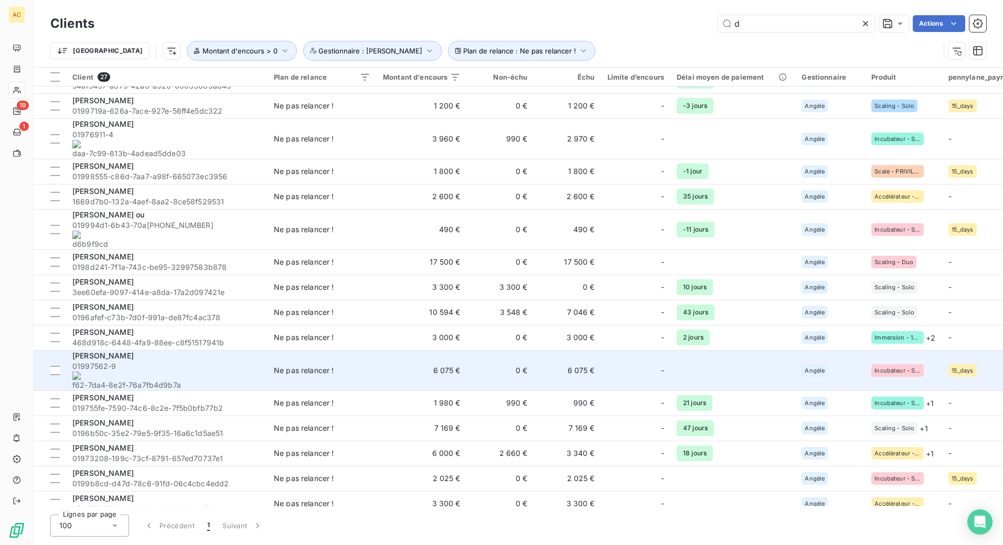
scroll to position [54, 0]
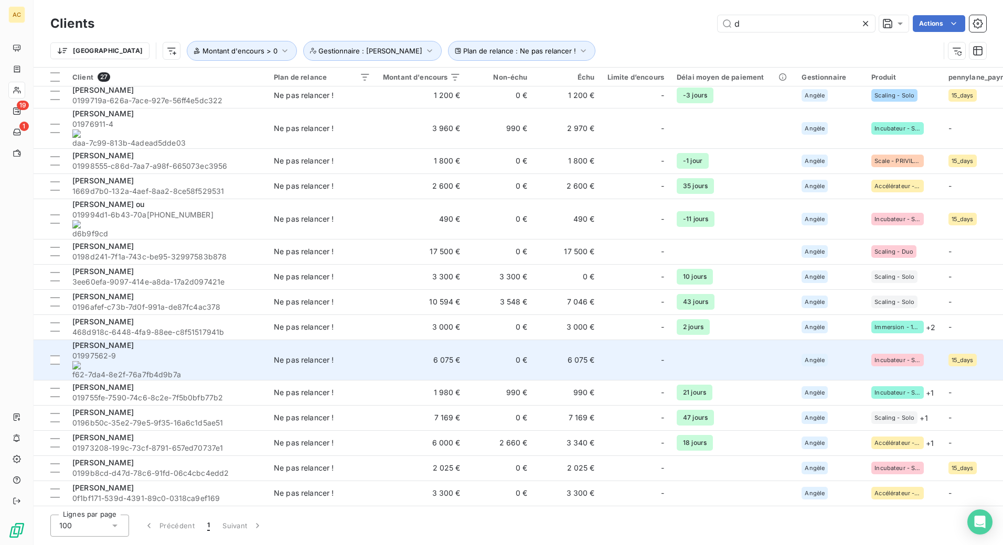
click at [231, 351] on span "01997562-9 f62-7da4-8e2f-76a7fb4d9b7a" at bounding box center [166, 365] width 189 height 29
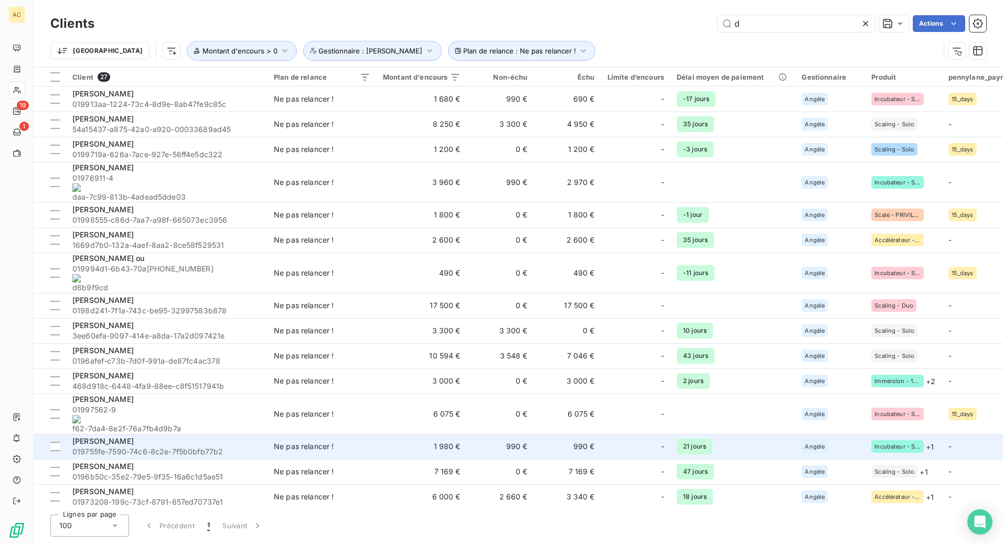
click at [162, 436] on div "Malyana Dagnogo" at bounding box center [166, 441] width 189 height 10
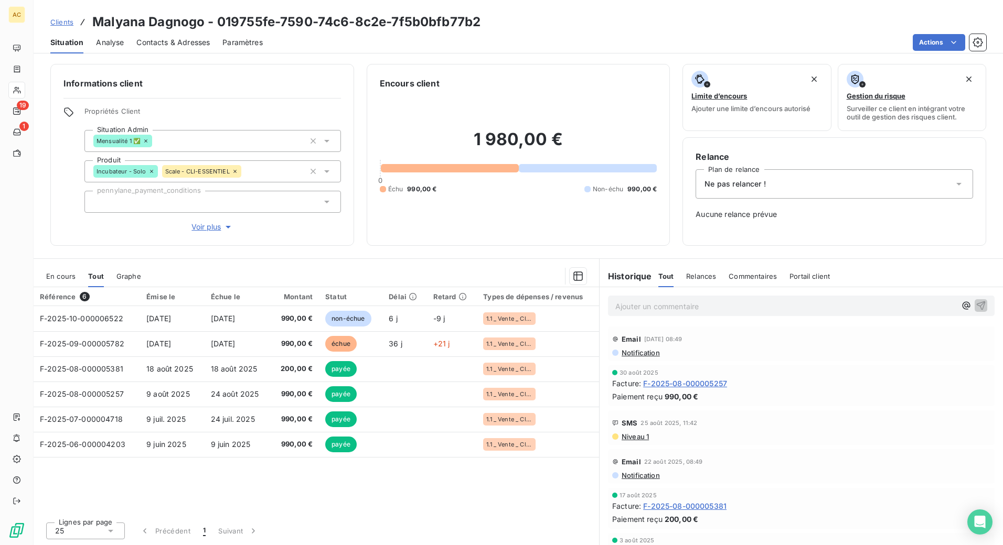
click at [759, 195] on div "Ne pas relancer !" at bounding box center [833, 183] width 277 height 29
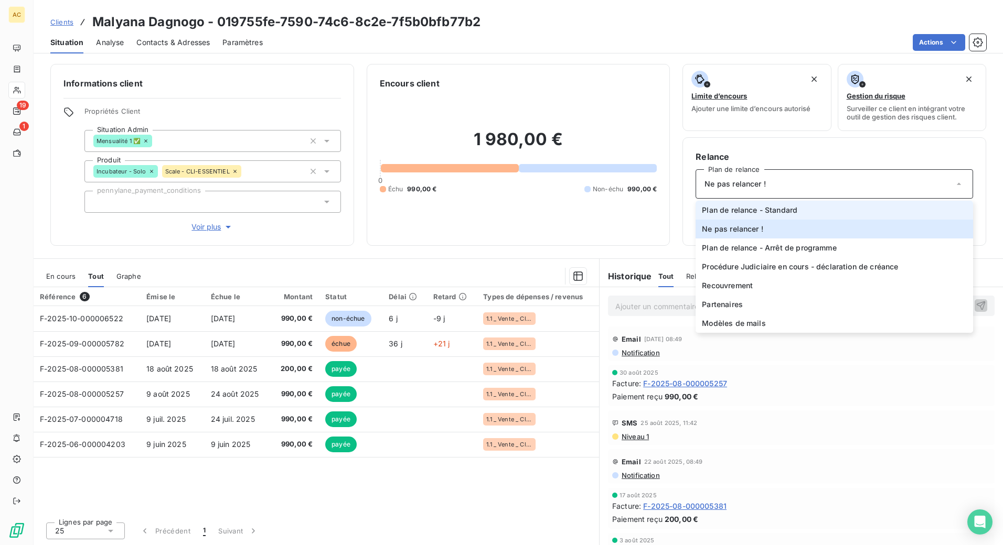
click at [765, 210] on span "Plan de relance - Standard" at bounding box center [749, 210] width 95 height 10
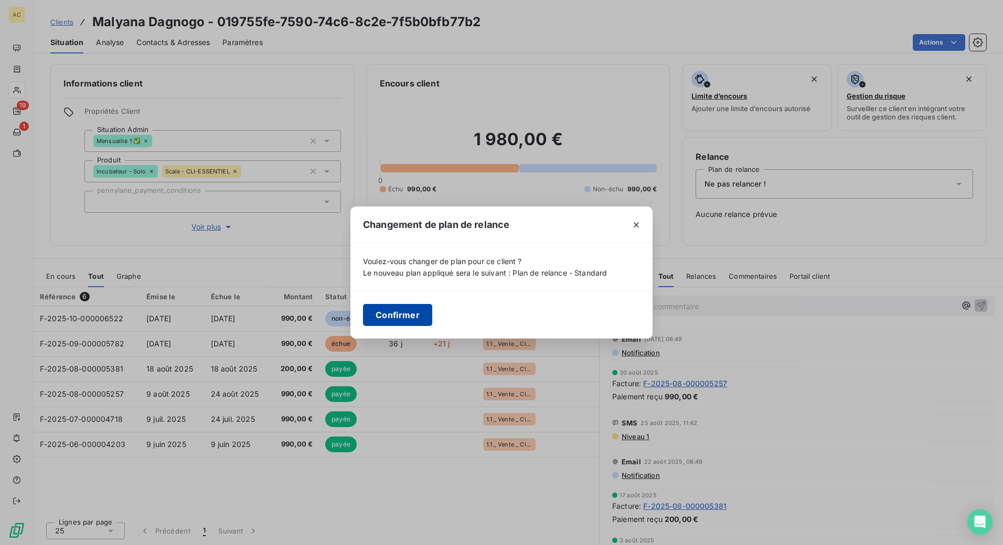
click at [402, 313] on button "Confirmer" at bounding box center [397, 315] width 69 height 22
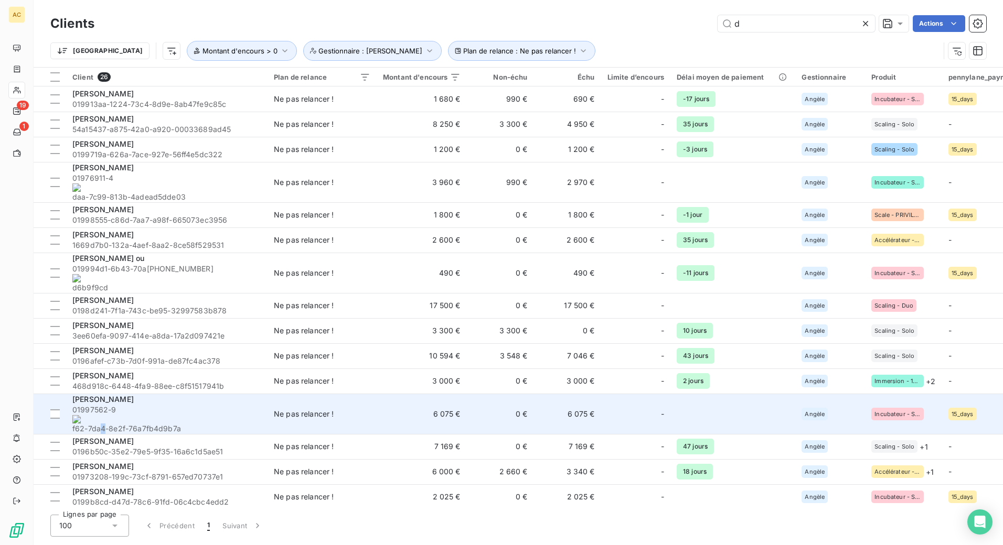
click at [160, 405] on span "01997562-9 f62-7da4-8e2f-76a7fb4d9b7a" at bounding box center [166, 419] width 189 height 29
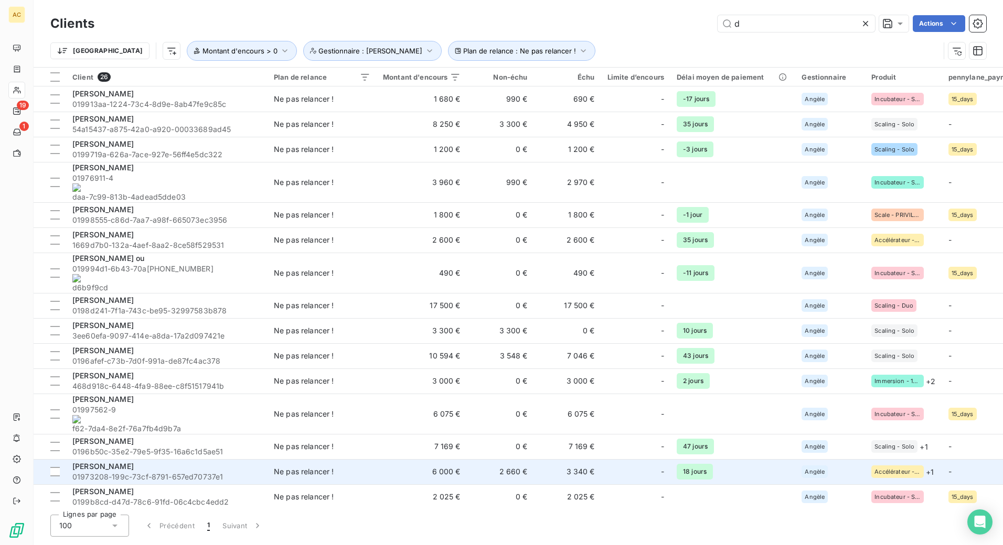
click at [160, 459] on td "Mariame OUATTARA 01973208-199c-73cf-8791-657ed70737e1" at bounding box center [166, 471] width 201 height 25
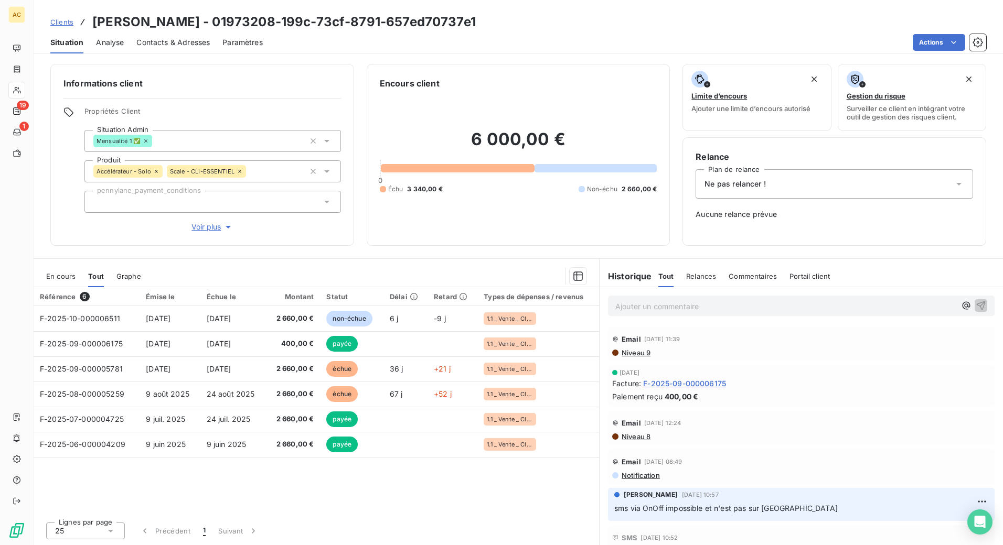
click at [768, 185] on div "Ne pas relancer !" at bounding box center [833, 183] width 277 height 29
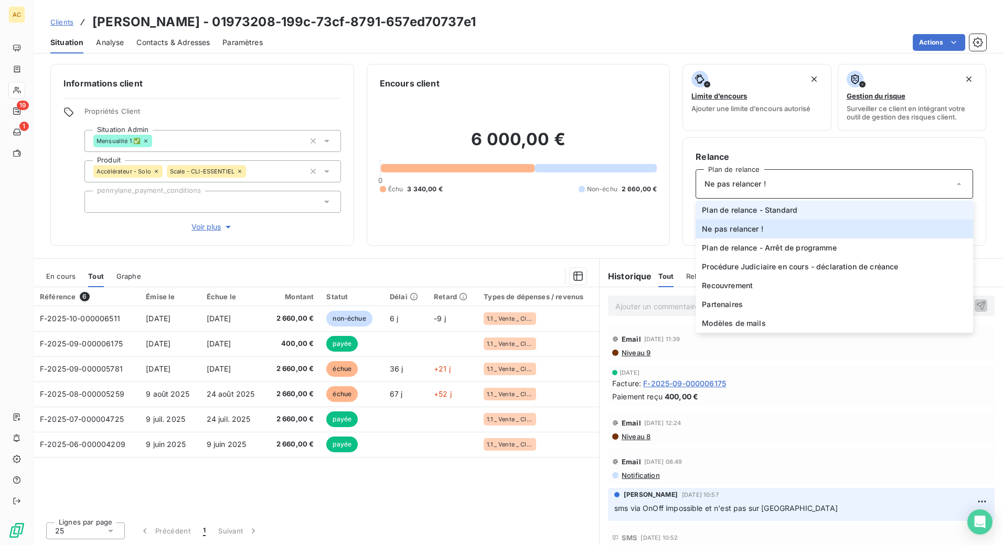
click at [763, 212] on span "Plan de relance - Standard" at bounding box center [749, 210] width 95 height 10
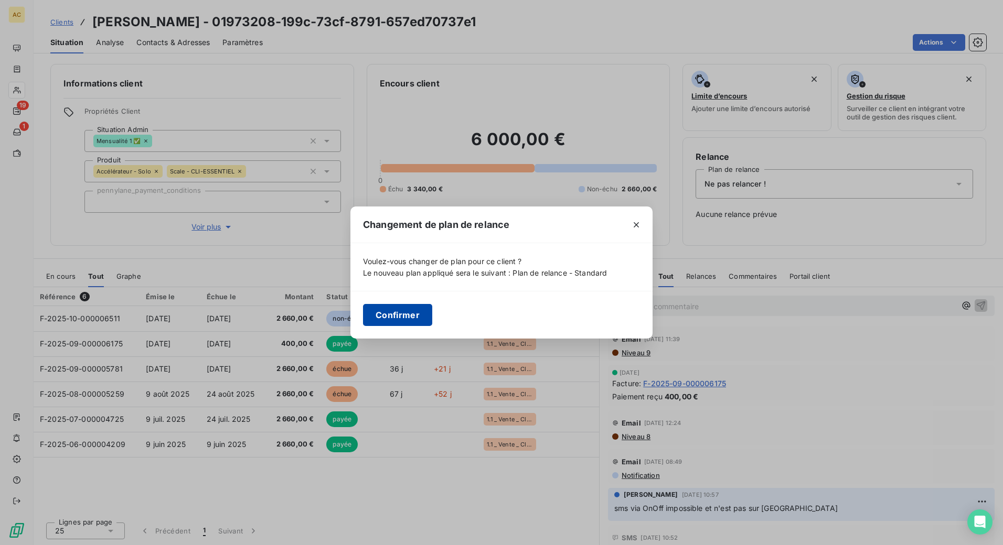
click at [402, 321] on button "Confirmer" at bounding box center [397, 315] width 69 height 22
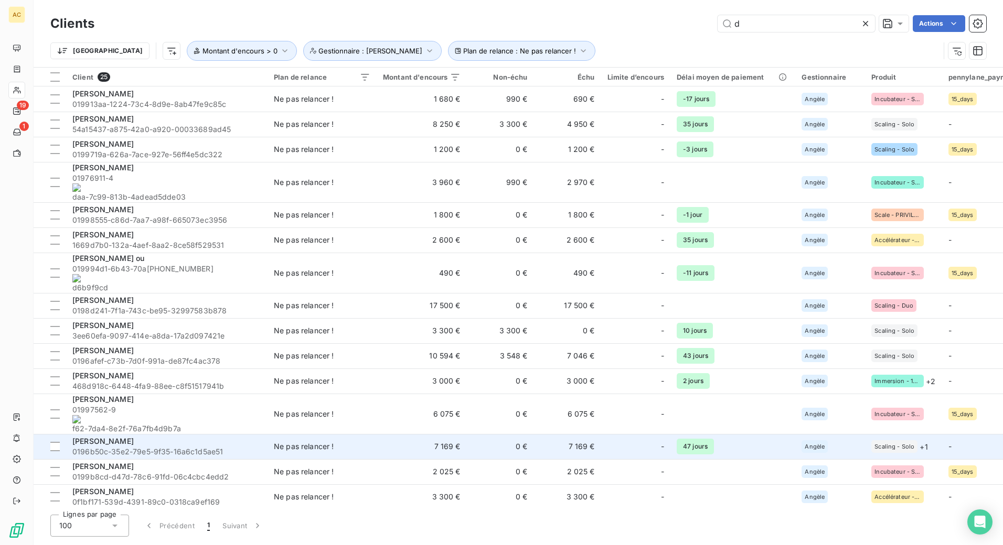
click at [154, 436] on div "MARC FELDMAN" at bounding box center [166, 441] width 189 height 10
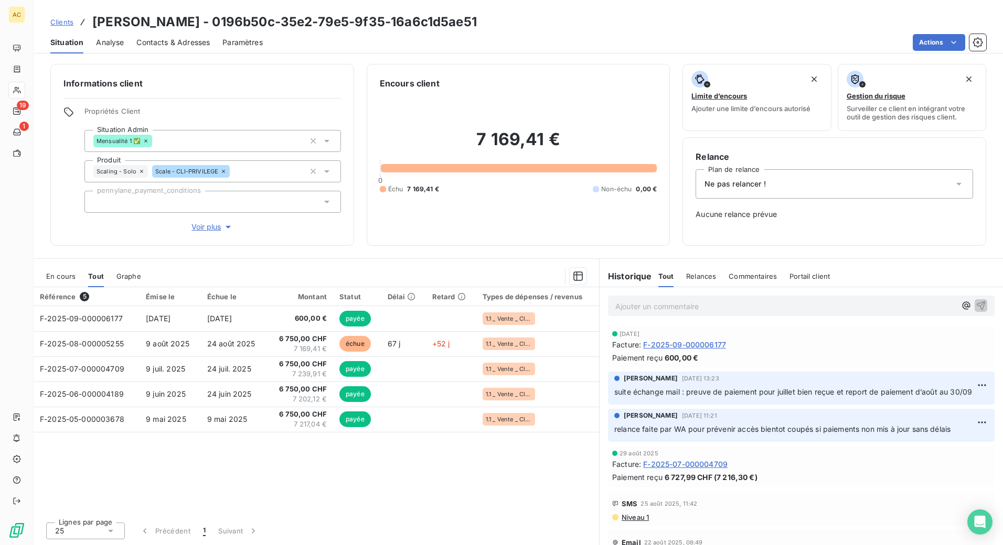
click at [777, 178] on div "Ne pas relancer !" at bounding box center [833, 183] width 277 height 29
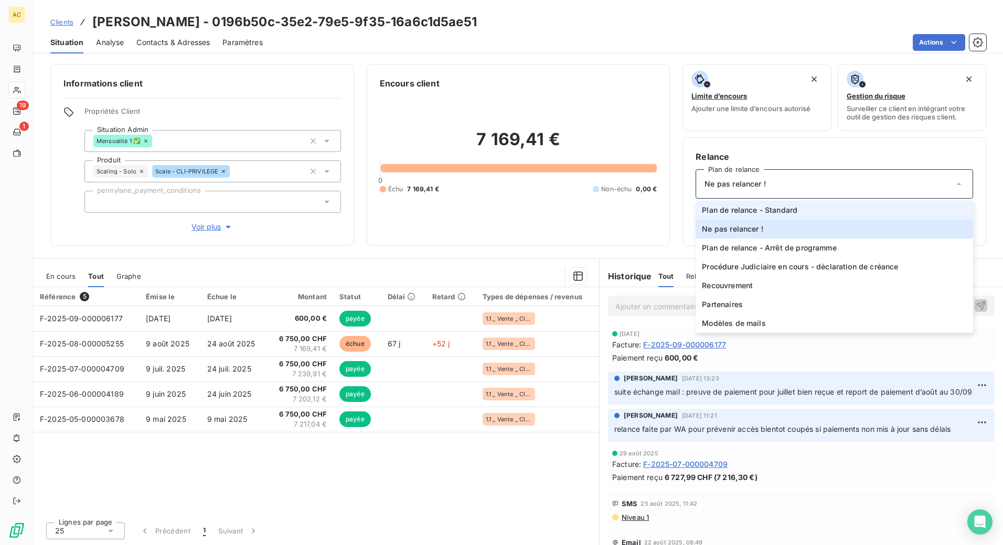
click at [775, 210] on span "Plan de relance - Standard" at bounding box center [749, 210] width 95 height 10
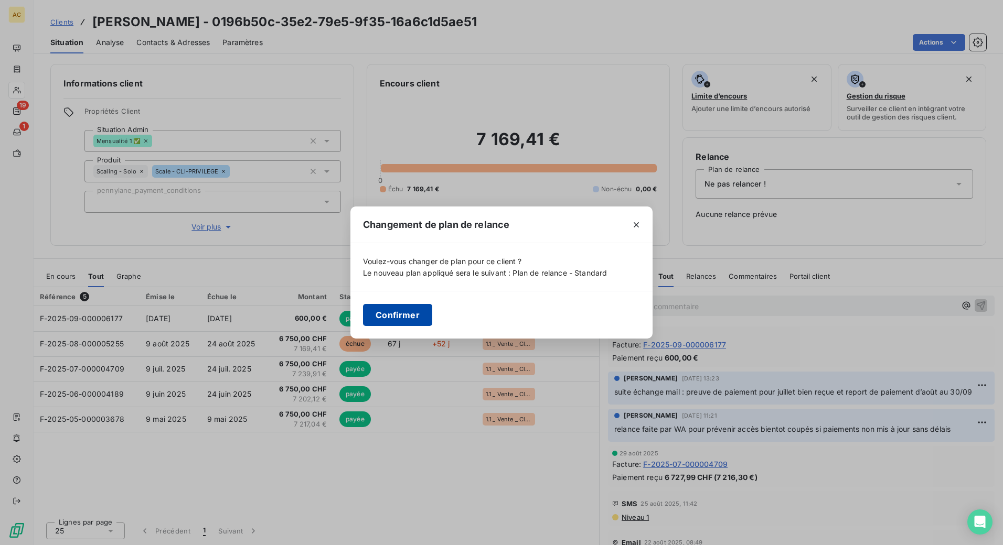
click at [400, 320] on button "Confirmer" at bounding box center [397, 315] width 69 height 22
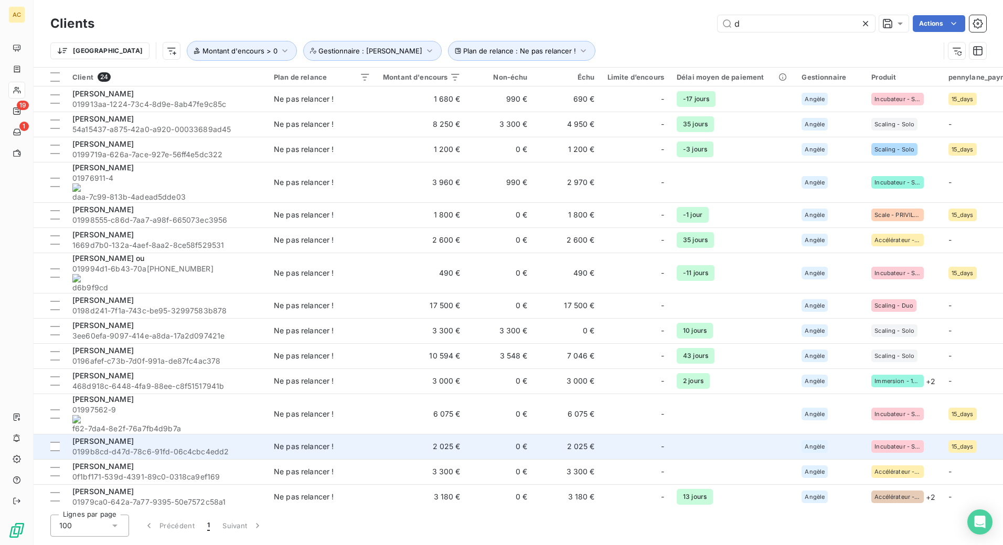
click at [190, 436] on div "Marie Remiatte" at bounding box center [166, 441] width 189 height 10
click at [168, 436] on div "Marie Remiatte" at bounding box center [166, 441] width 189 height 10
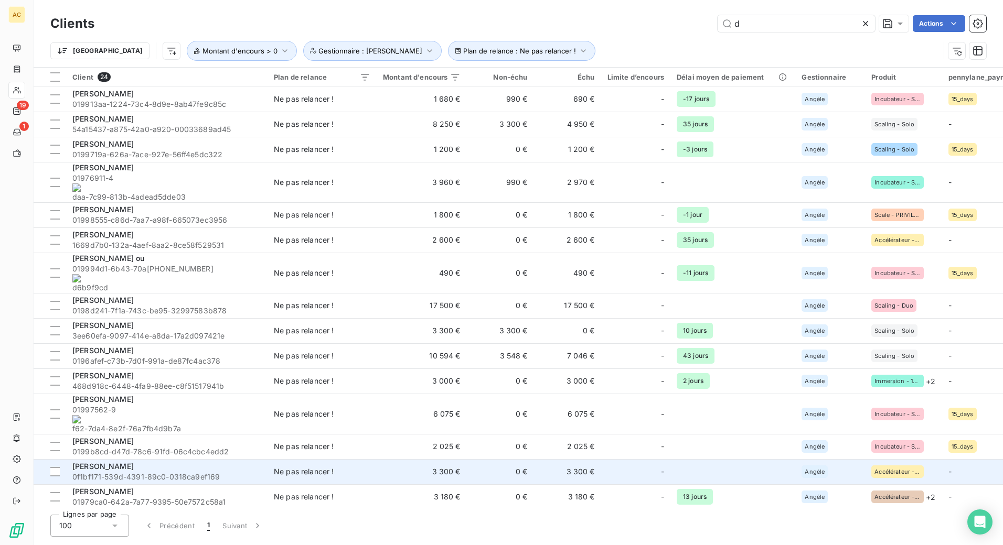
click at [125, 472] on span "0f1bf171-539d-4391-89c0-0318ca9ef169" at bounding box center [166, 477] width 189 height 10
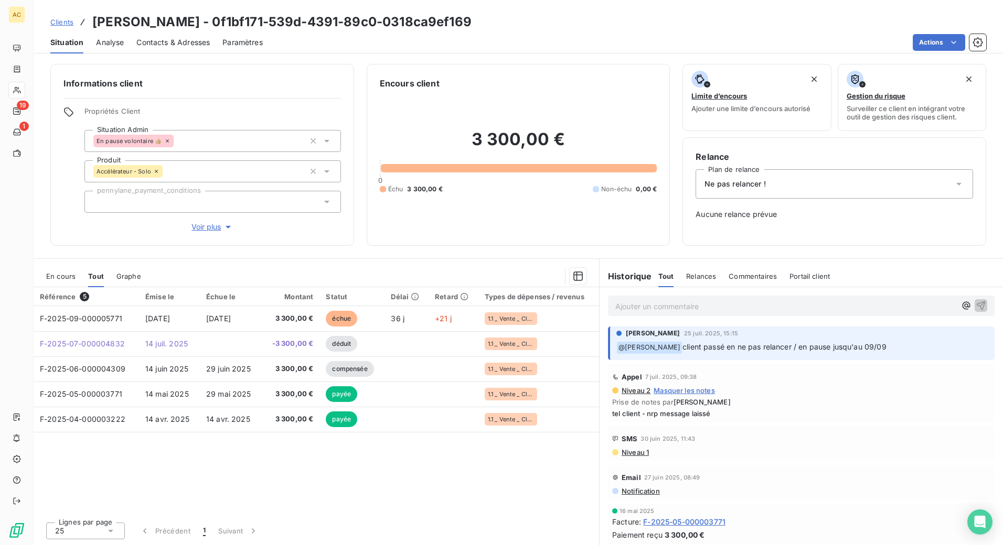
click at [851, 190] on div "Ne pas relancer !" at bounding box center [833, 183] width 277 height 29
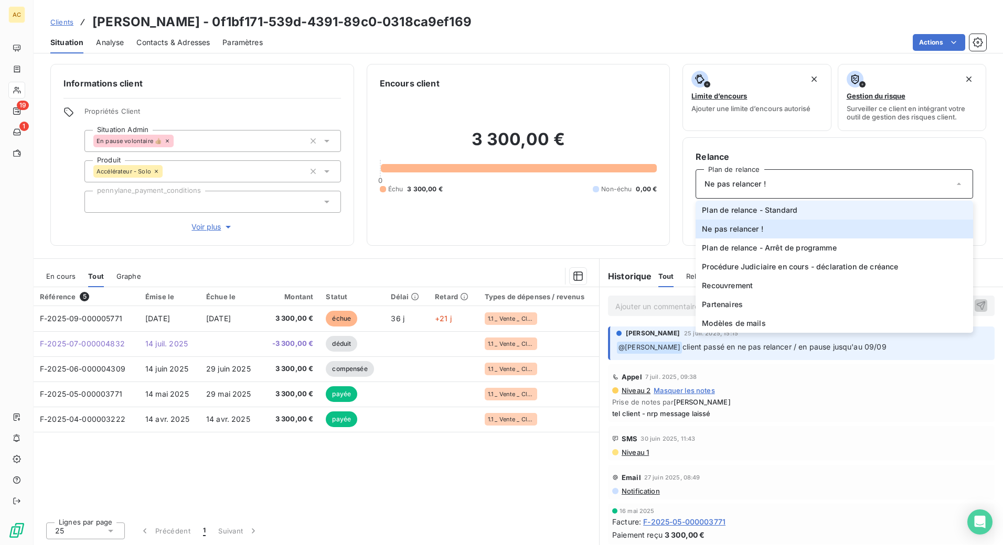
click at [812, 210] on li "Plan de relance - Standard" at bounding box center [833, 210] width 277 height 19
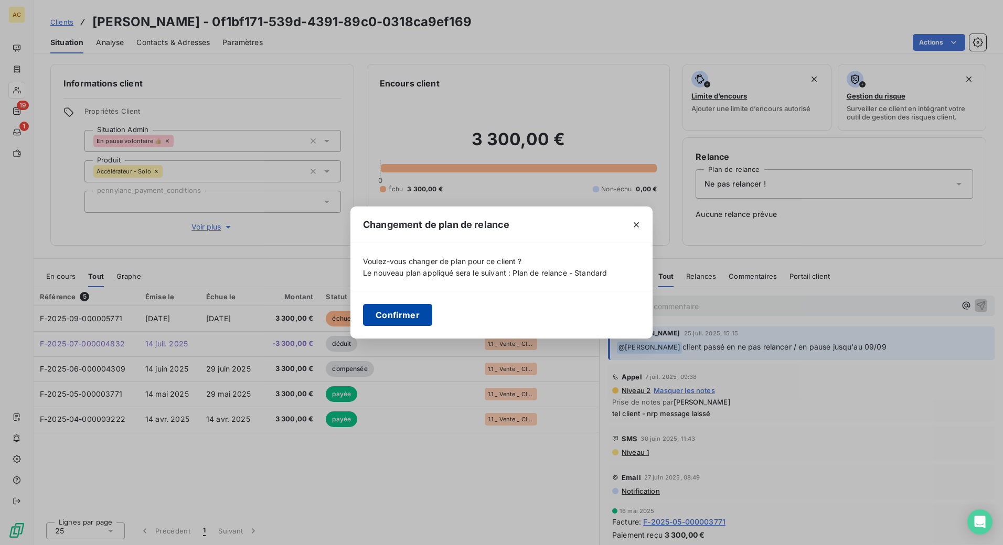
click at [399, 308] on button "Confirmer" at bounding box center [397, 315] width 69 height 22
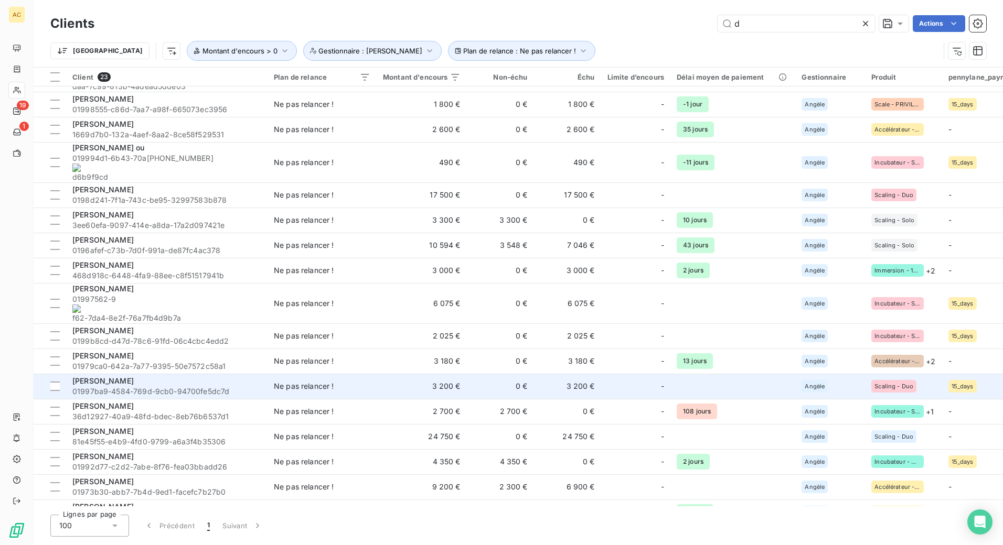
scroll to position [126, 0]
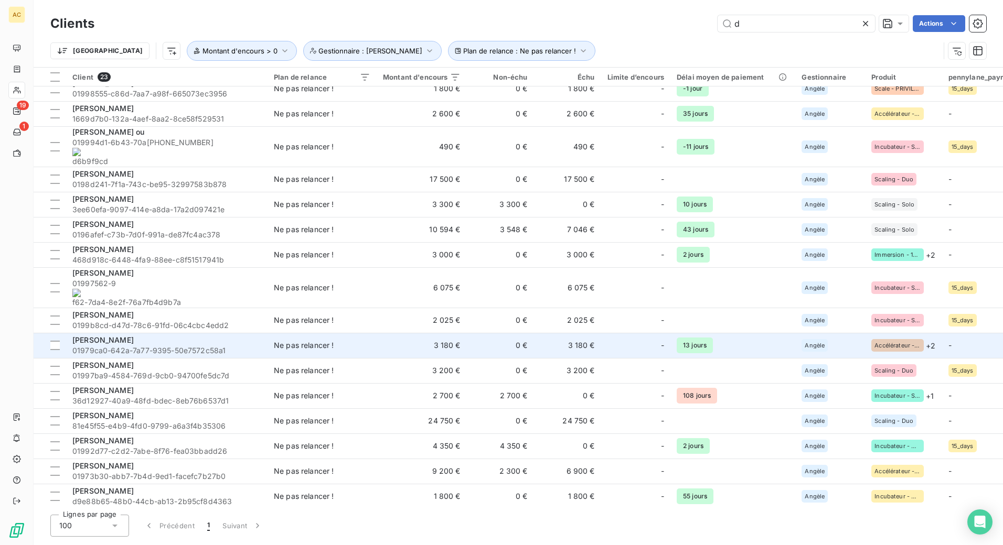
click at [181, 346] on span "01979ca0-642a-7a77-9395-50e7572c58a1" at bounding box center [166, 351] width 189 height 10
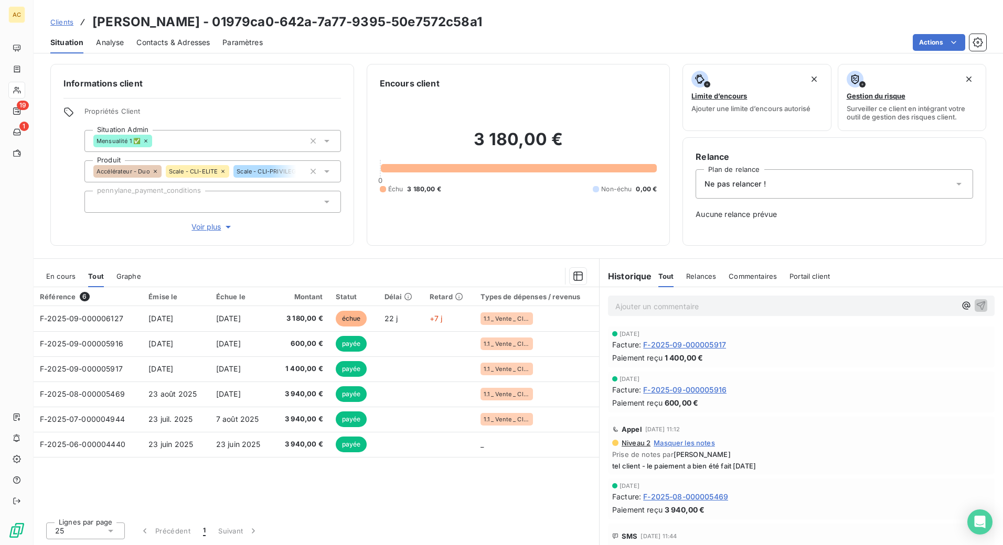
click at [752, 180] on span "Ne pas relancer !" at bounding box center [734, 184] width 61 height 10
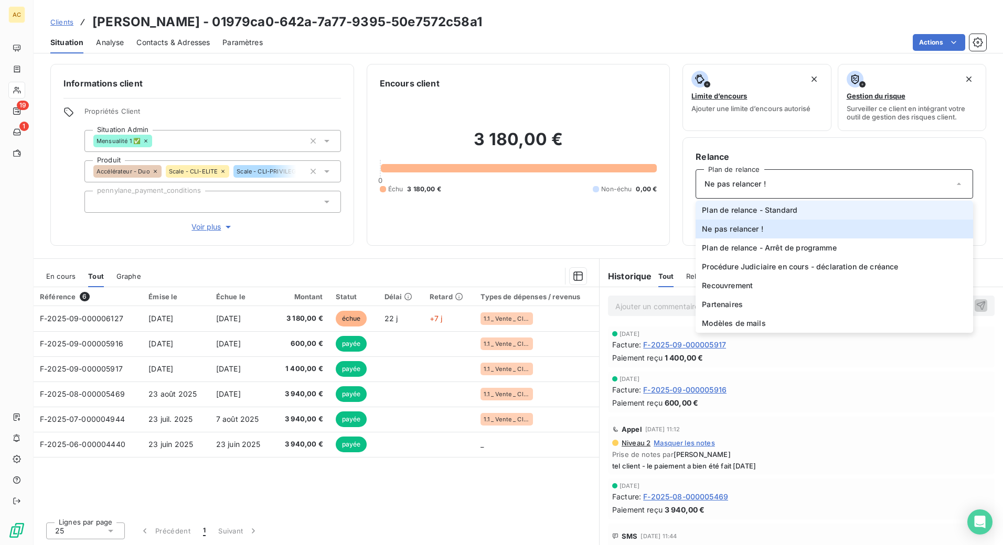
click at [761, 206] on span "Plan de relance - Standard" at bounding box center [749, 210] width 95 height 10
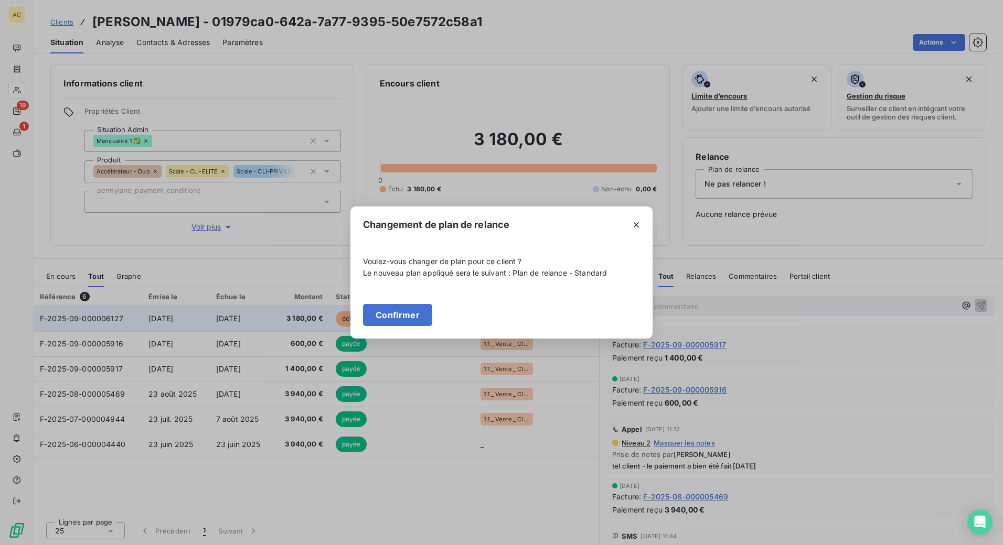
click at [407, 317] on button "Confirmer" at bounding box center [397, 315] width 69 height 22
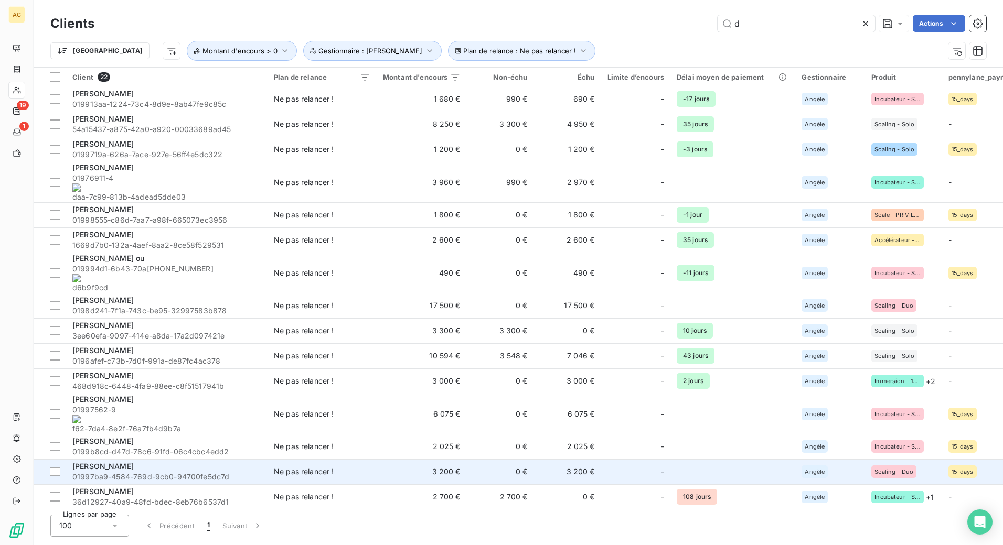
click at [178, 462] on div "Sophie Chabenat" at bounding box center [166, 467] width 189 height 10
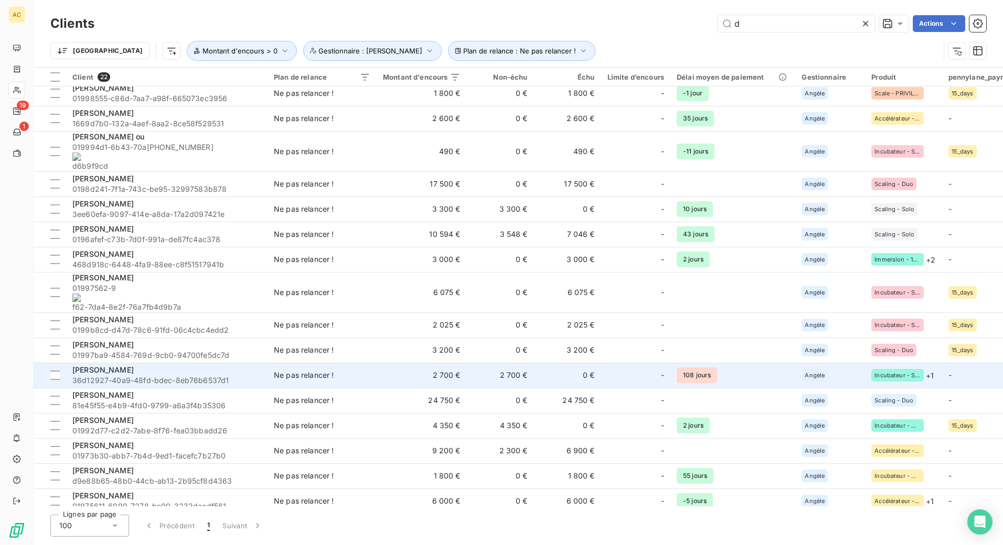
scroll to position [138, 0]
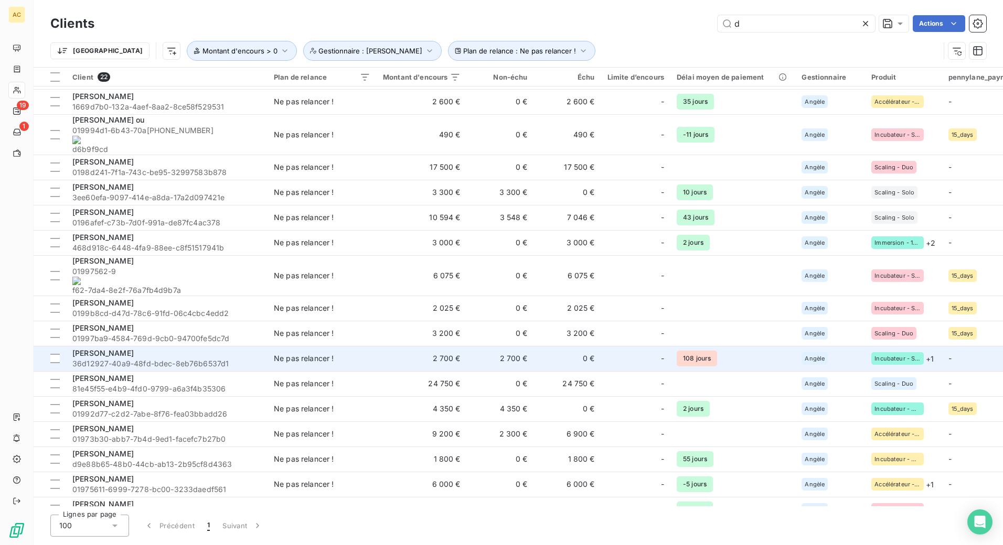
click at [135, 348] on div "Stéphanie Regot" at bounding box center [166, 353] width 189 height 10
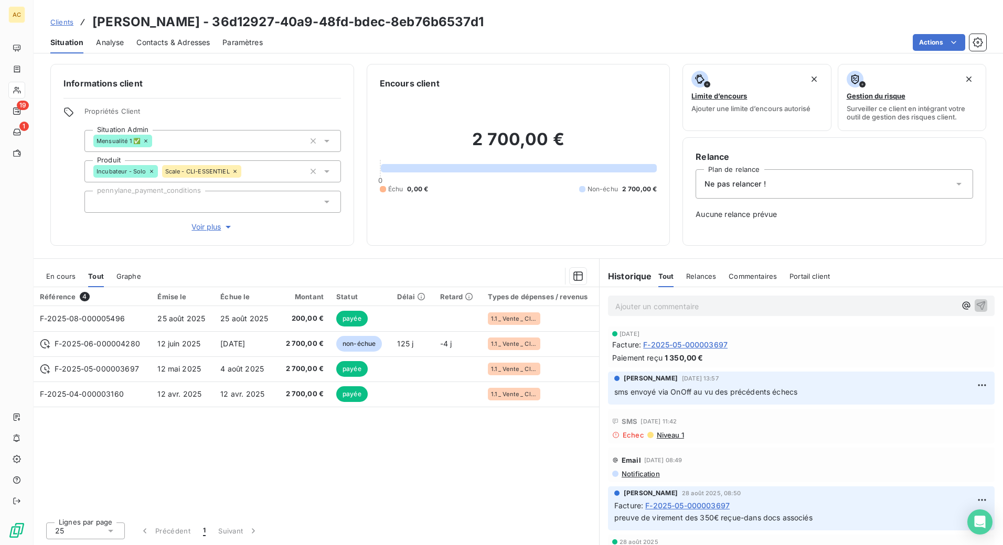
click at [813, 184] on div "Ne pas relancer !" at bounding box center [833, 183] width 277 height 29
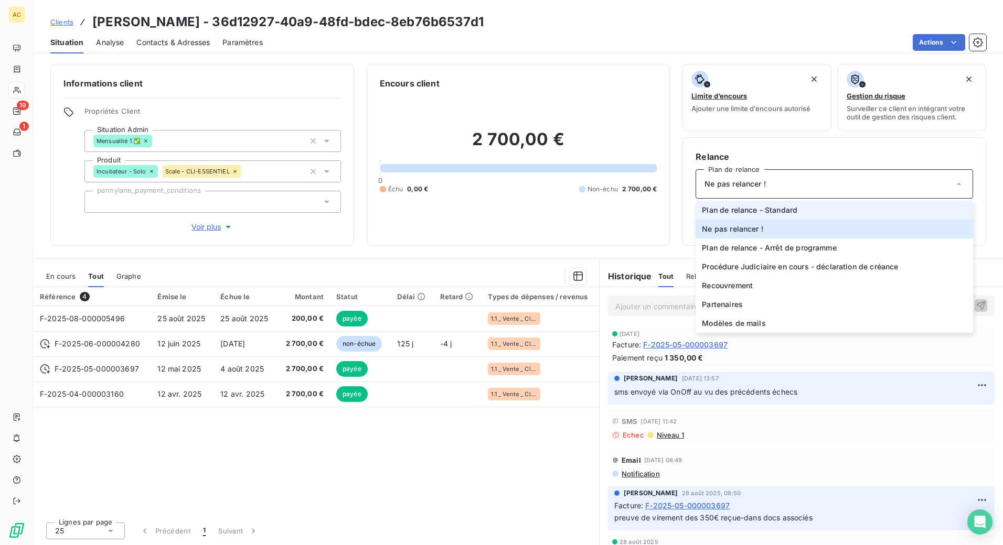
click at [808, 210] on li "Plan de relance - Standard" at bounding box center [833, 210] width 277 height 19
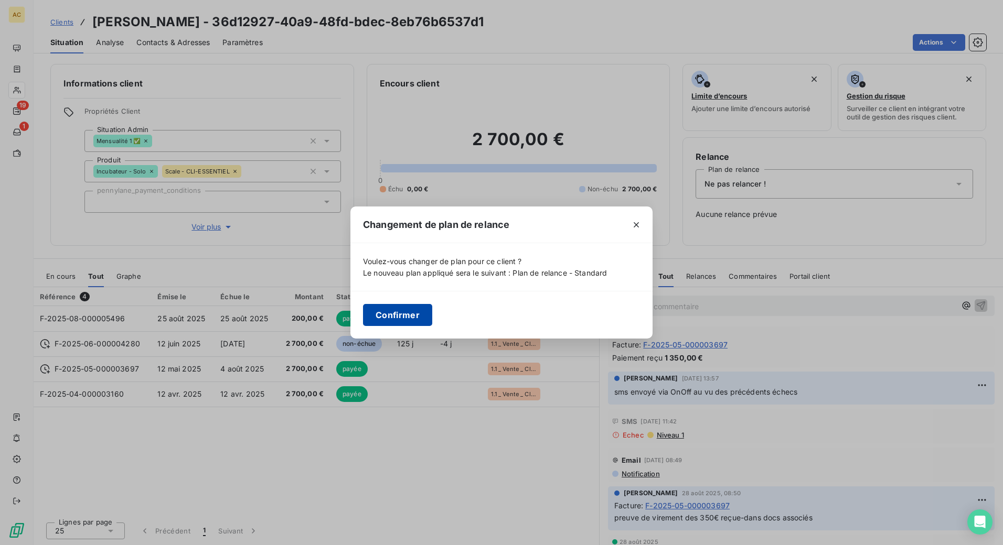
click at [408, 318] on button "Confirmer" at bounding box center [397, 315] width 69 height 22
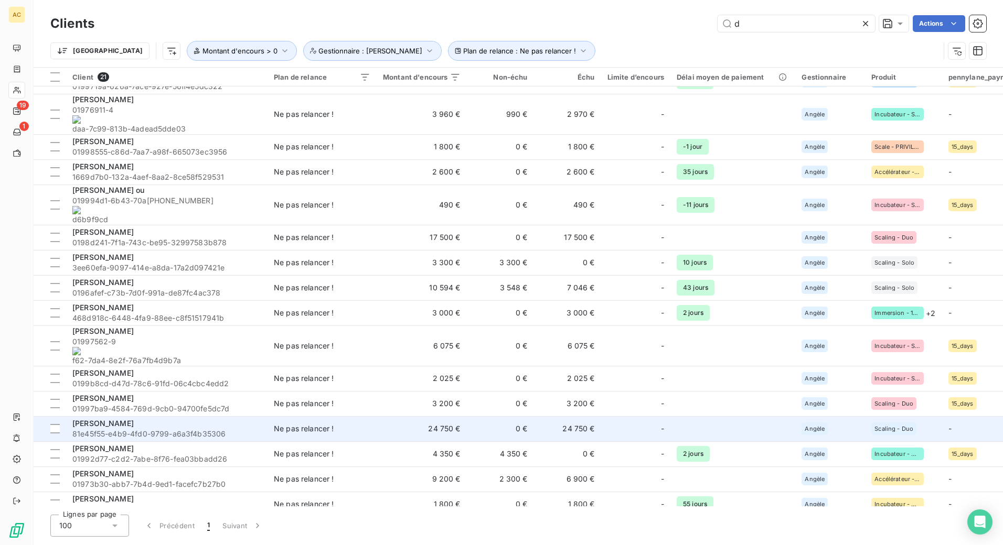
scroll to position [113, 0]
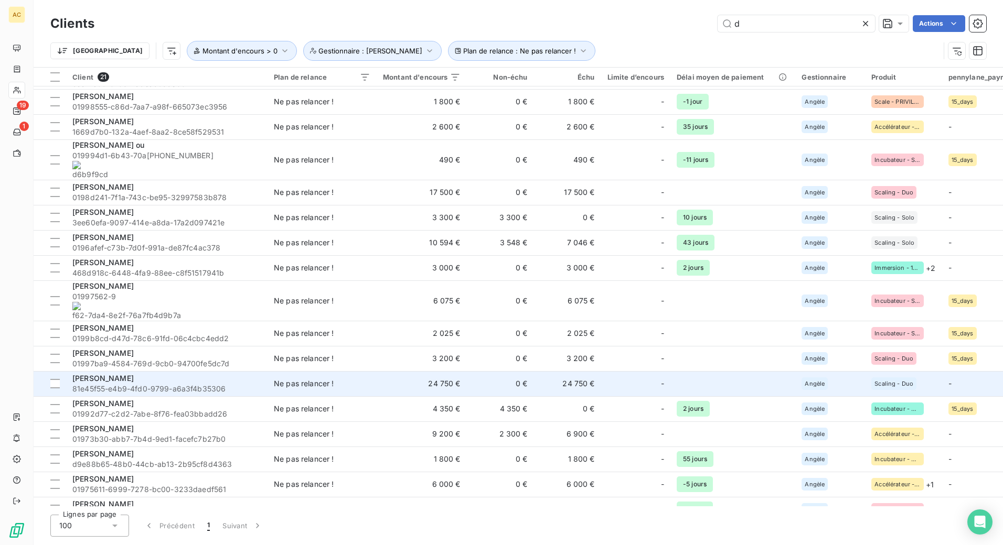
click at [156, 373] on div "Sylvie Sousa" at bounding box center [166, 378] width 189 height 10
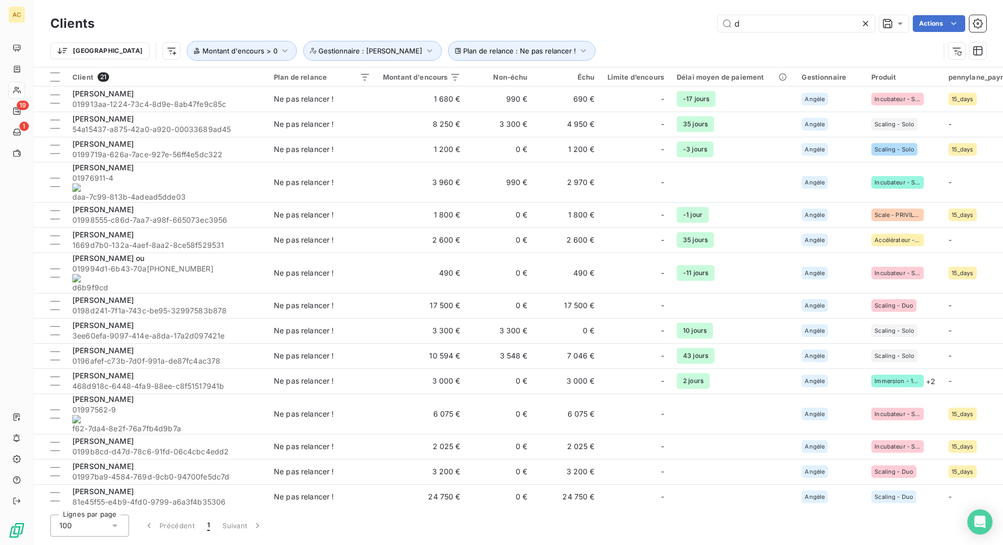
click at [163, 512] on div "Thierno Diallo" at bounding box center [166, 517] width 189 height 10
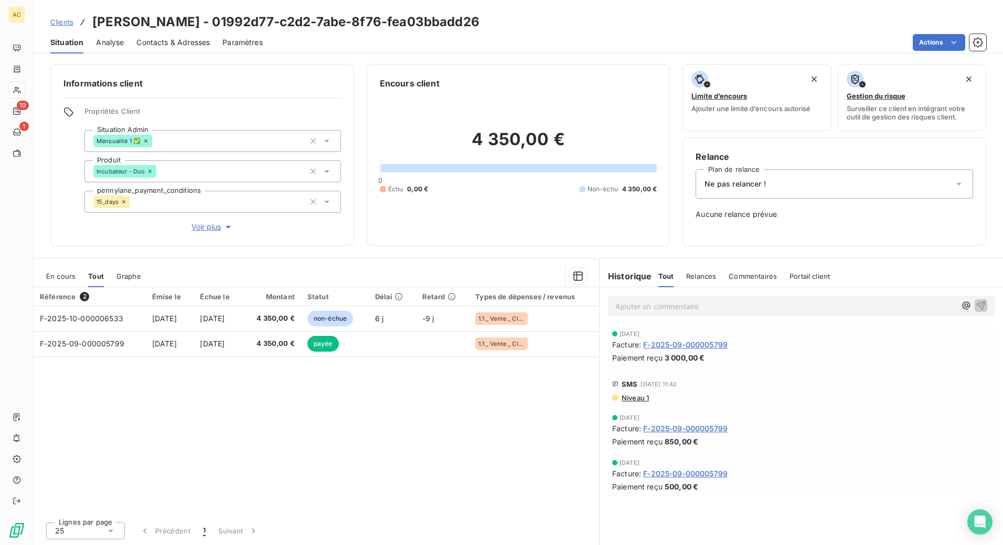
click at [800, 187] on div "Ne pas relancer !" at bounding box center [833, 183] width 277 height 29
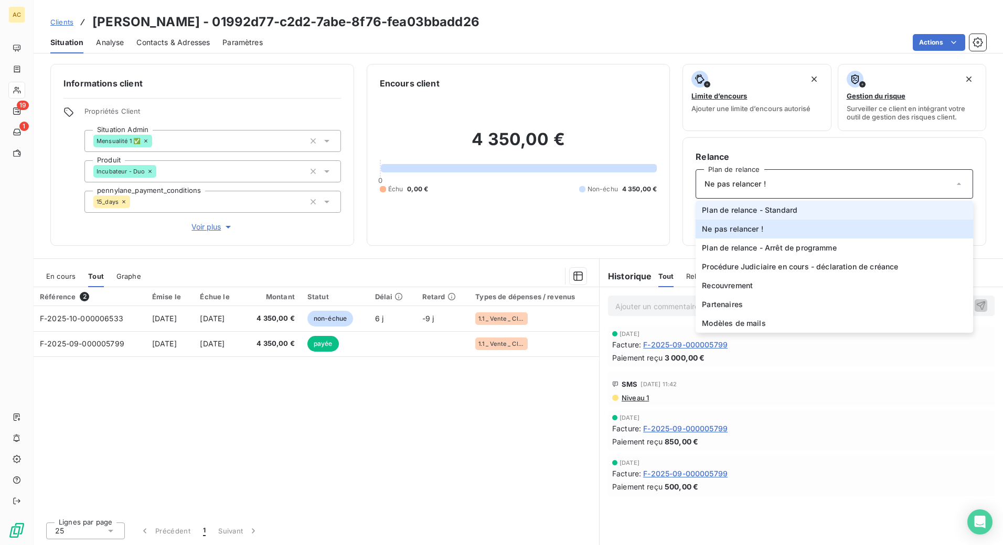
click at [792, 205] on span "Plan de relance - Standard" at bounding box center [749, 210] width 95 height 10
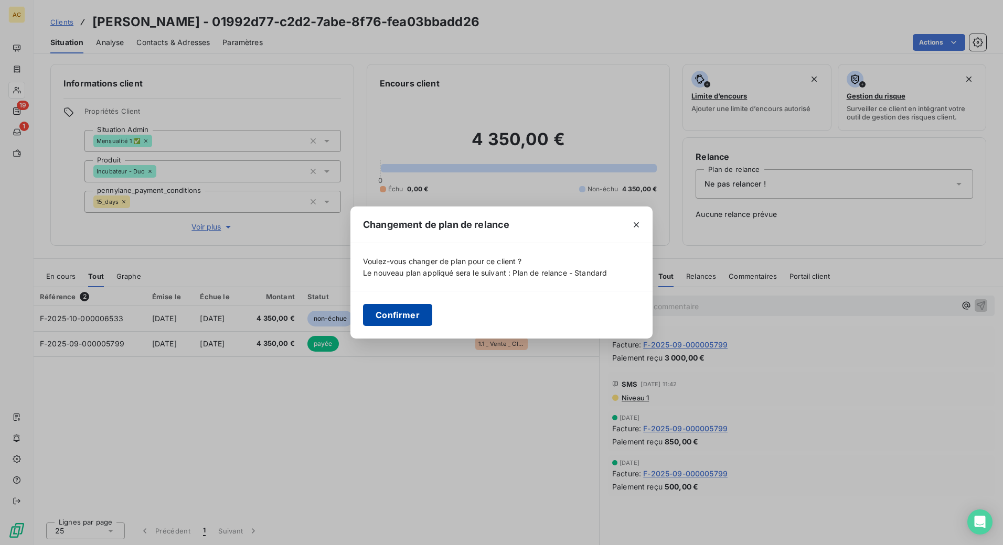
click at [411, 314] on button "Confirmer" at bounding box center [397, 315] width 69 height 22
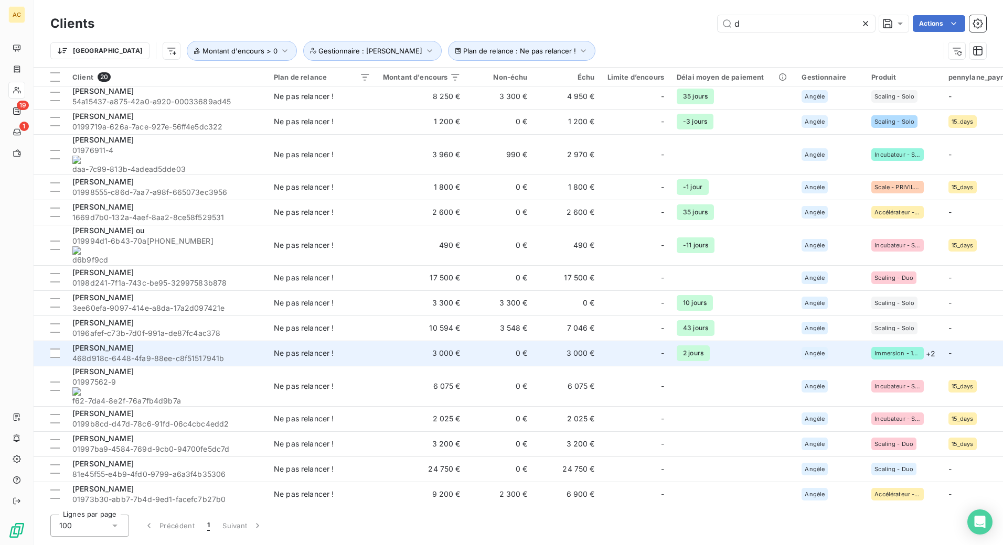
scroll to position [88, 0]
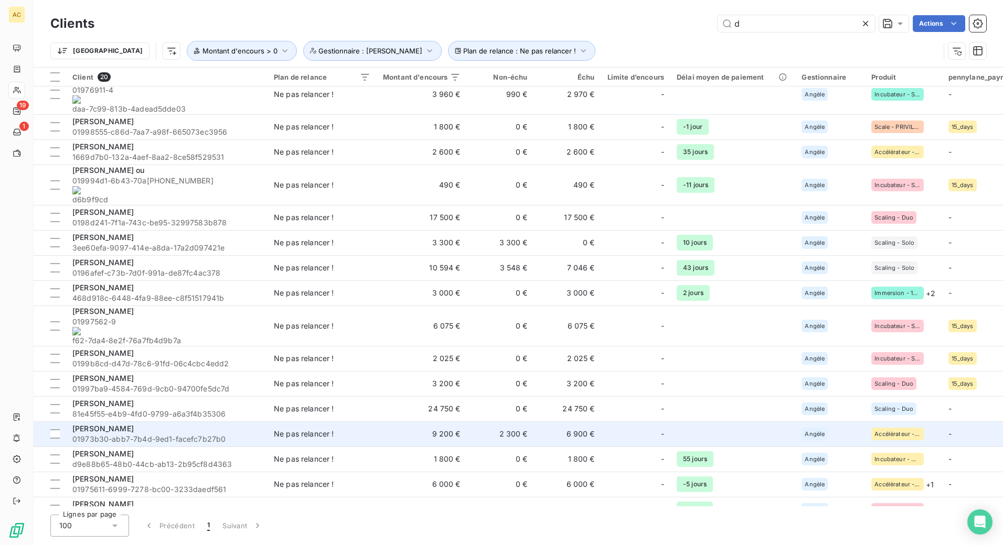
click at [134, 424] on span "THIERRY MOEREO" at bounding box center [102, 428] width 61 height 9
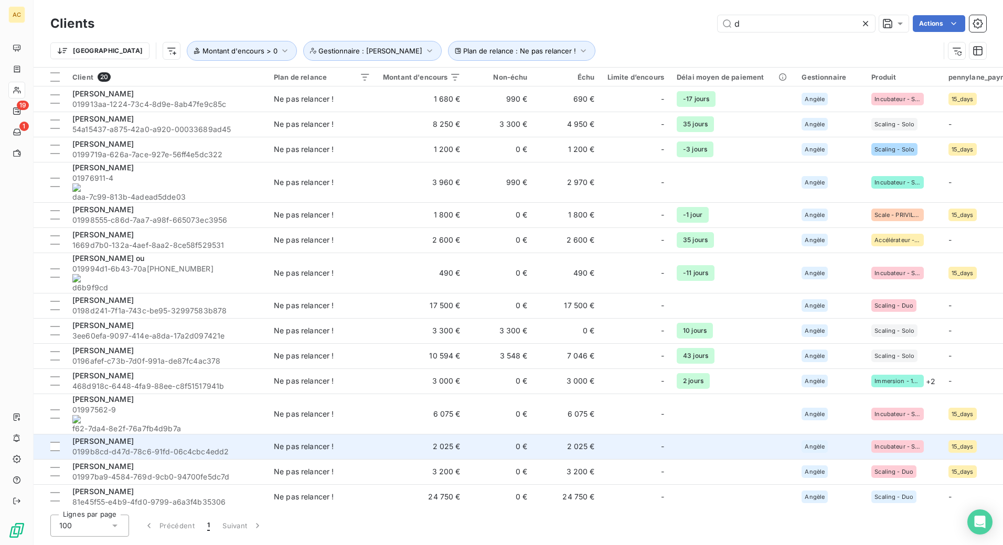
scroll to position [88, 0]
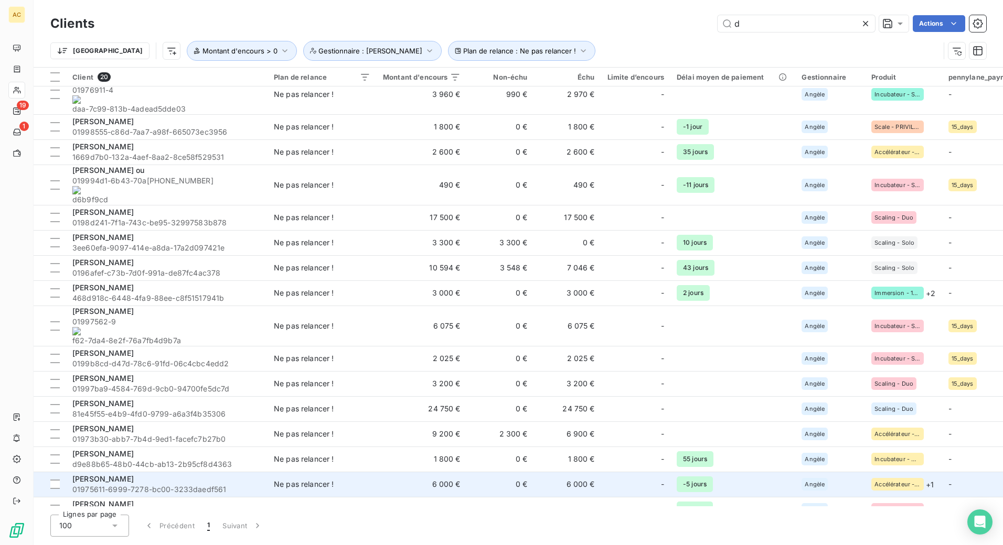
click at [147, 474] on div "Tom Gaillard" at bounding box center [166, 479] width 189 height 10
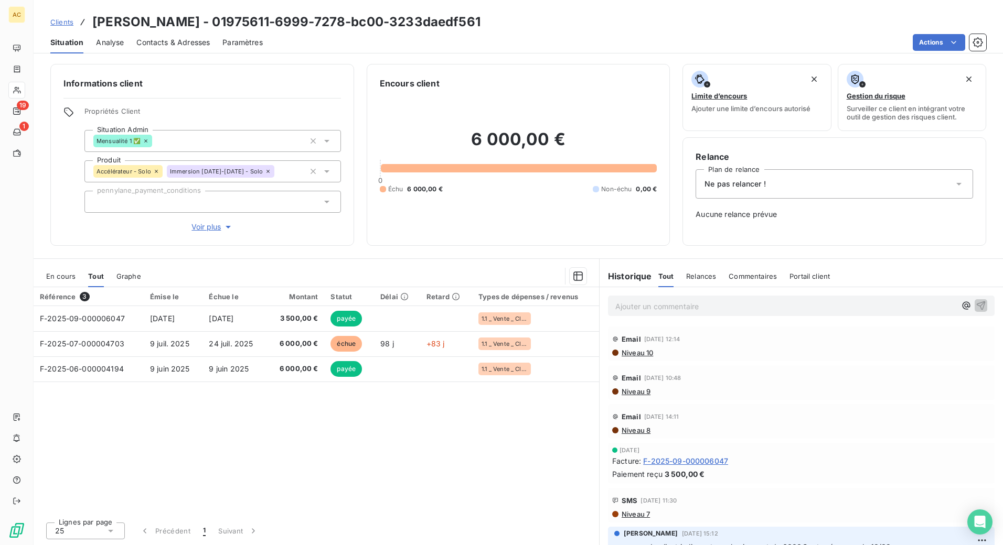
click at [800, 188] on div "Ne pas relancer !" at bounding box center [833, 183] width 277 height 29
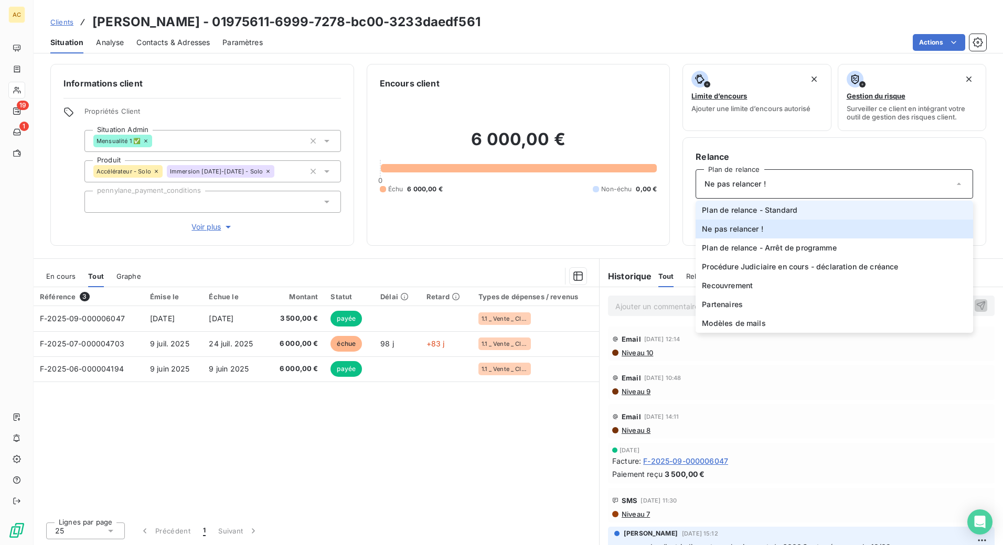
click at [790, 208] on span "Plan de relance - Standard" at bounding box center [749, 210] width 95 height 10
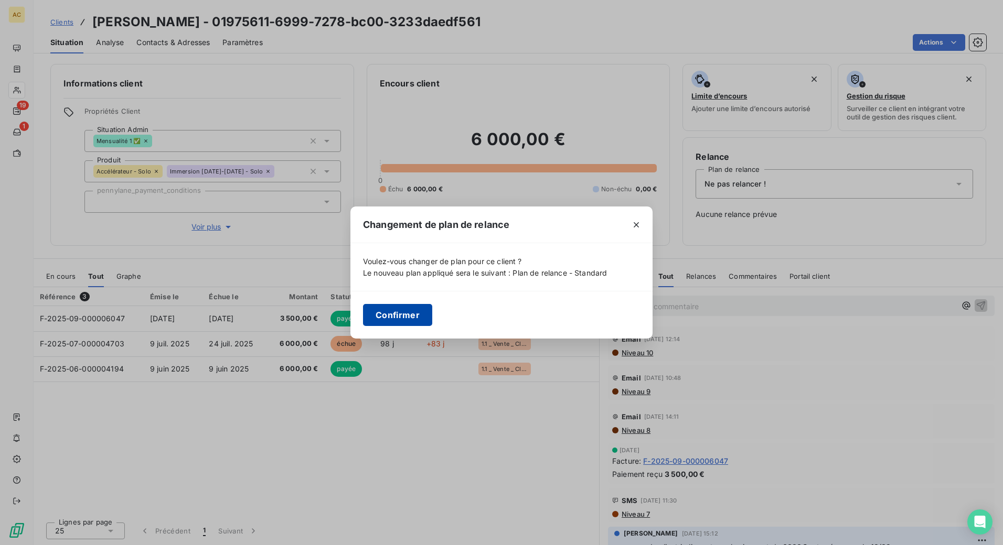
click at [371, 313] on button "Confirmer" at bounding box center [397, 315] width 69 height 22
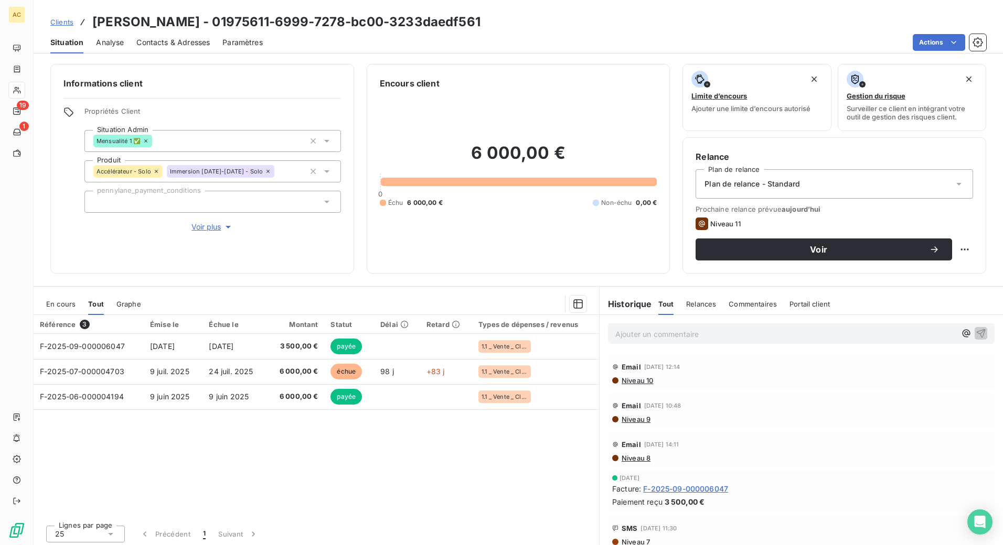
click at [63, 24] on span "Clients" at bounding box center [61, 22] width 23 height 8
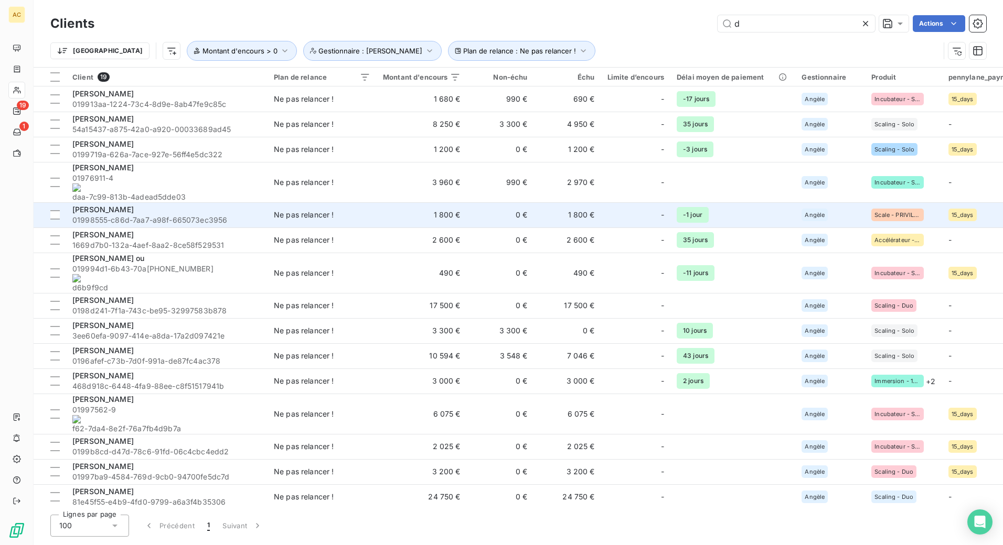
scroll to position [63, 0]
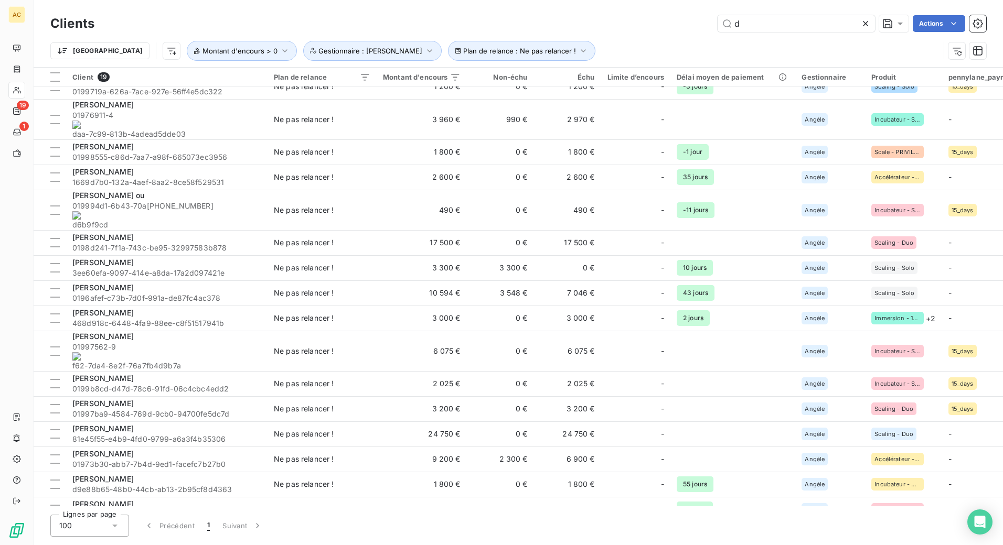
click at [126, 524] on div "Vincent Lafont" at bounding box center [166, 529] width 189 height 10
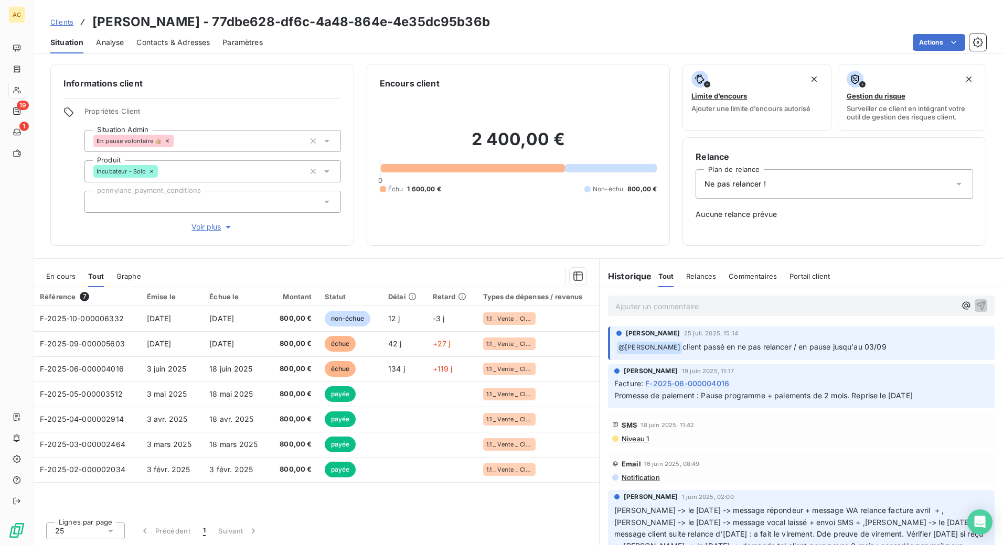
click at [857, 188] on div "Ne pas relancer !" at bounding box center [833, 183] width 277 height 29
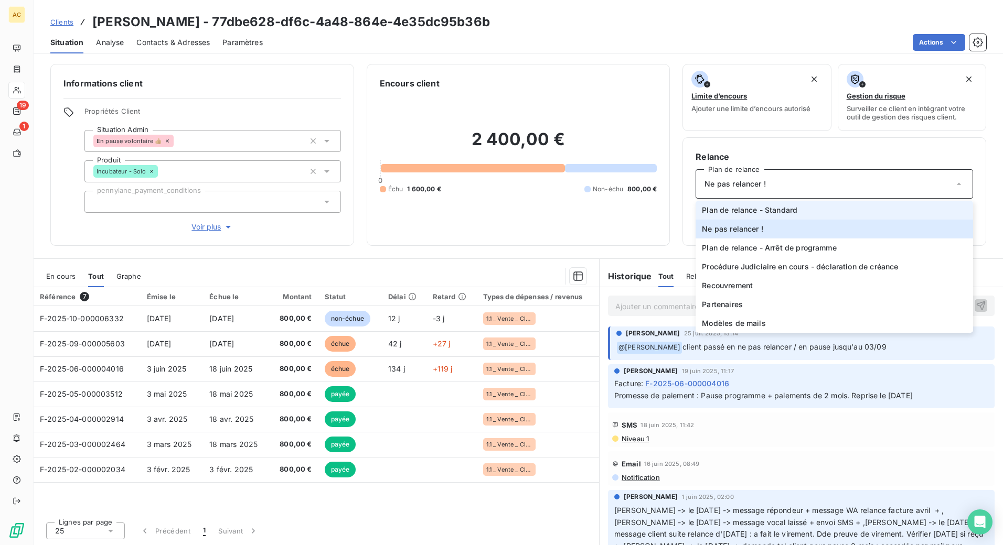
click at [834, 208] on li "Plan de relance - Standard" at bounding box center [833, 210] width 277 height 19
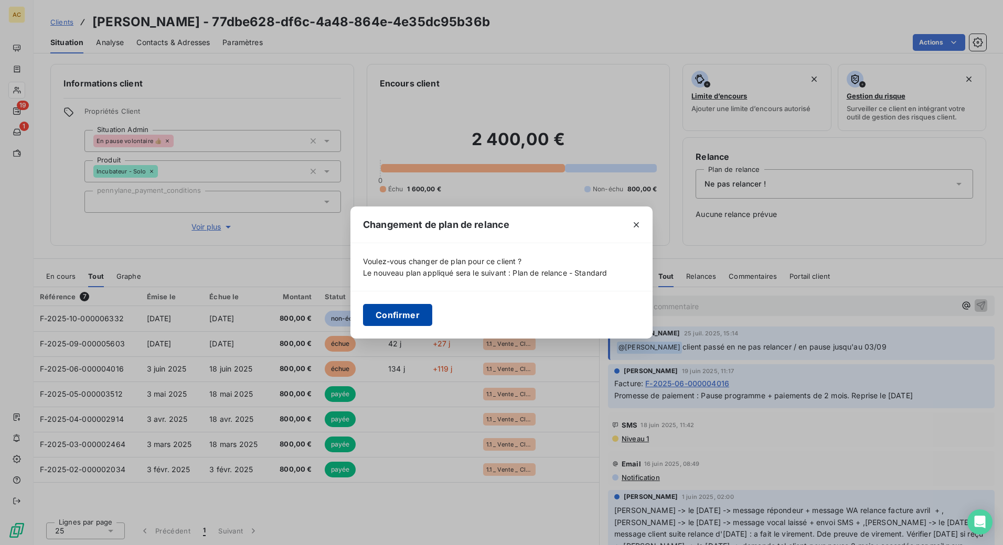
click at [406, 316] on button "Confirmer" at bounding box center [397, 315] width 69 height 22
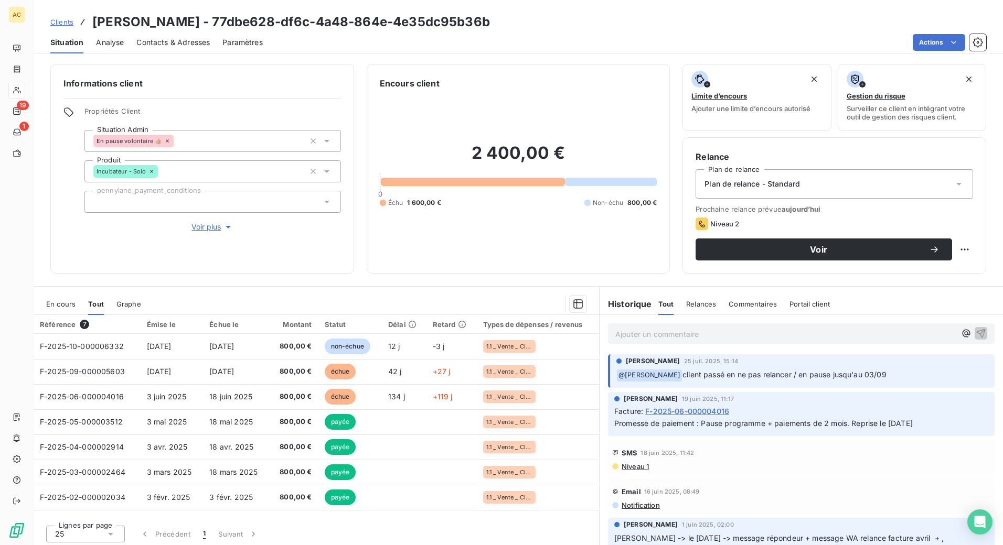
click at [67, 25] on span "Clients" at bounding box center [61, 22] width 23 height 8
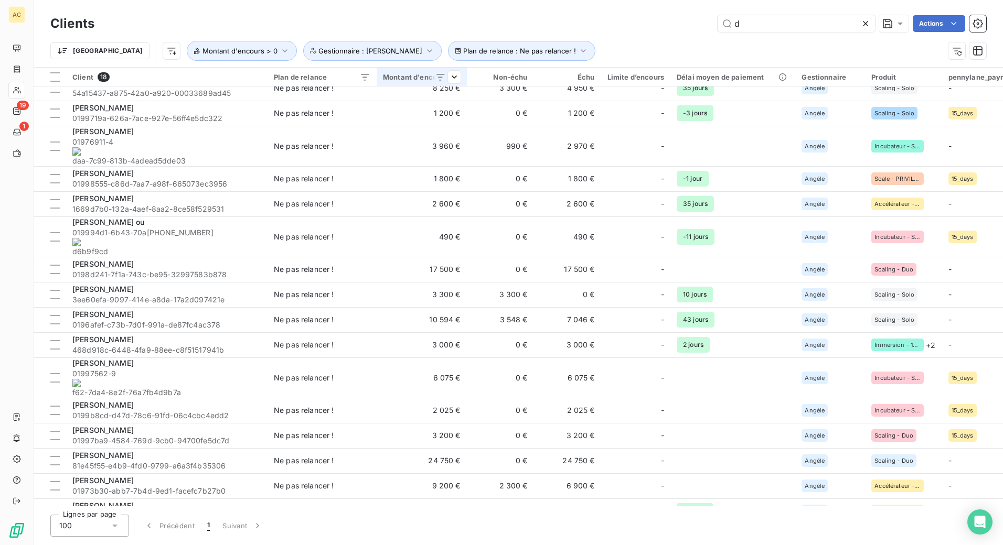
scroll to position [38, 0]
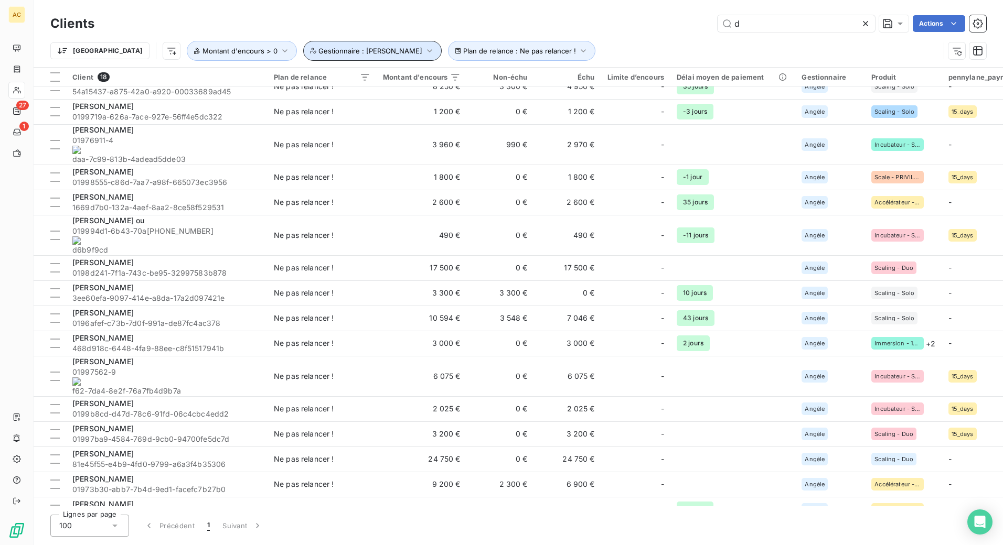
click at [427, 52] on icon "button" at bounding box center [429, 50] width 5 height 3
click at [426, 79] on icon at bounding box center [426, 78] width 6 height 6
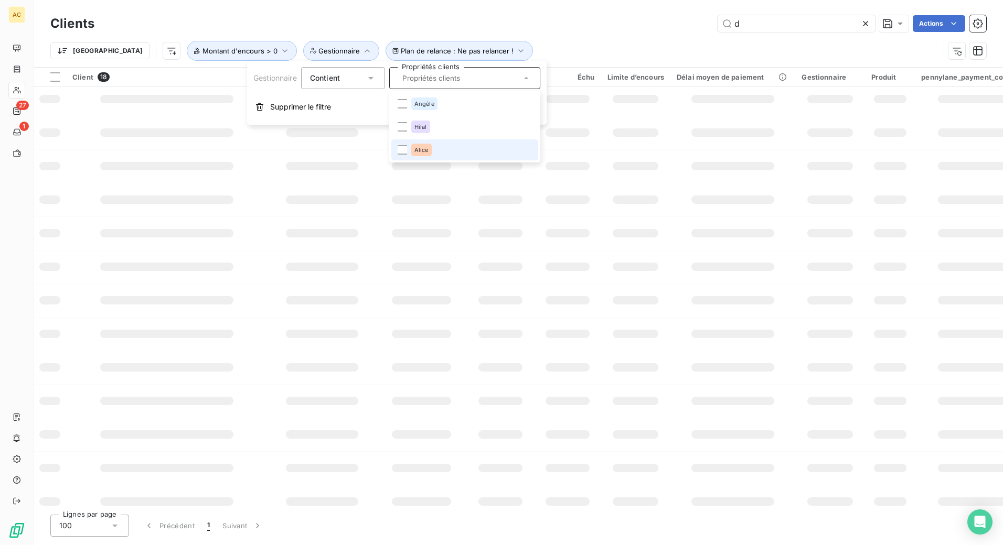
drag, startPoint x: 401, startPoint y: 150, endPoint x: 396, endPoint y: 155, distance: 7.1
click at [401, 150] on div at bounding box center [402, 149] width 9 height 9
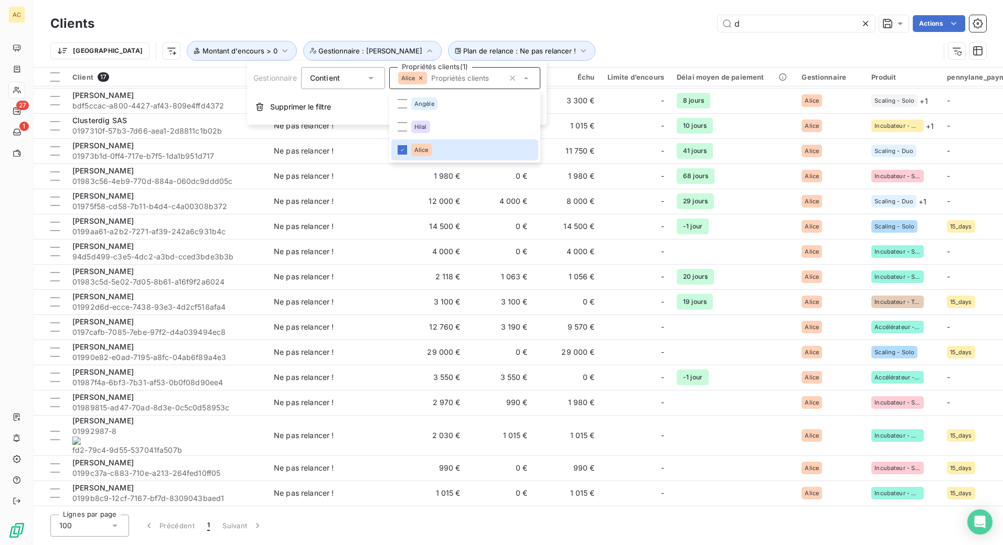
scroll to position [13, 0]
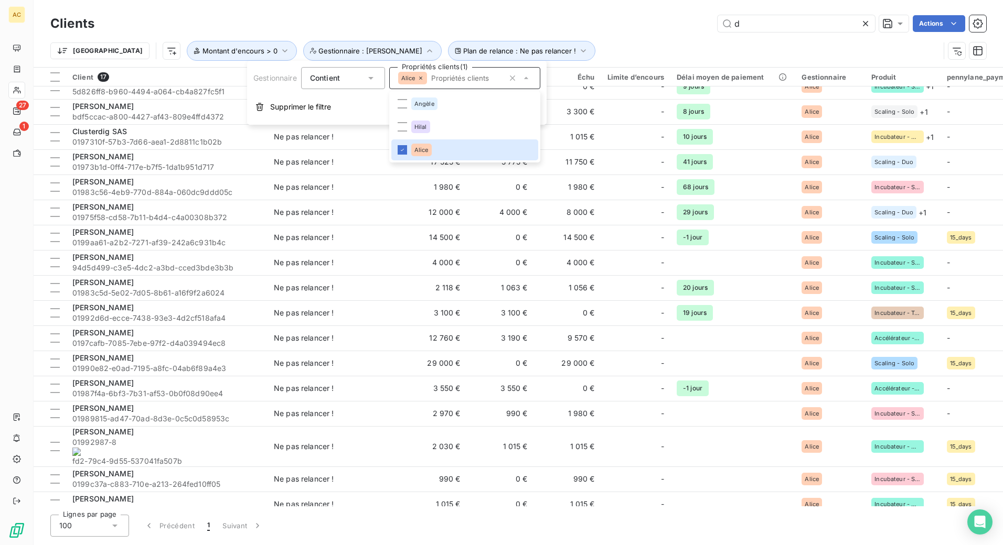
click at [538, 42] on div "Trier Plan de relance : Ne pas relancer ! Montant d'encours > 0 Gestionnaire : …" at bounding box center [494, 51] width 889 height 20
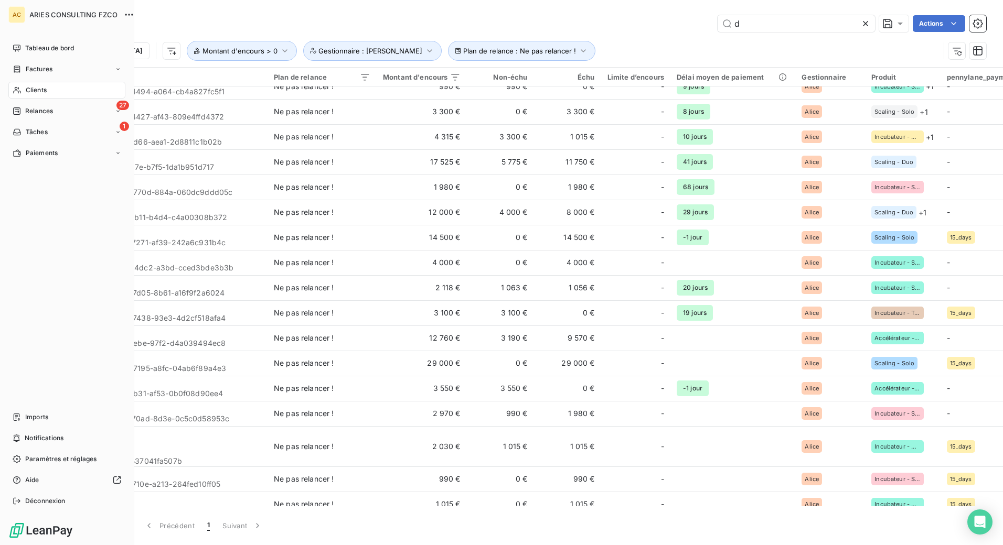
drag, startPoint x: 29, startPoint y: 110, endPoint x: 83, endPoint y: 123, distance: 55.5
click at [29, 110] on span "Relances" at bounding box center [39, 110] width 28 height 9
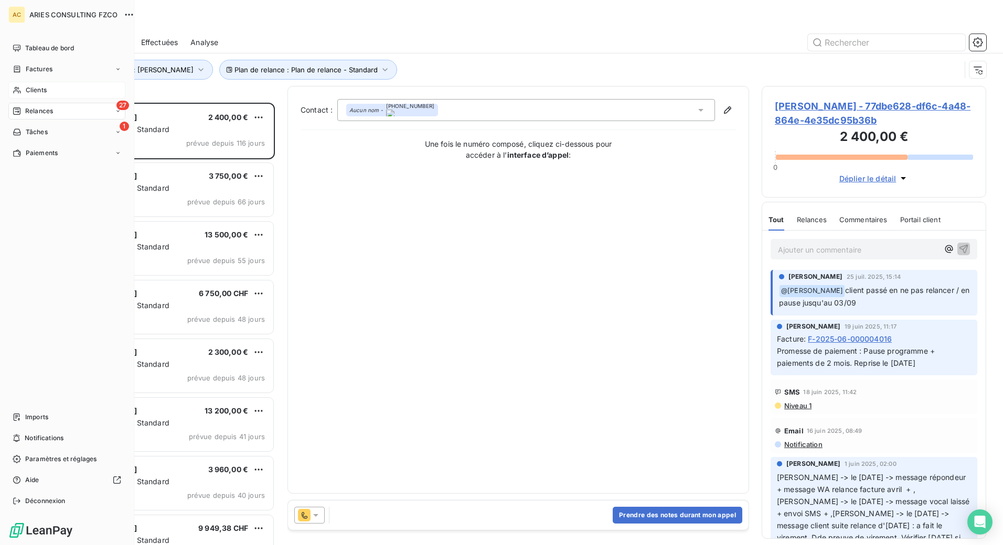
click at [30, 91] on span "Clients" at bounding box center [36, 89] width 21 height 9
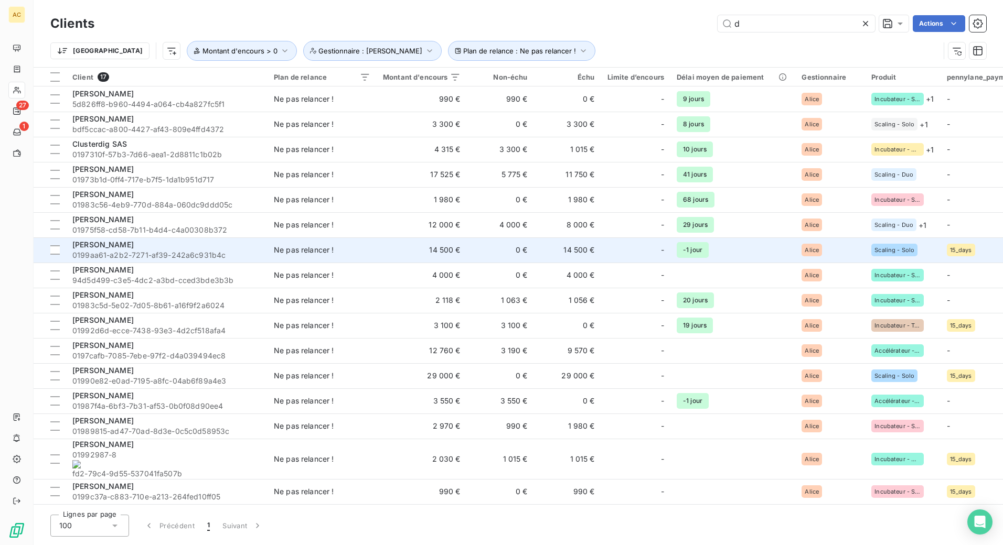
click at [258, 253] on span "0199aa61-a2b2-7271-af39-242a6c931b4c" at bounding box center [166, 255] width 189 height 10
